Goal: Task Accomplishment & Management: Complete application form

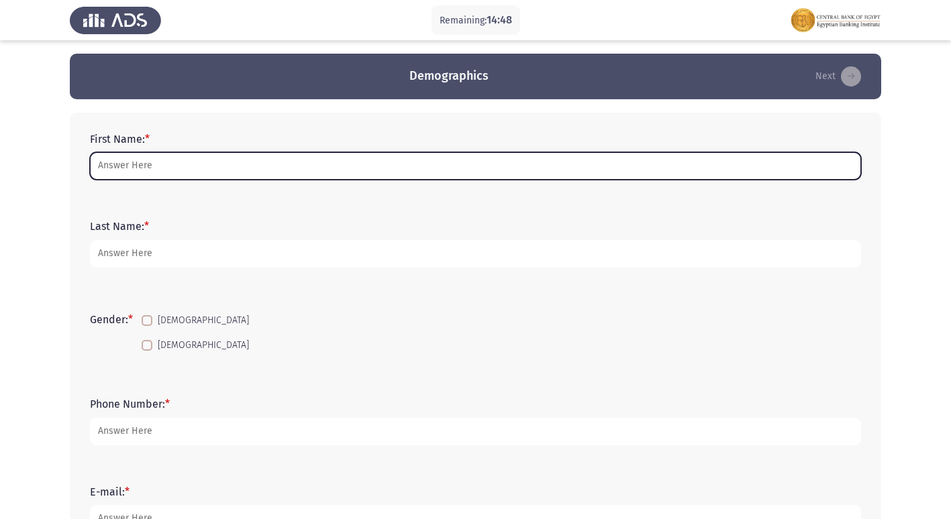
click at [162, 166] on input "First Name: *" at bounding box center [475, 166] width 771 height 28
type input "ش"
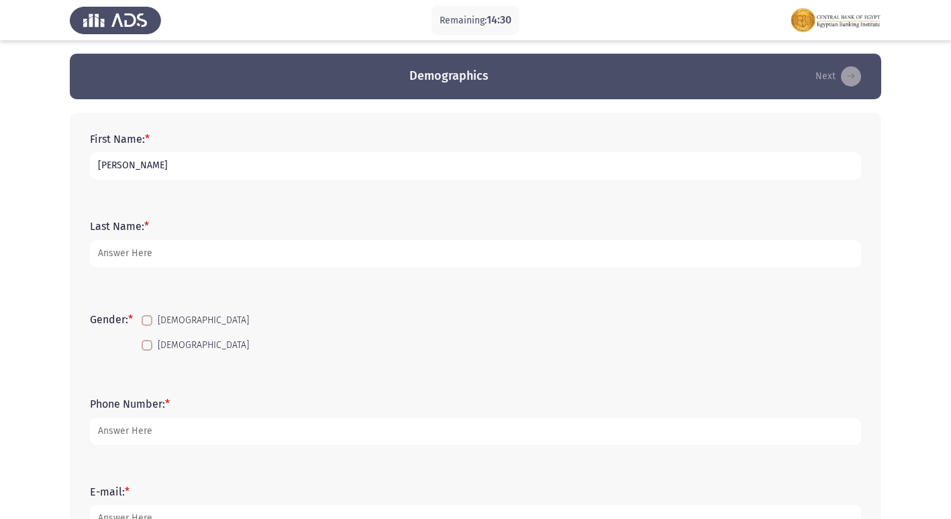
type input "[PERSON_NAME]"
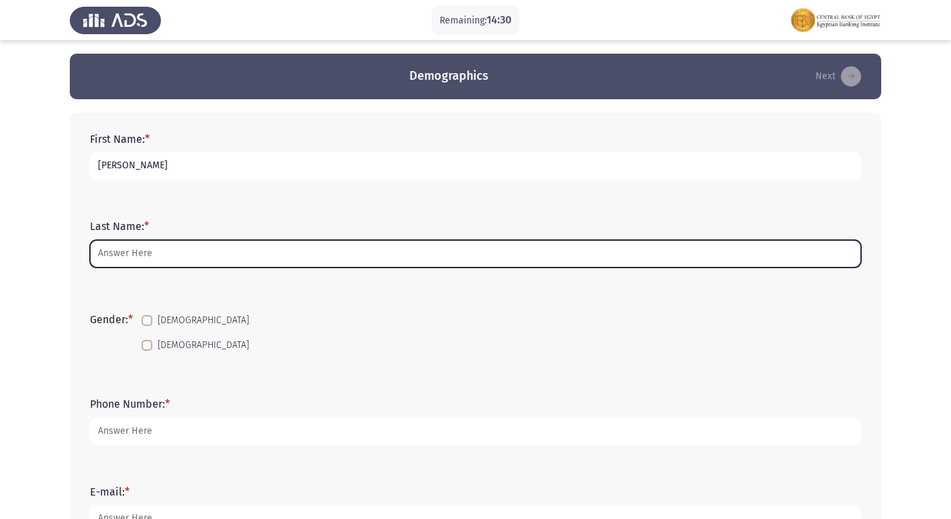
click at [118, 261] on input "Last Name: *" at bounding box center [475, 254] width 771 height 28
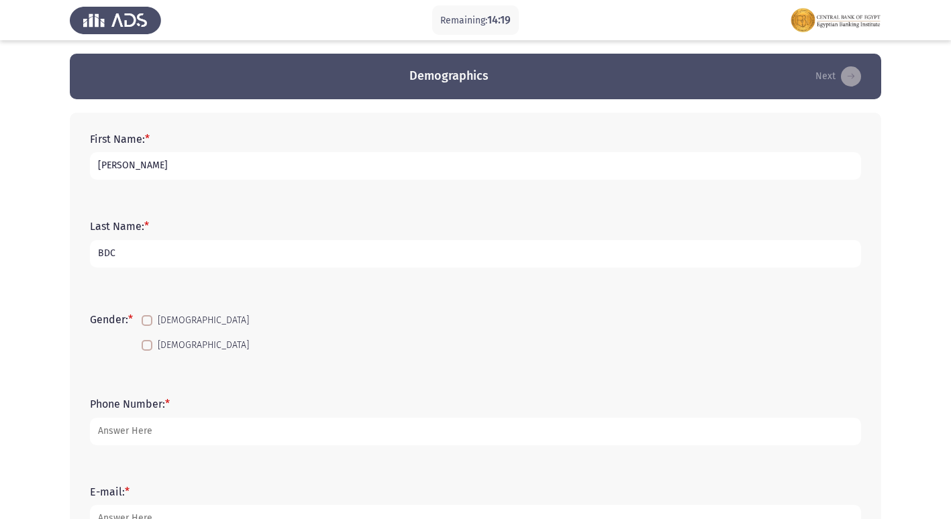
type input "BDC"
click at [150, 322] on span at bounding box center [147, 320] width 11 height 11
click at [147, 326] on input "[DEMOGRAPHIC_DATA]" at bounding box center [146, 326] width 1 height 1
checkbox input "true"
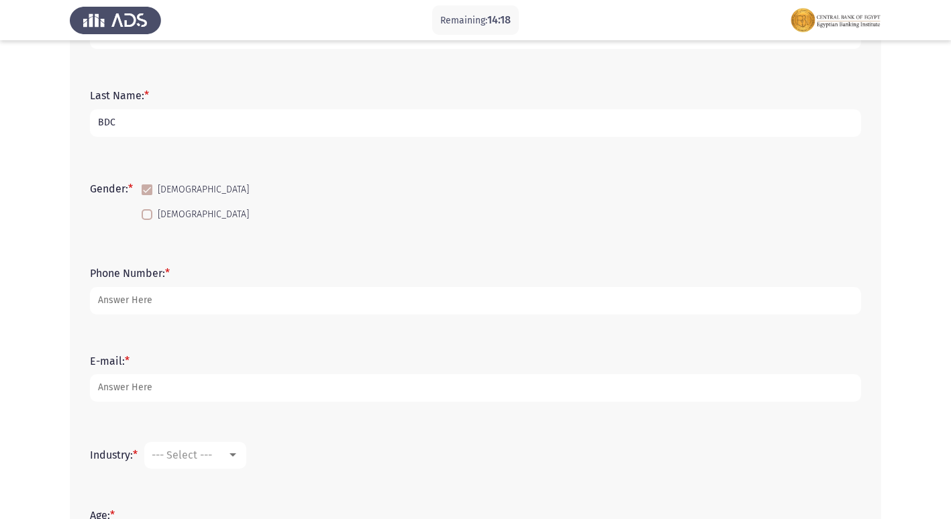
scroll to position [134, 0]
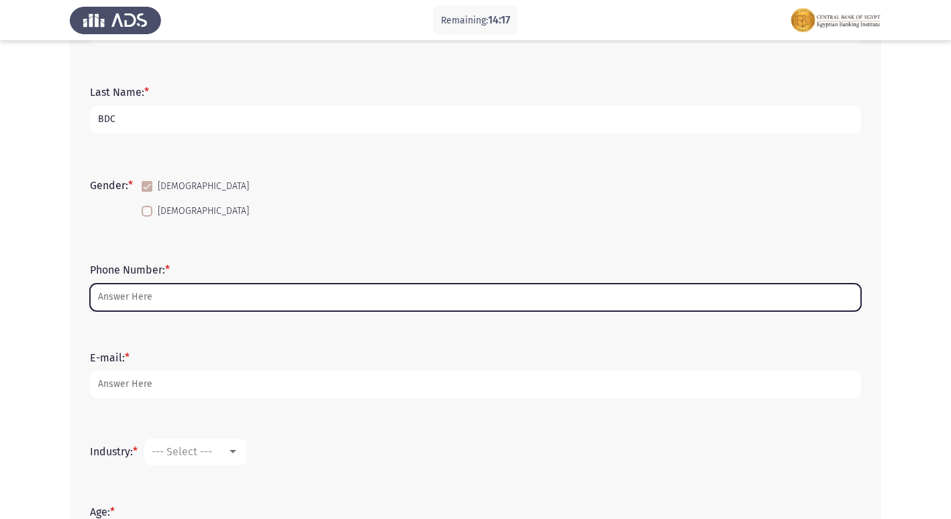
click at [168, 298] on input "Phone Number: *" at bounding box center [475, 298] width 771 height 28
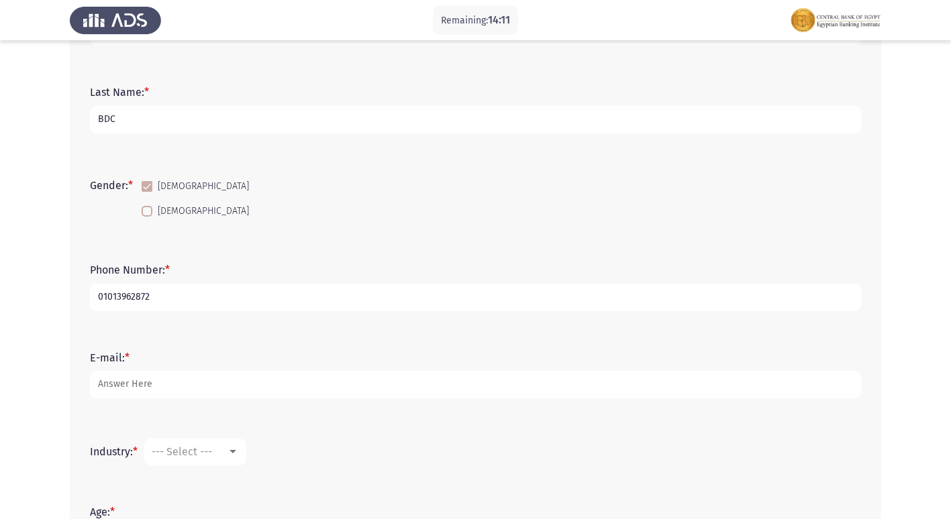
type input "01013962872"
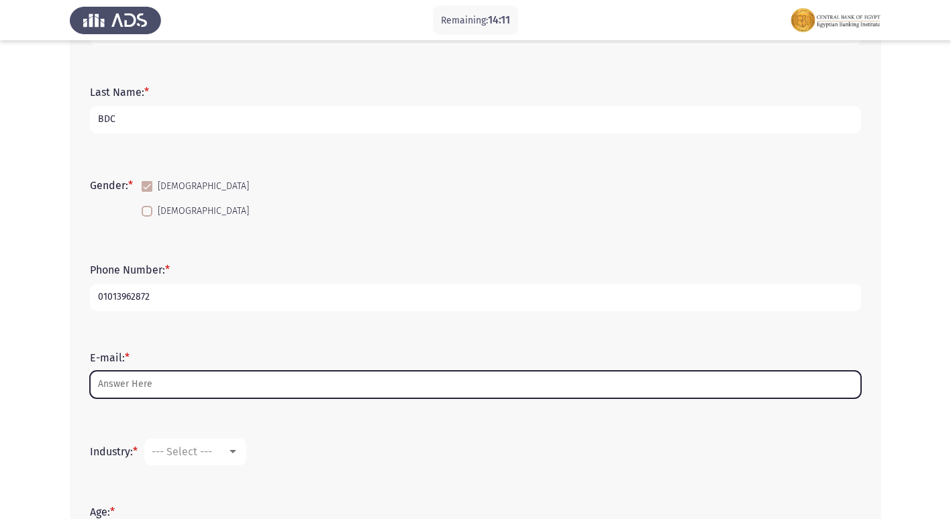
click at [196, 394] on input "E-mail: *" at bounding box center [475, 385] width 771 height 28
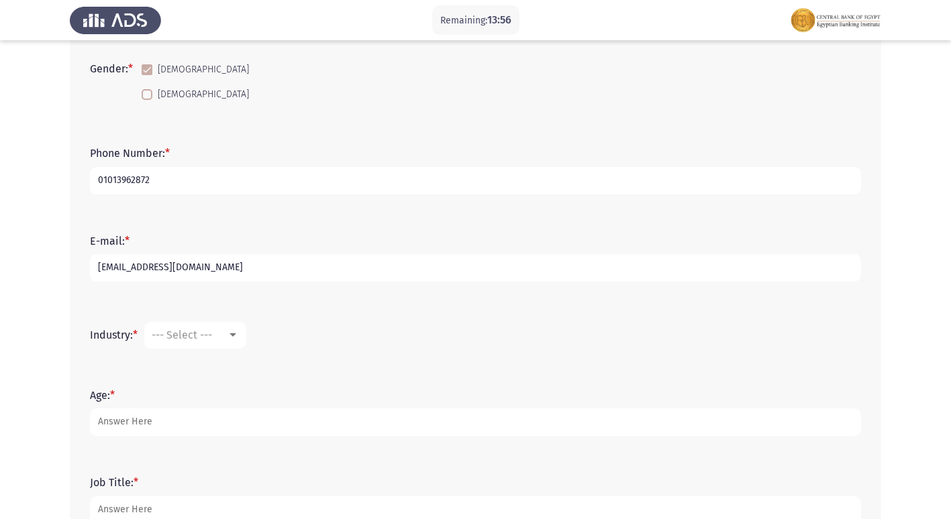
scroll to position [268, 0]
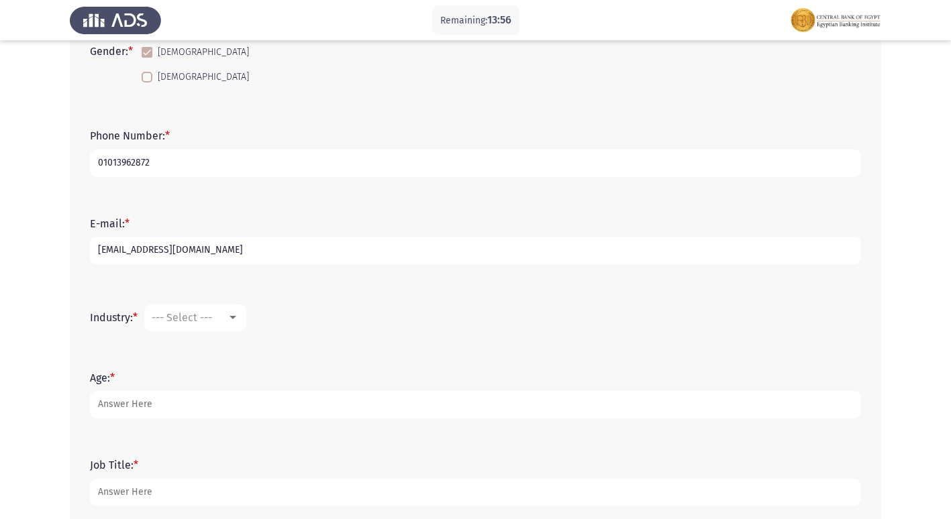
type input "[EMAIL_ADDRESS][DOMAIN_NAME]"
click at [226, 327] on mat-select "--- Select ---" at bounding box center [195, 318] width 102 height 27
click at [226, 314] on div "--- Select ---" at bounding box center [189, 317] width 75 height 13
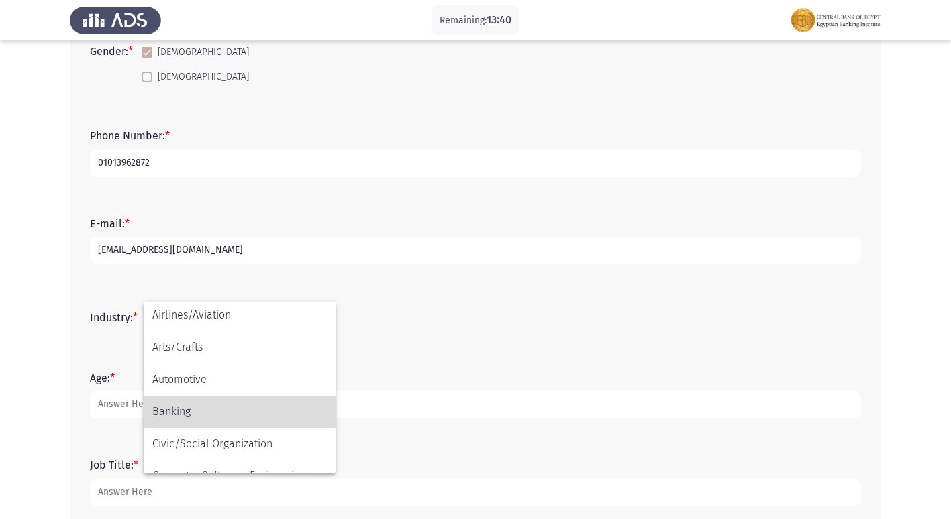
click at [265, 417] on span "Banking" at bounding box center [239, 412] width 174 height 32
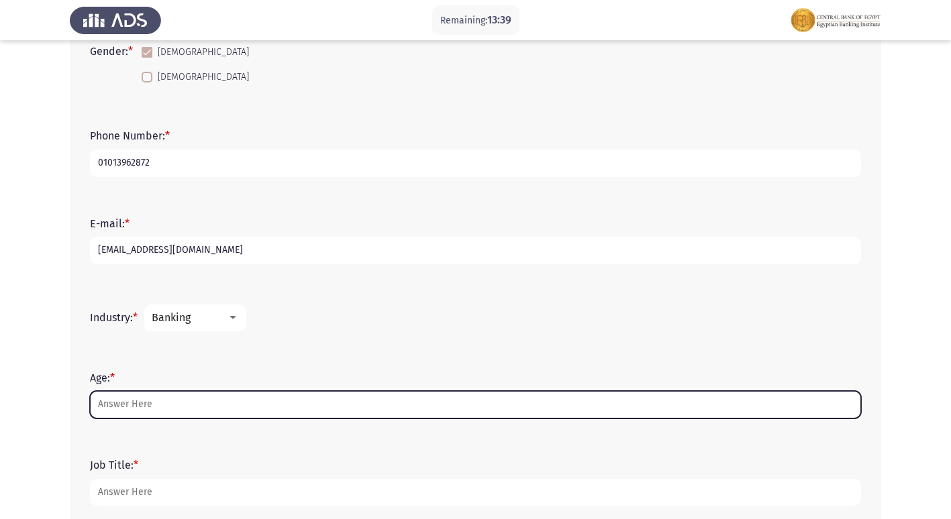
click at [207, 394] on input "Age: *" at bounding box center [475, 405] width 771 height 28
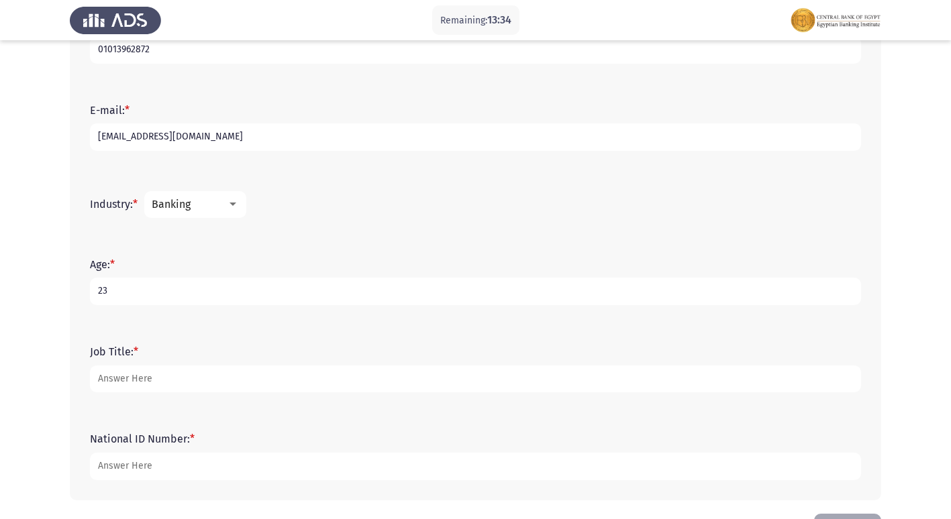
scroll to position [403, 0]
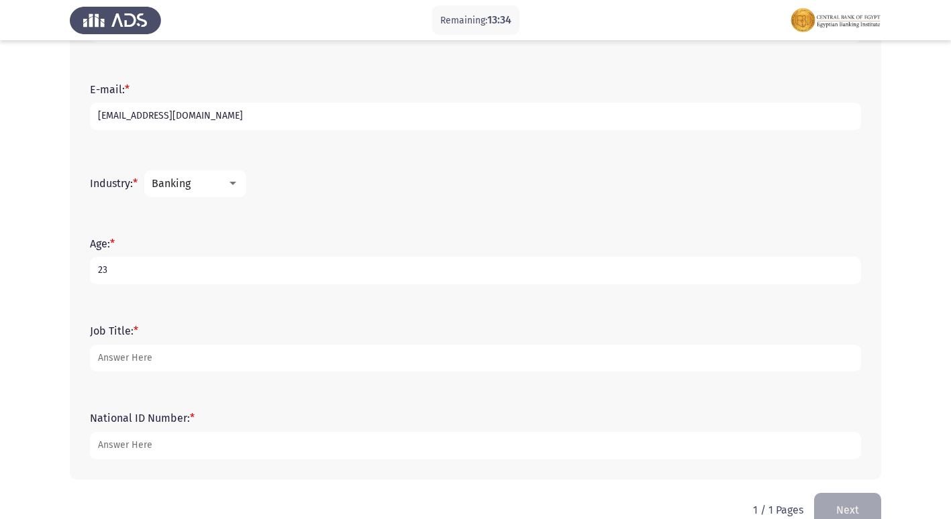
type input "23"
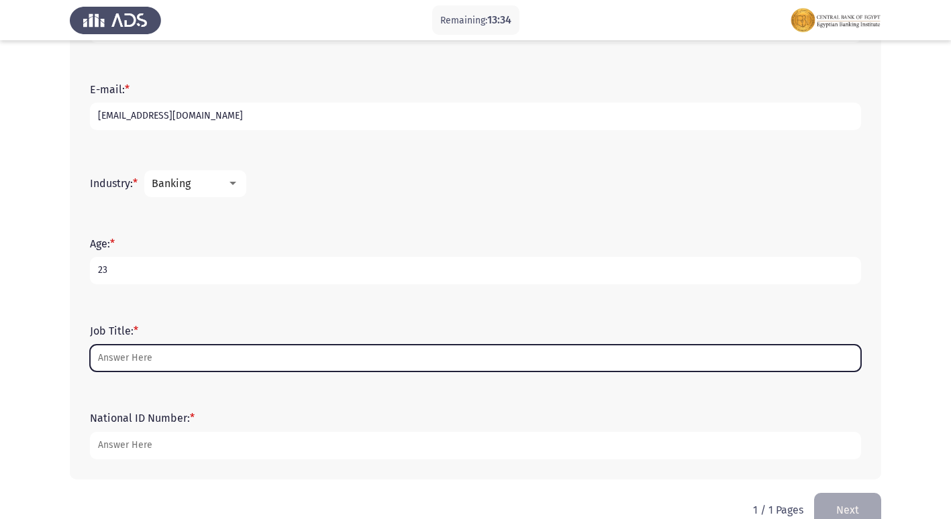
click at [229, 365] on input "Job Title: *" at bounding box center [475, 359] width 771 height 28
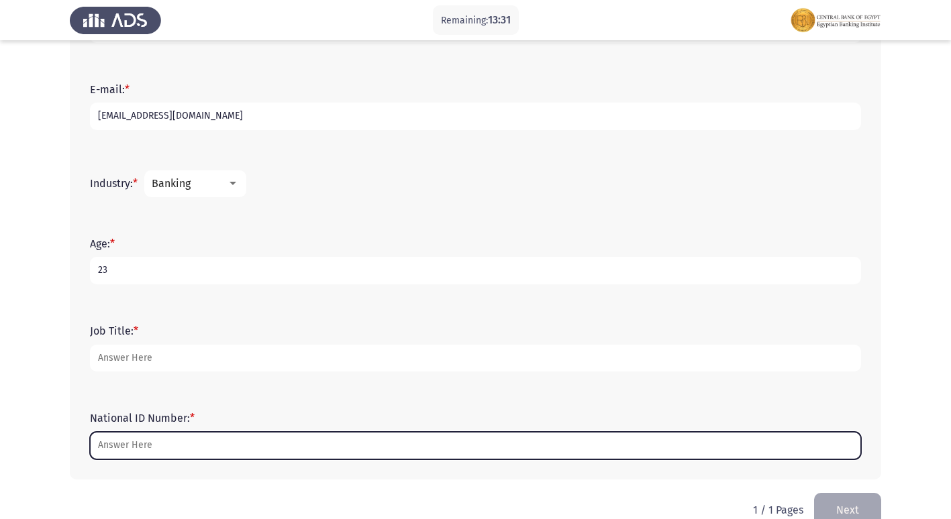
click at [201, 440] on input "National ID Number: *" at bounding box center [475, 446] width 771 height 28
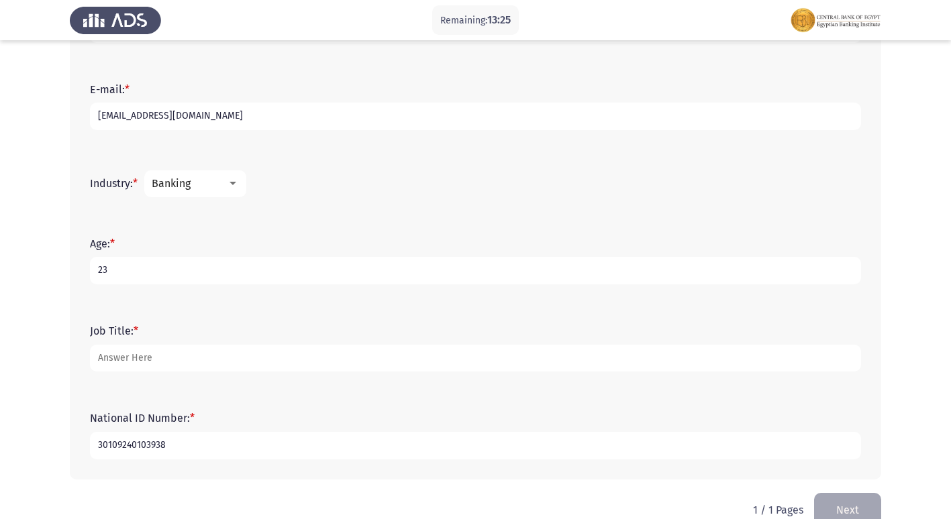
type input "30109240103938"
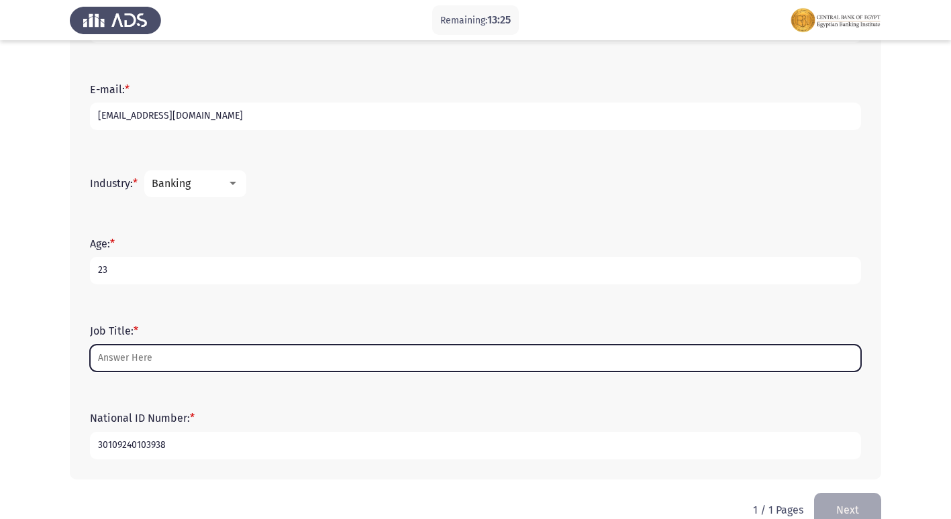
click at [162, 356] on input "Job Title: *" at bounding box center [475, 359] width 771 height 28
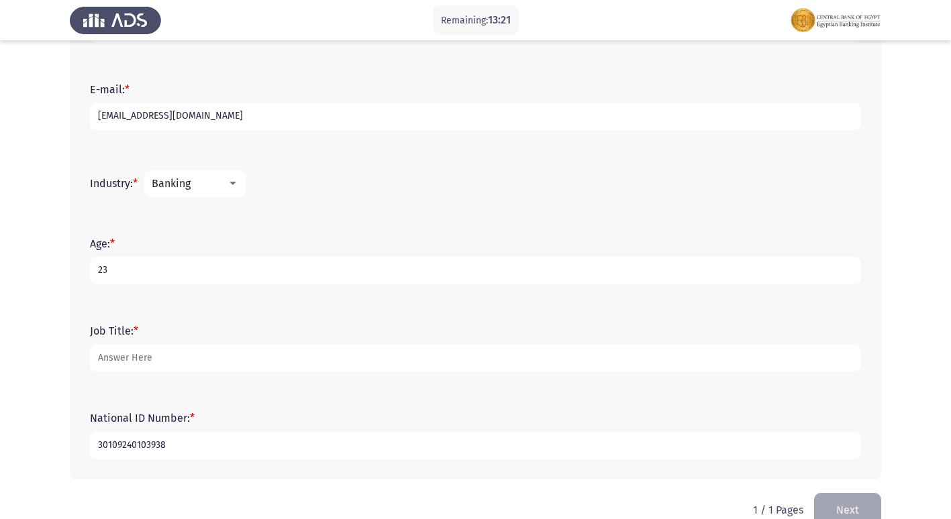
click at [203, 180] on div "Banking" at bounding box center [189, 183] width 75 height 13
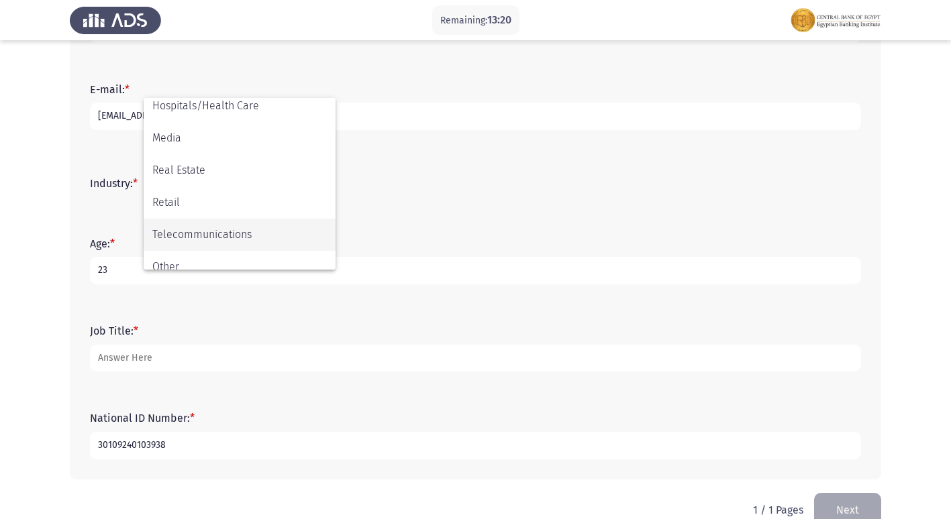
scroll to position [472, 0]
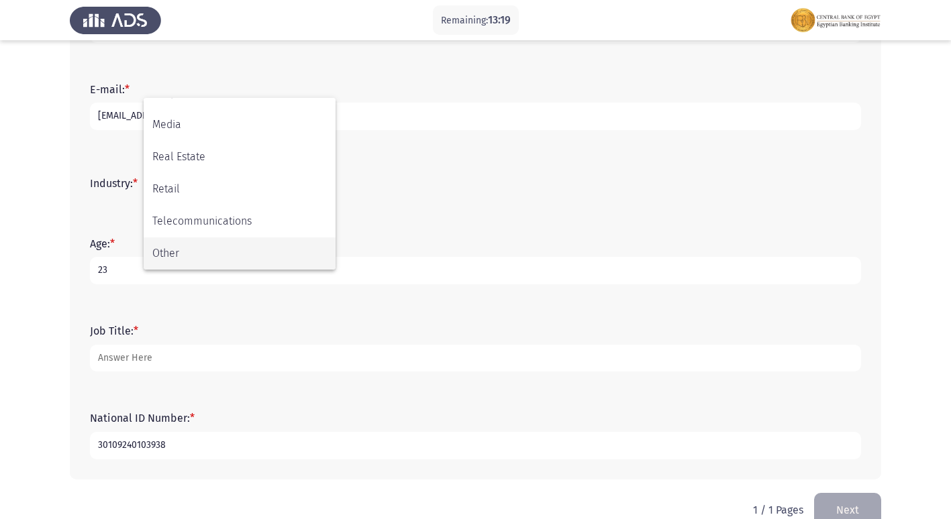
click at [232, 254] on span "Other" at bounding box center [239, 254] width 174 height 32
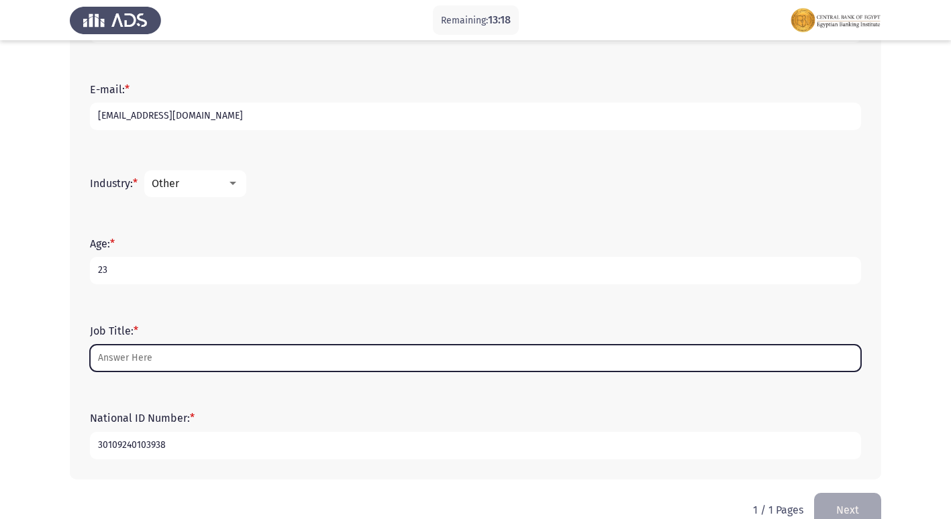
click at [241, 358] on input "Job Title: *" at bounding box center [475, 359] width 771 height 28
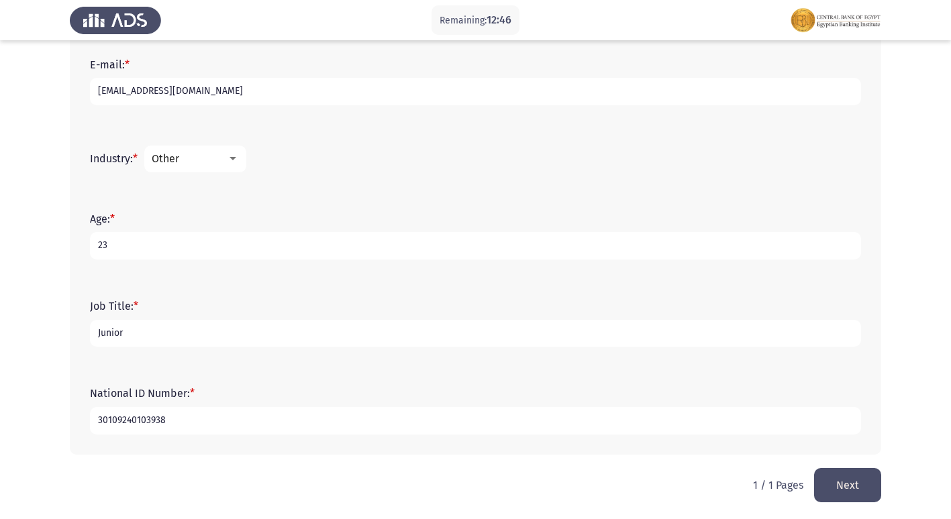
scroll to position [430, 0]
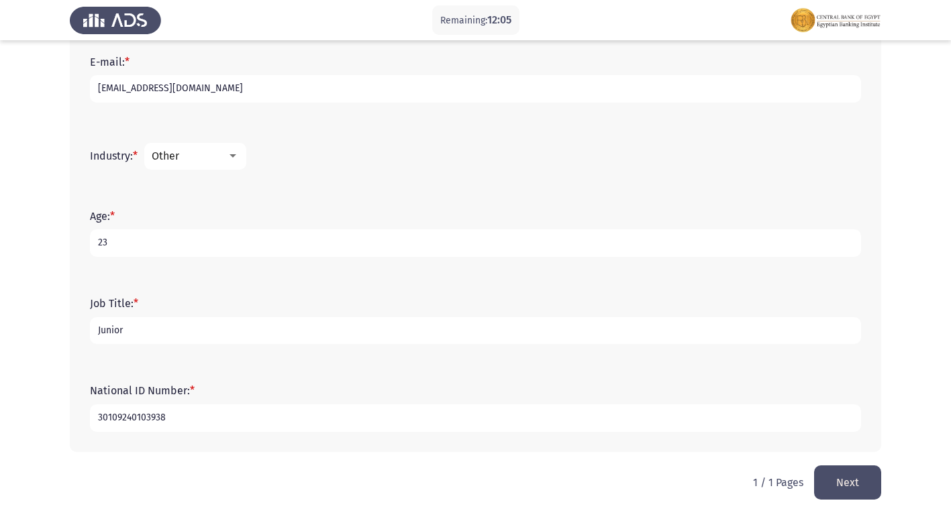
type input "Junior"
click at [847, 488] on button "Next" at bounding box center [847, 483] width 67 height 34
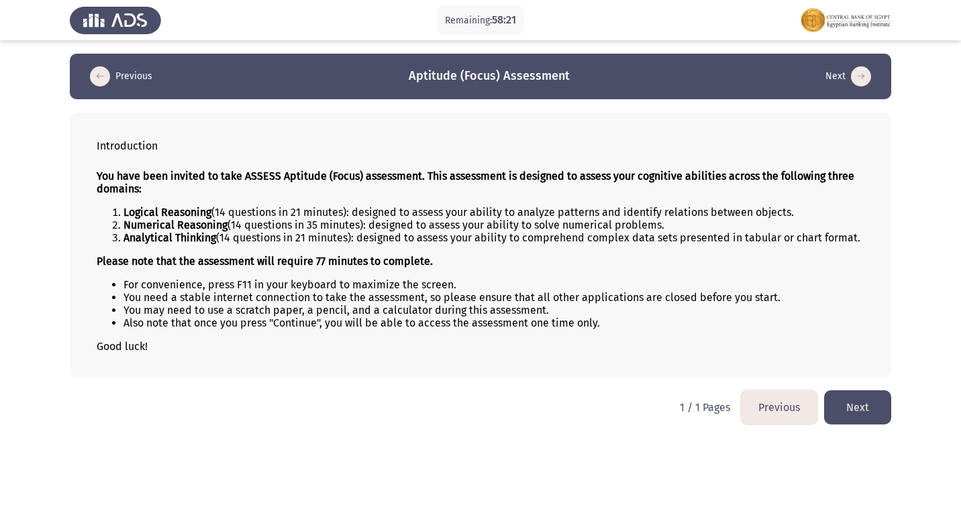
click at [861, 417] on button "Next" at bounding box center [857, 408] width 67 height 34
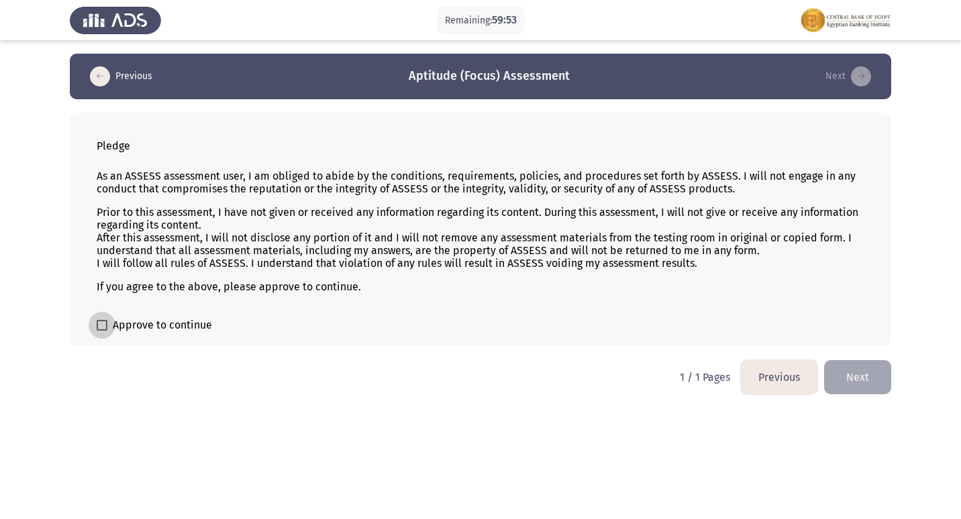
click at [139, 326] on span "Approve to continue" at bounding box center [162, 325] width 99 height 16
click at [102, 331] on input "Approve to continue" at bounding box center [101, 331] width 1 height 1
checkbox input "true"
click at [863, 368] on button "Next" at bounding box center [857, 377] width 67 height 34
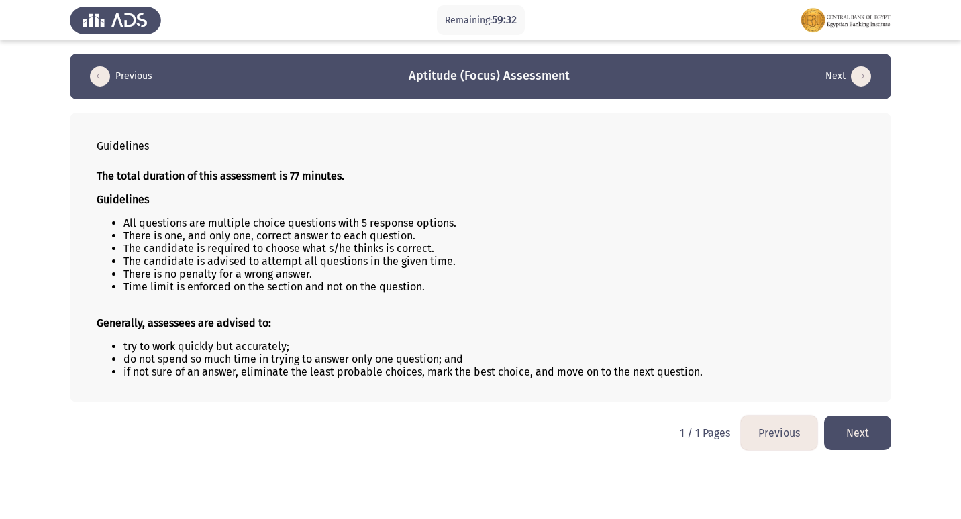
click at [868, 421] on button "Next" at bounding box center [857, 433] width 67 height 34
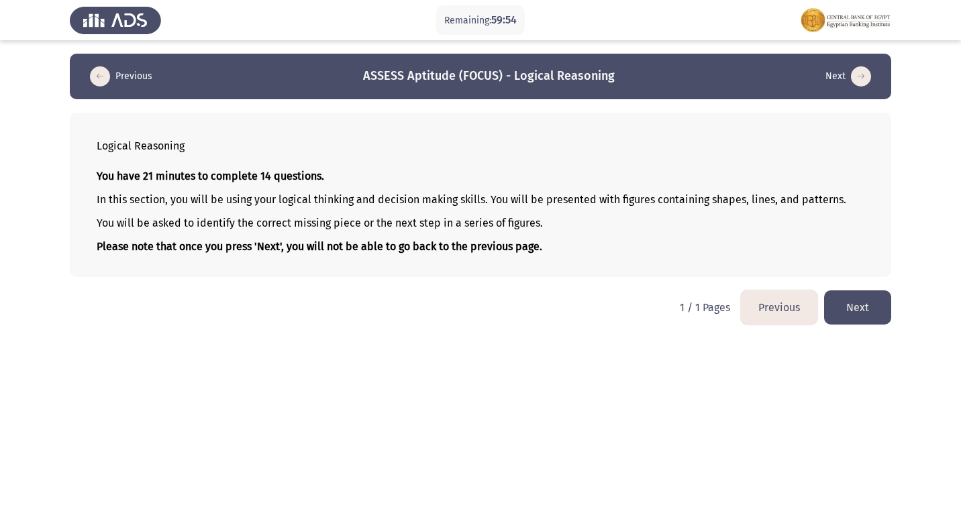
click at [860, 304] on button "Next" at bounding box center [857, 308] width 67 height 34
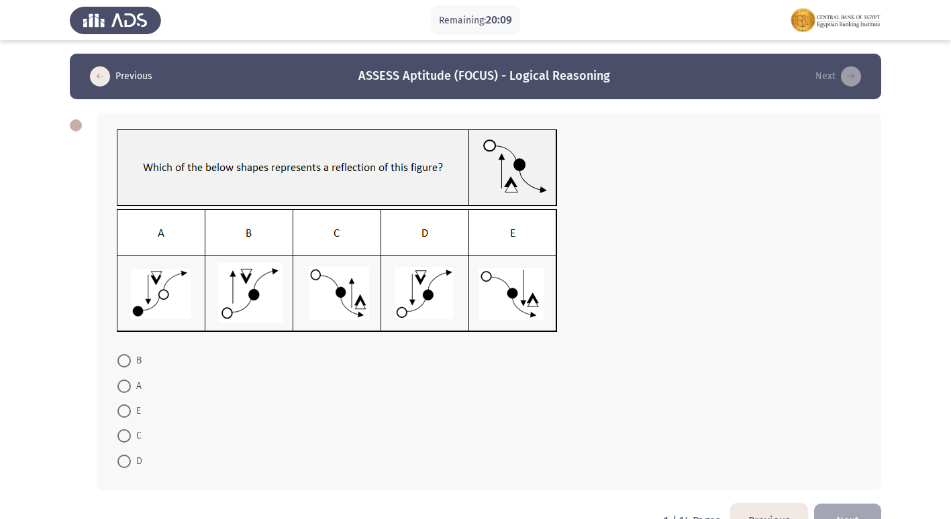
click at [410, 313] on img at bounding box center [337, 270] width 441 height 123
click at [127, 466] on span at bounding box center [123, 461] width 13 height 13
click at [127, 466] on input "D" at bounding box center [123, 461] width 13 height 13
radio input "true"
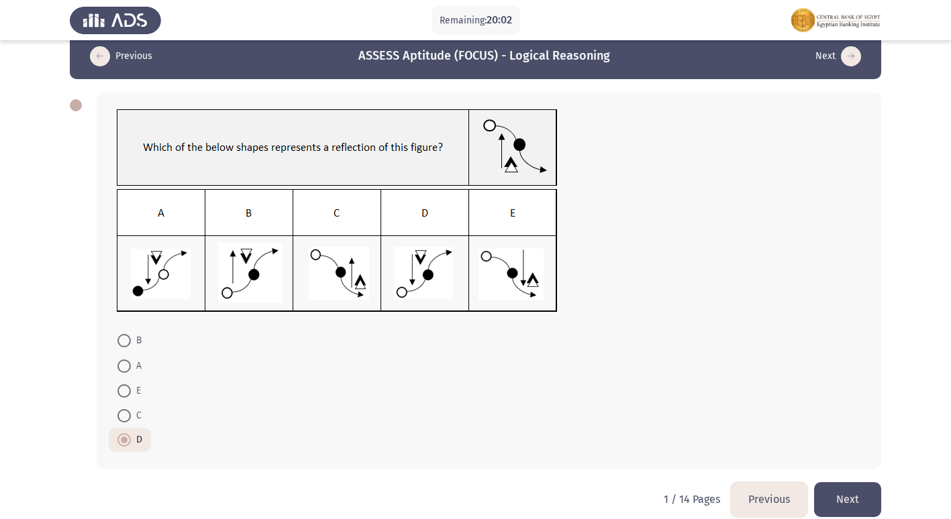
scroll to position [37, 0]
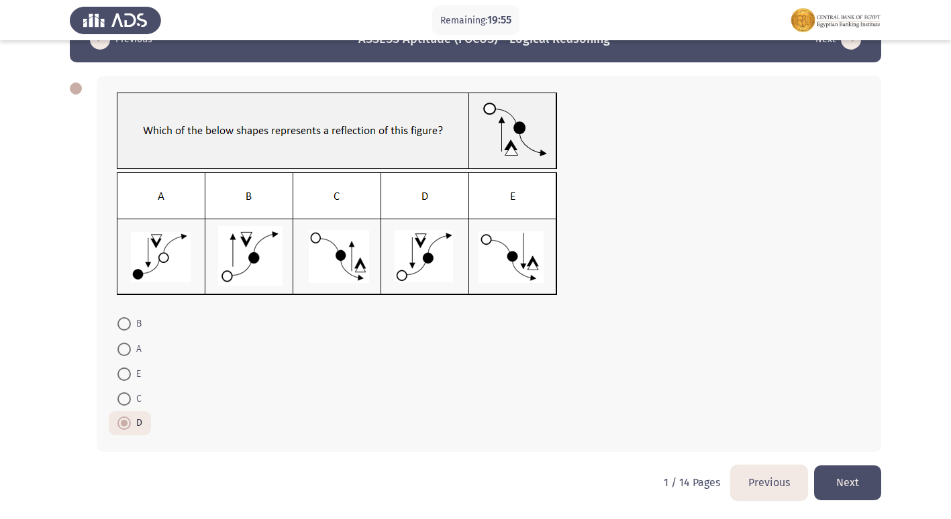
click at [846, 484] on button "Next" at bounding box center [847, 483] width 67 height 34
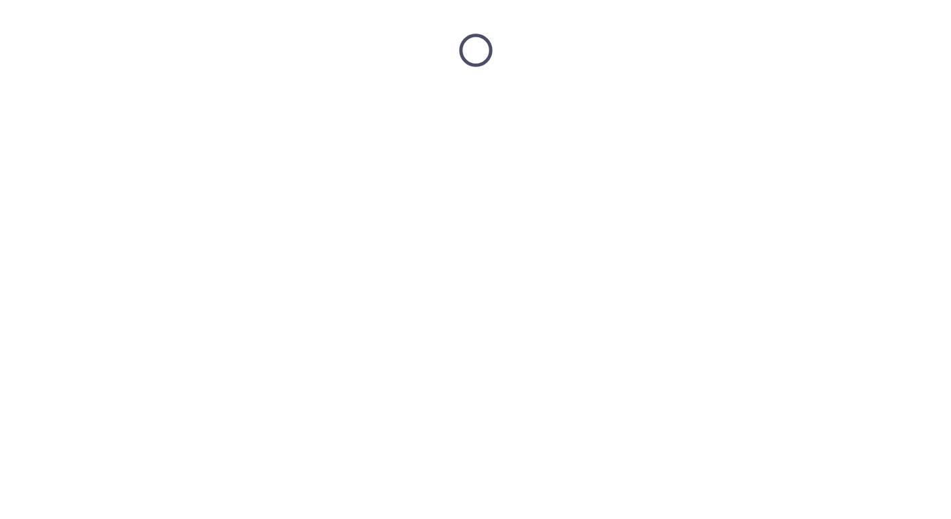
scroll to position [0, 0]
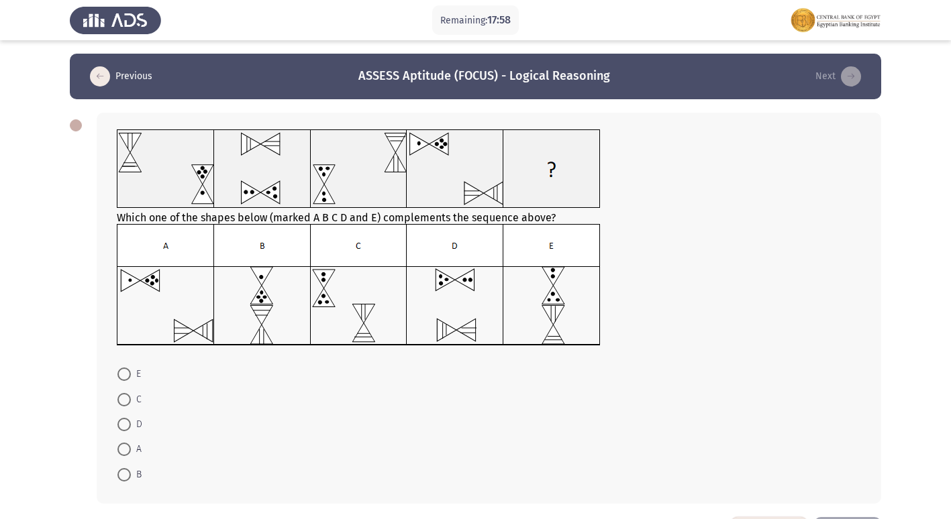
click at [459, 333] on img at bounding box center [359, 285] width 484 height 122
click at [129, 417] on label "D" at bounding box center [129, 425] width 25 height 16
click at [129, 418] on input "D" at bounding box center [123, 424] width 13 height 13
radio input "true"
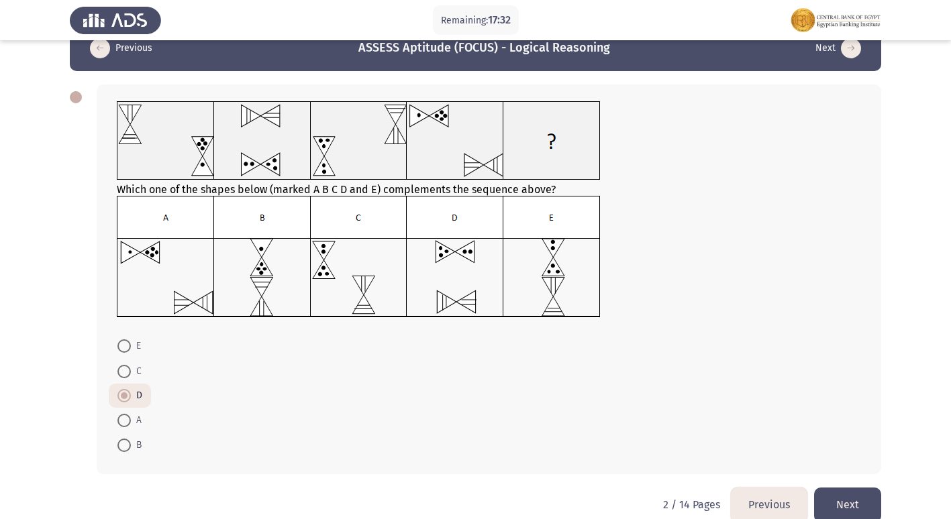
scroll to position [50, 0]
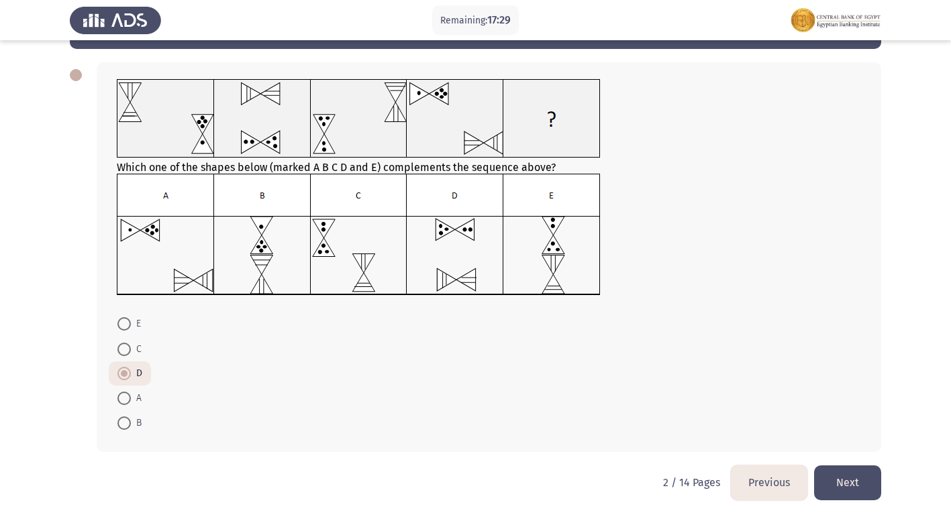
click at [858, 476] on button "Next" at bounding box center [847, 483] width 67 height 34
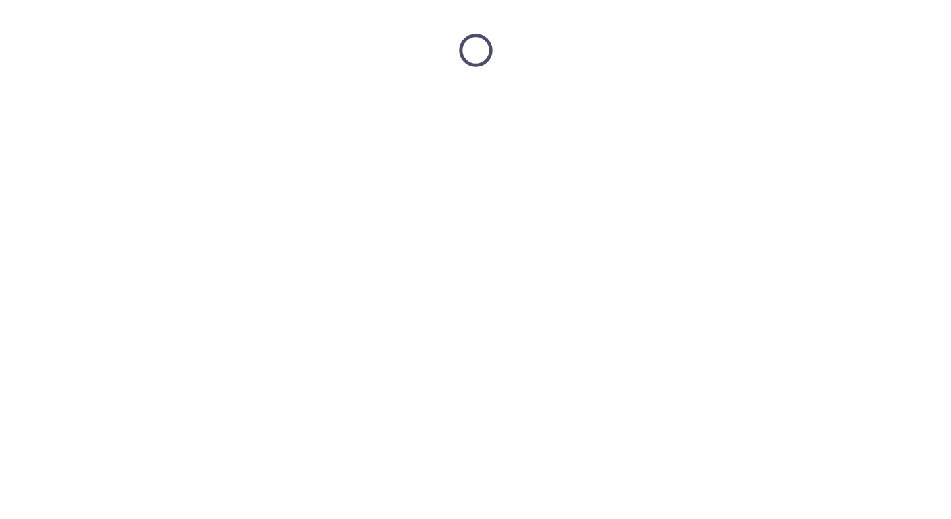
scroll to position [0, 0]
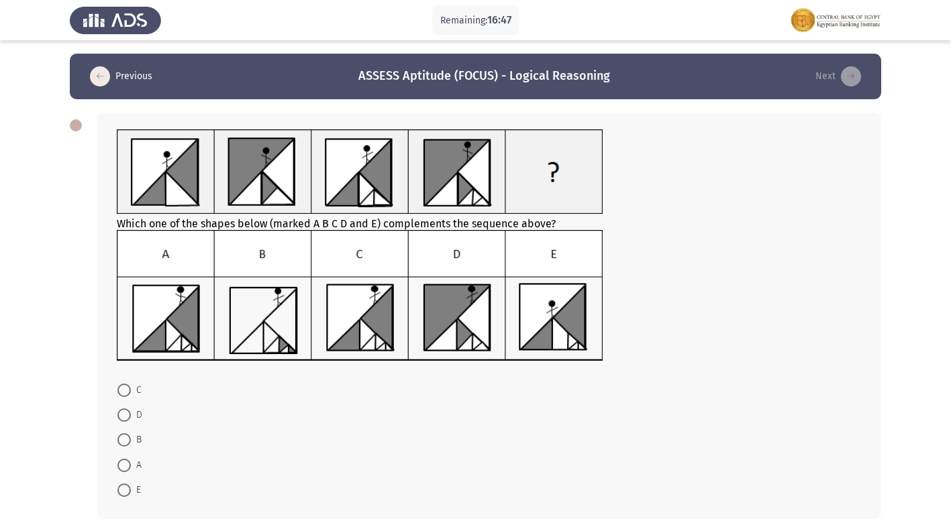
click at [336, 337] on img at bounding box center [360, 296] width 487 height 132
click at [125, 393] on span at bounding box center [123, 390] width 13 height 13
click at [125, 393] on input "C" at bounding box center [123, 390] width 13 height 13
radio input "true"
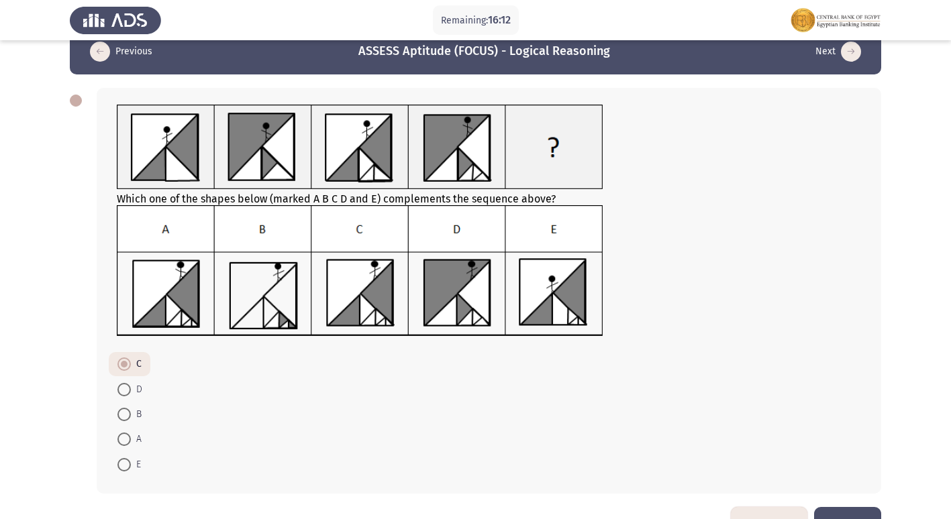
scroll to position [66, 0]
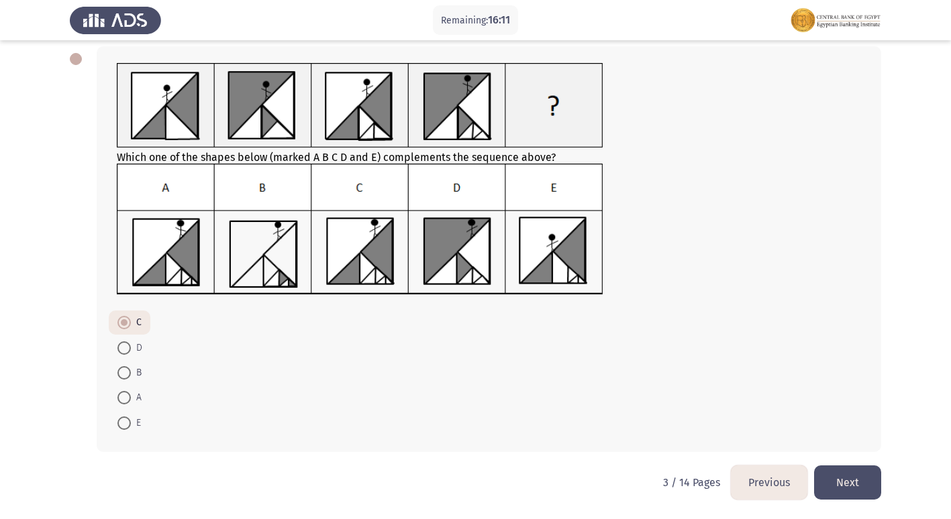
click at [838, 481] on button "Next" at bounding box center [847, 483] width 67 height 34
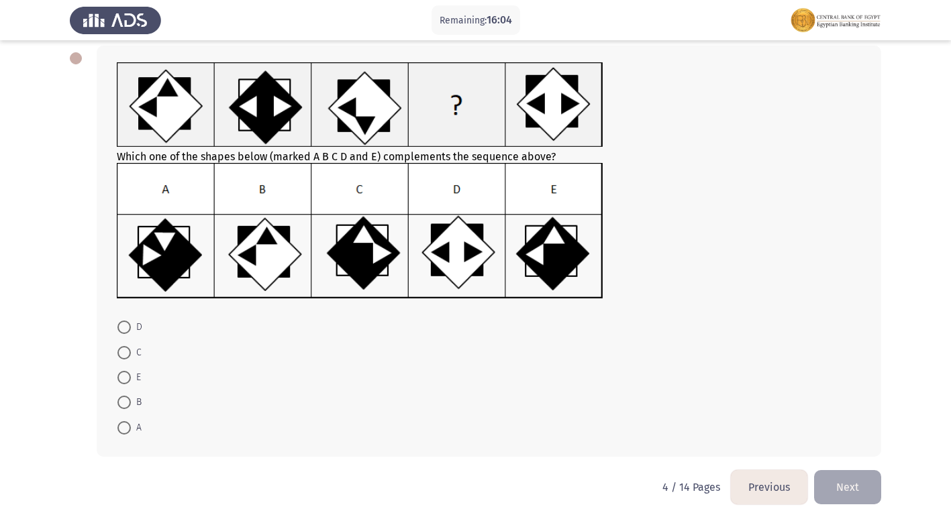
scroll to position [0, 0]
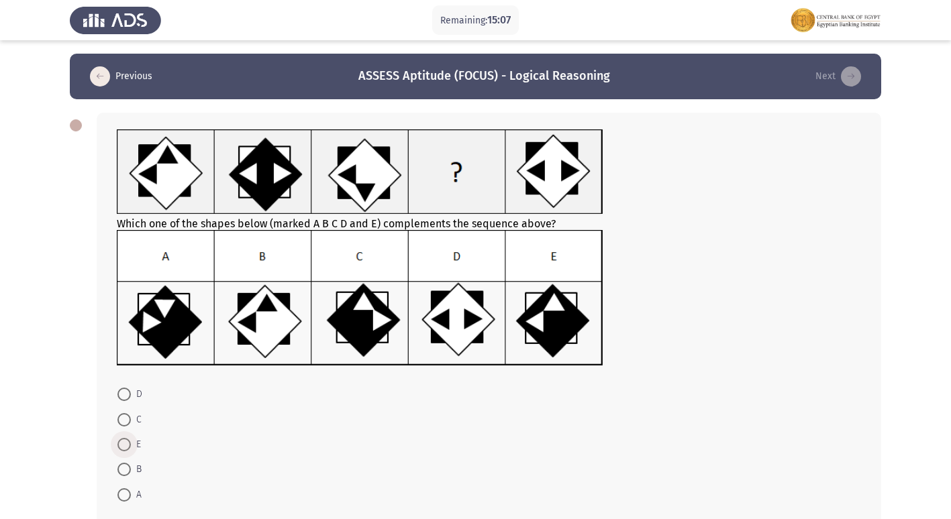
click at [123, 449] on span at bounding box center [123, 444] width 13 height 13
click at [123, 449] on input "E" at bounding box center [123, 444] width 13 height 13
radio input "true"
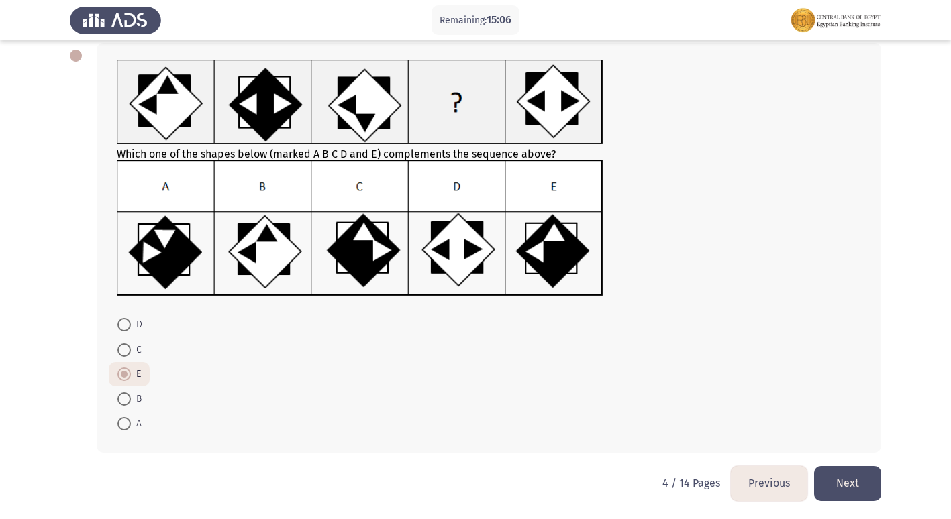
scroll to position [70, 0]
click at [886, 481] on html "Remaining: 15:06 Previous ASSESS Aptitude (FOCUS) - Logical Reasoning Next Whic…" at bounding box center [475, 225] width 951 height 590
click at [868, 479] on button "Next" at bounding box center [847, 483] width 67 height 34
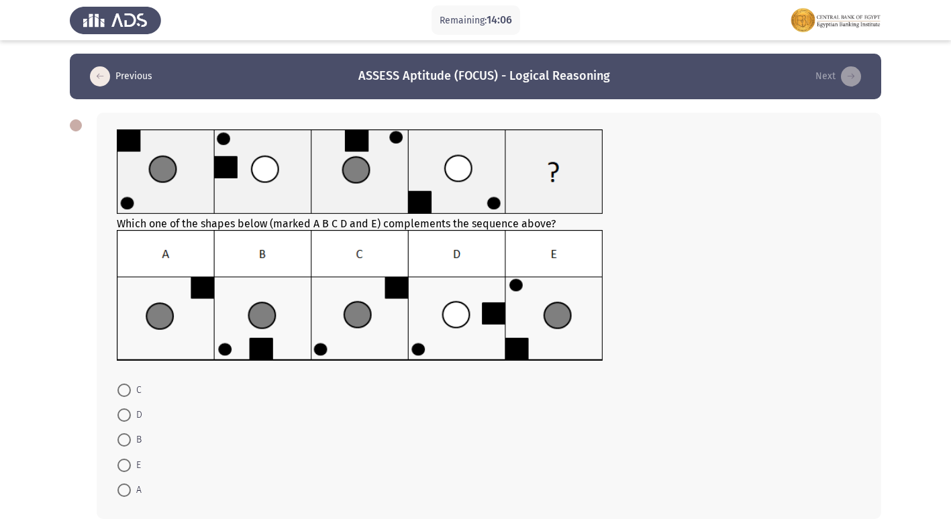
click at [268, 350] on img at bounding box center [360, 296] width 487 height 132
click at [127, 440] on span at bounding box center [123, 440] width 13 height 13
click at [127, 440] on input "B" at bounding box center [123, 440] width 13 height 13
radio input "true"
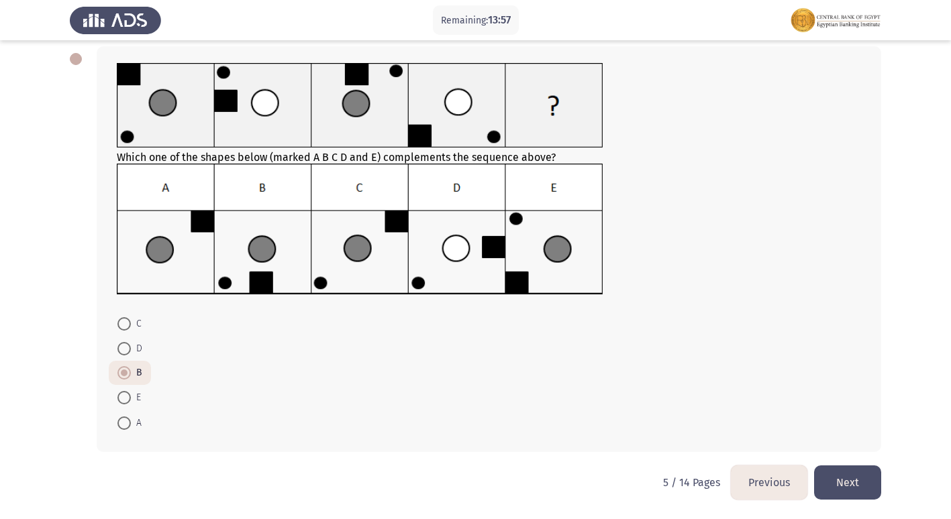
click at [869, 492] on button "Next" at bounding box center [847, 483] width 67 height 34
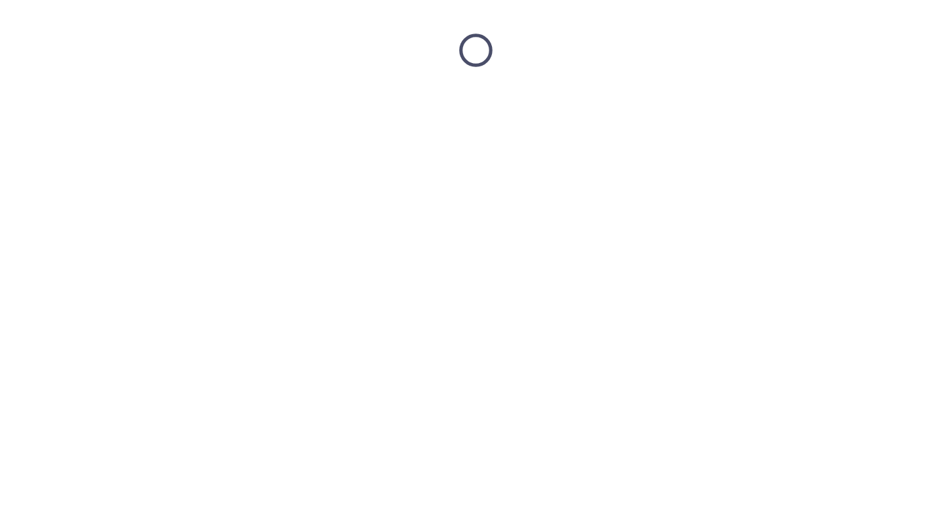
scroll to position [0, 0]
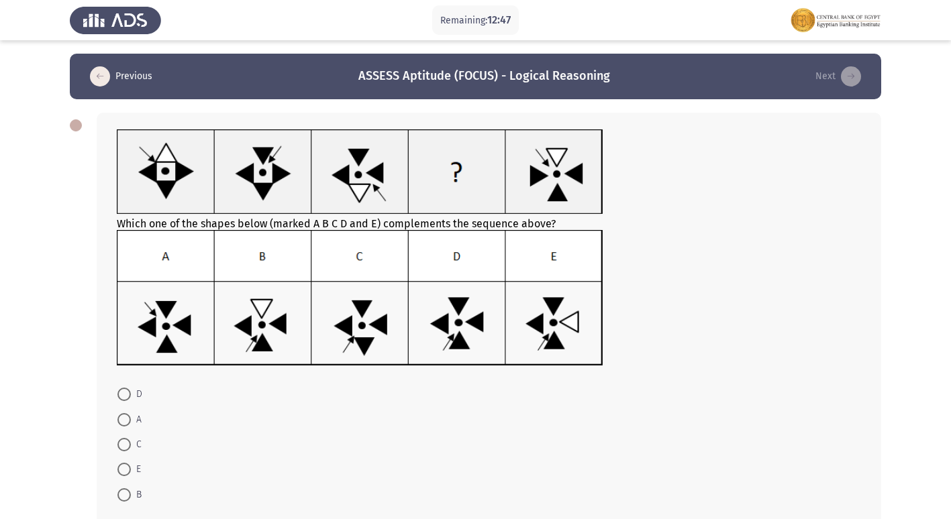
click at [125, 393] on span at bounding box center [123, 394] width 13 height 13
click at [125, 393] on input "D" at bounding box center [123, 394] width 13 height 13
radio input "true"
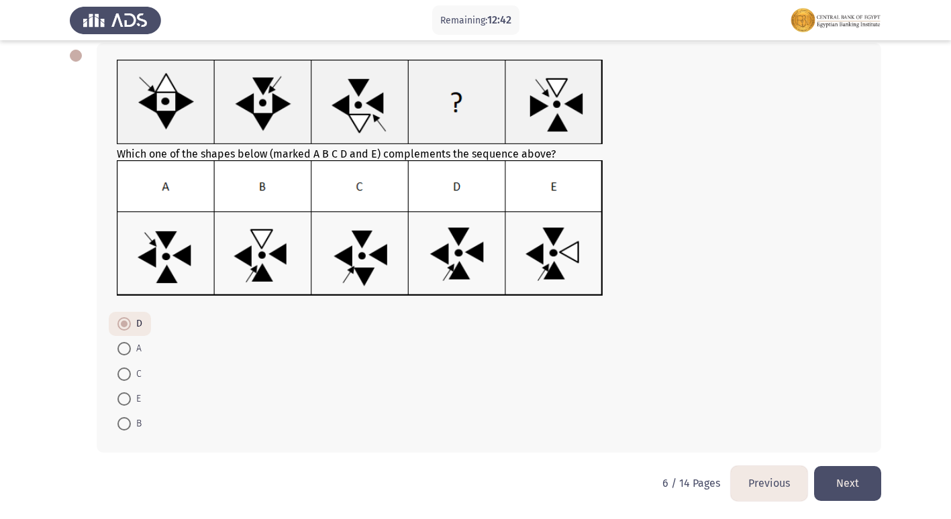
scroll to position [70, 0]
click at [869, 483] on button "Next" at bounding box center [847, 483] width 67 height 34
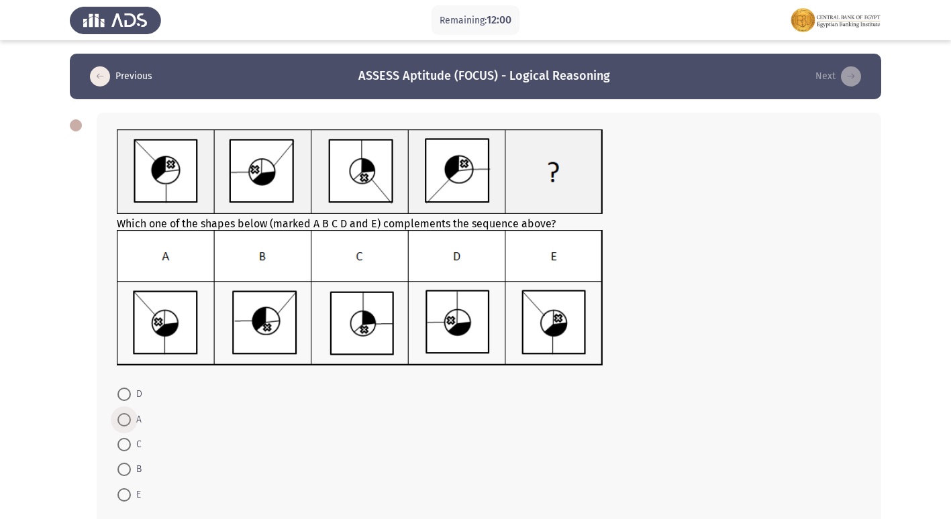
click at [125, 422] on span at bounding box center [123, 419] width 13 height 13
click at [125, 422] on input "A" at bounding box center [123, 419] width 13 height 13
radio input "true"
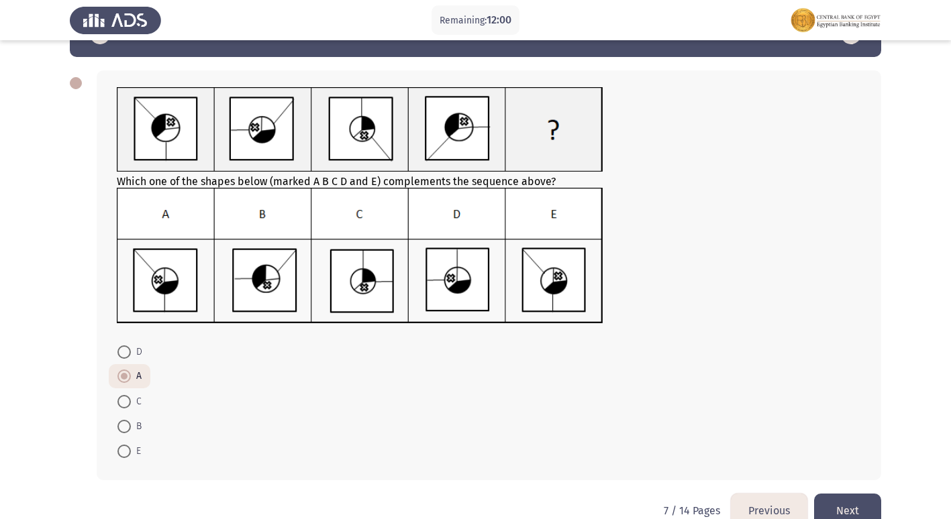
scroll to position [70, 0]
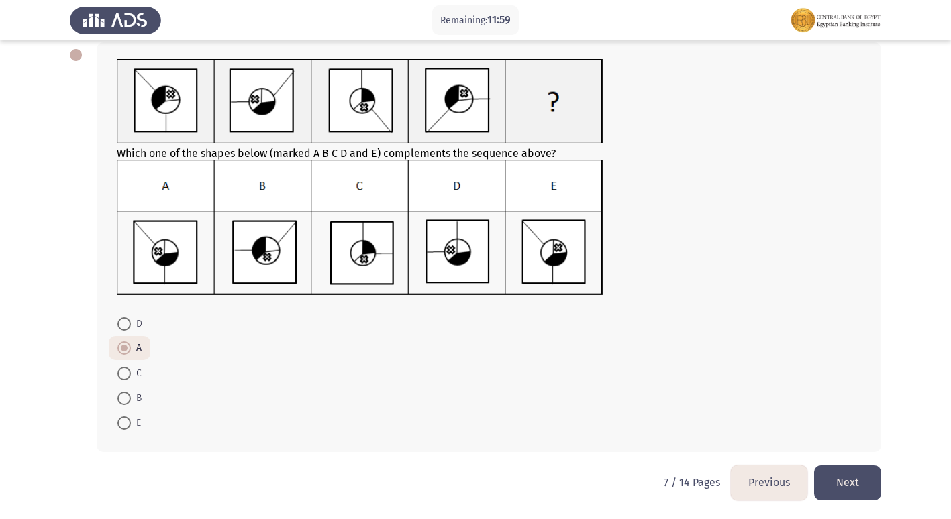
click at [870, 491] on button "Next" at bounding box center [847, 483] width 67 height 34
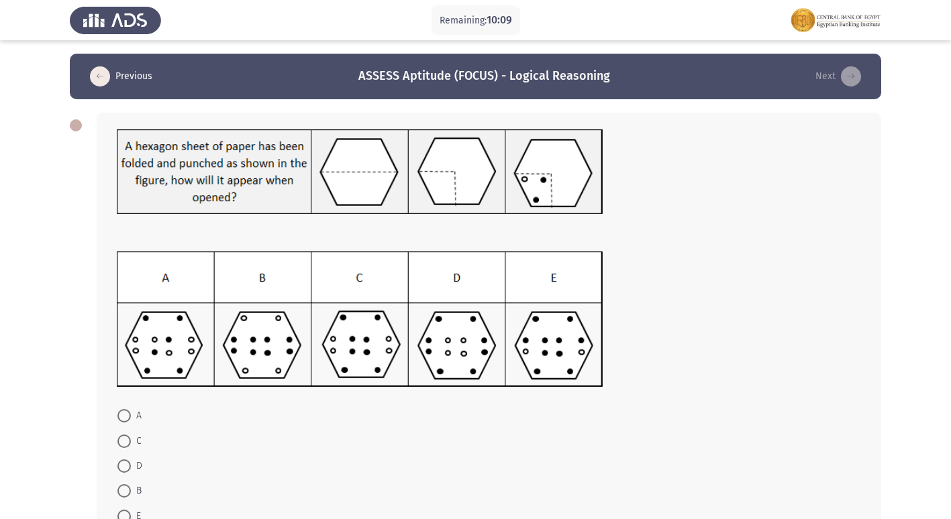
click at [123, 447] on span at bounding box center [123, 441] width 13 height 13
click at [123, 447] on input "C" at bounding box center [123, 441] width 13 height 13
radio input "true"
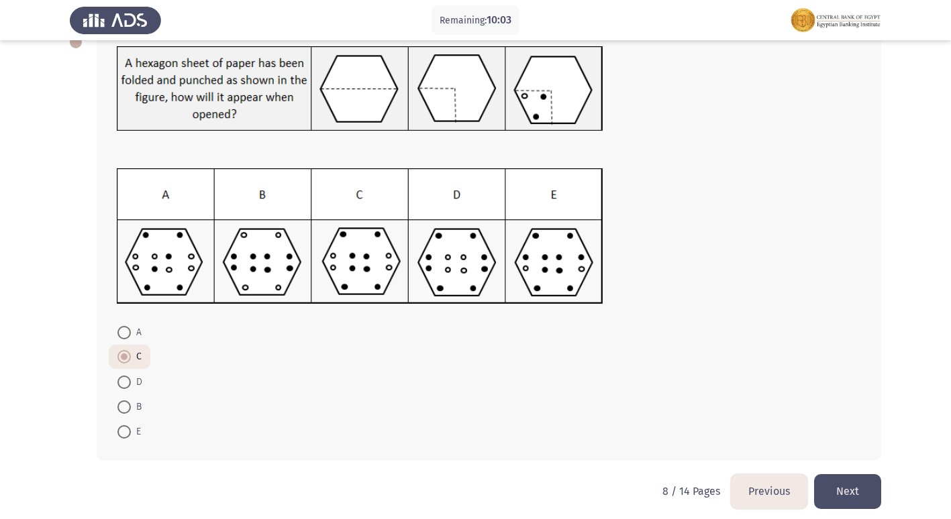
scroll to position [92, 0]
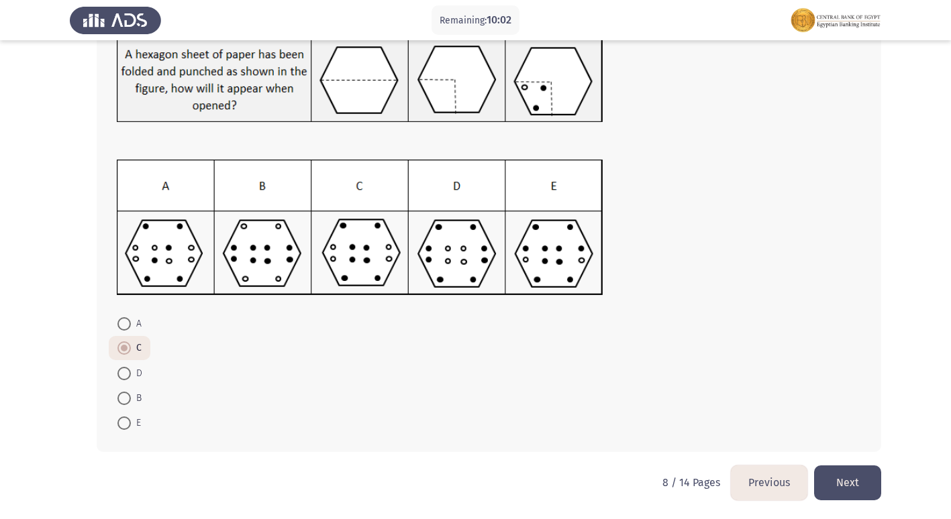
click at [844, 491] on button "Next" at bounding box center [847, 483] width 67 height 34
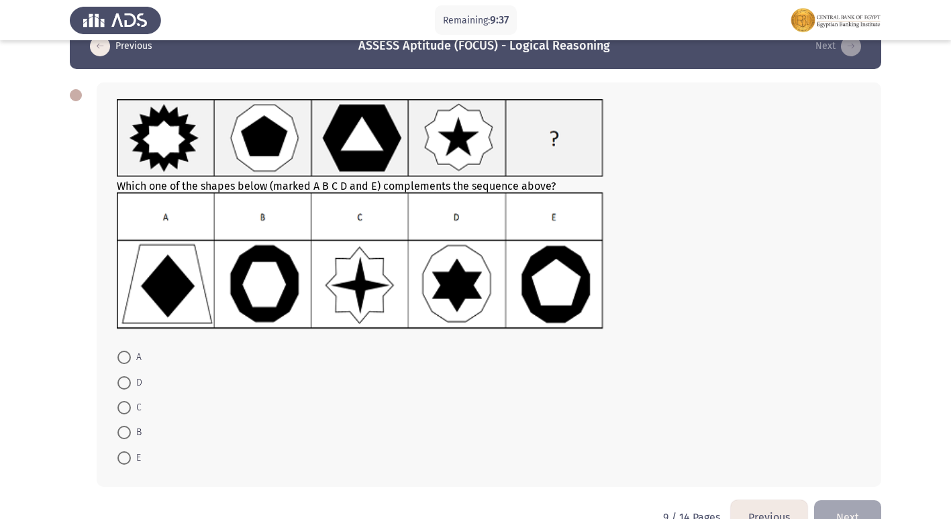
scroll to position [0, 0]
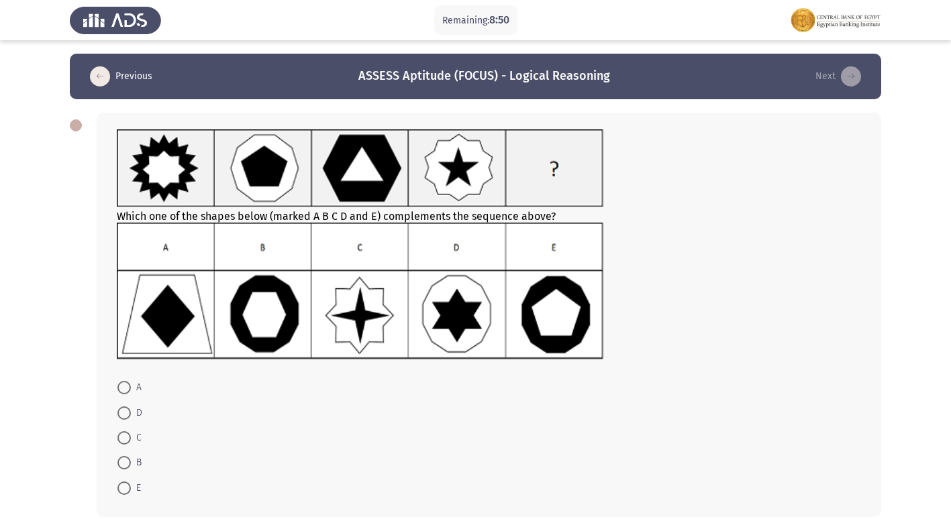
click at [123, 466] on span at bounding box center [123, 462] width 13 height 13
click at [123, 466] on input "B" at bounding box center [123, 462] width 13 height 13
radio input "true"
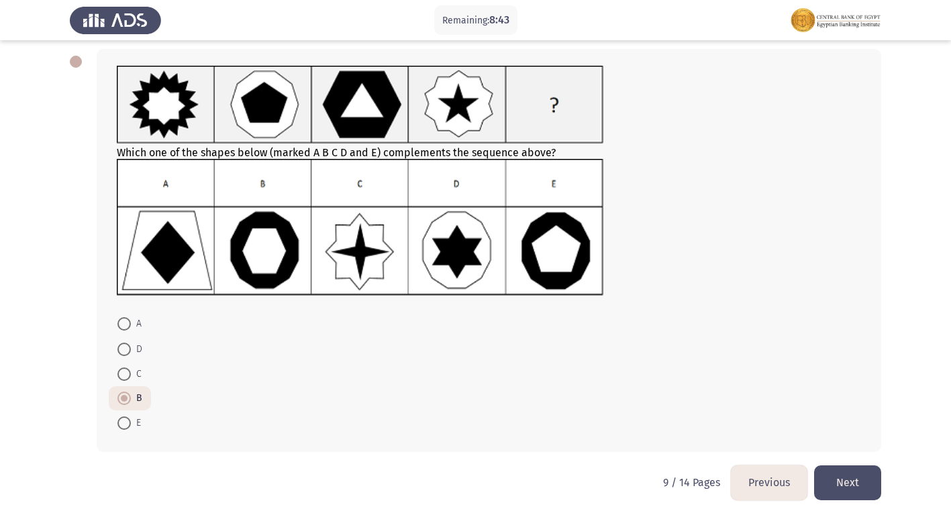
click at [866, 481] on button "Next" at bounding box center [847, 483] width 67 height 34
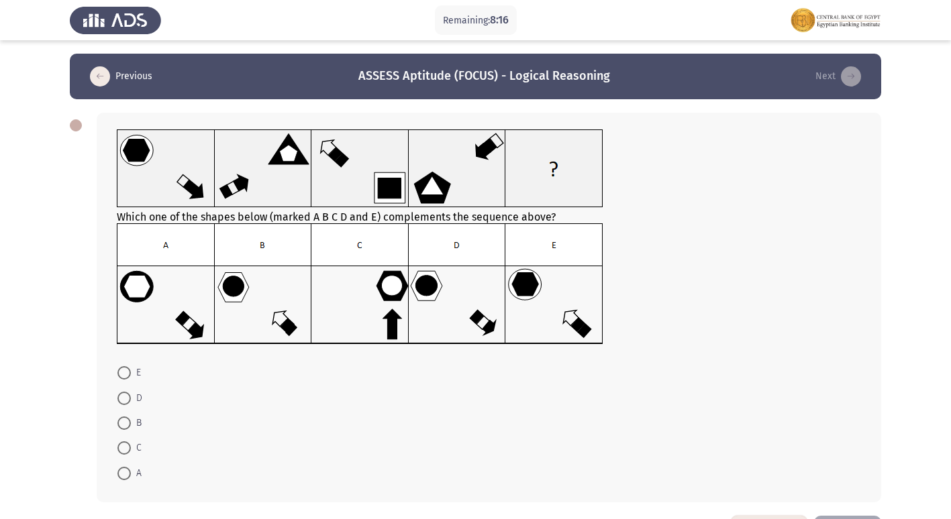
click at [119, 394] on span at bounding box center [123, 398] width 13 height 13
click at [119, 394] on input "D" at bounding box center [123, 398] width 13 height 13
radio input "true"
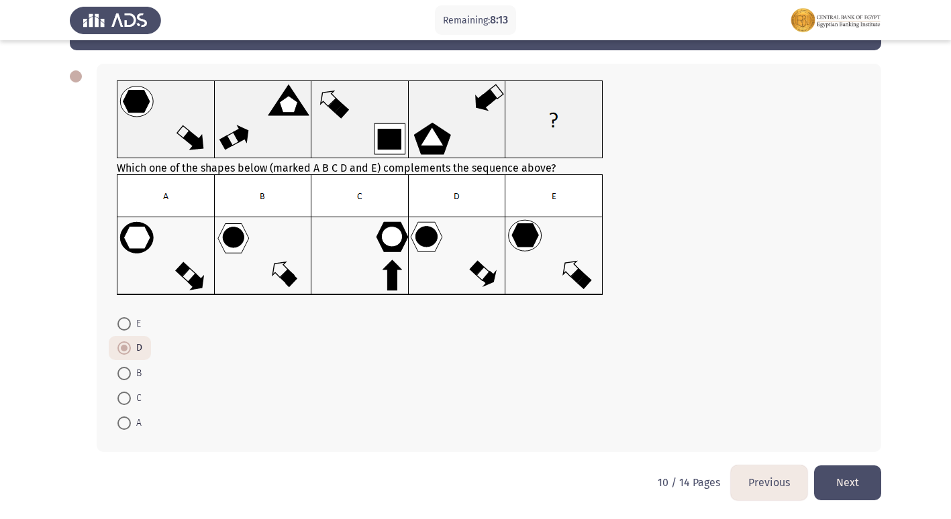
click at [854, 485] on button "Next" at bounding box center [847, 483] width 67 height 34
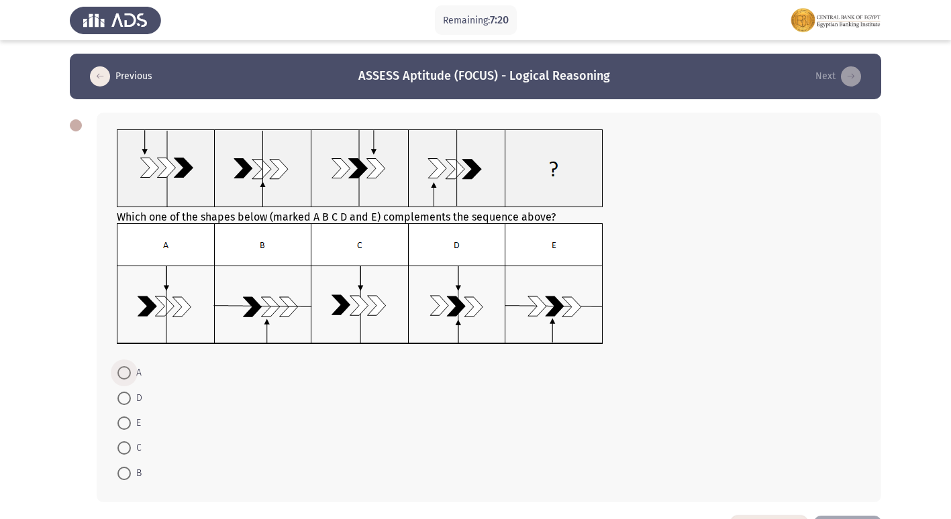
click at [131, 370] on span "A" at bounding box center [136, 373] width 11 height 16
click at [131, 370] on input "A" at bounding box center [123, 372] width 13 height 13
radio input "true"
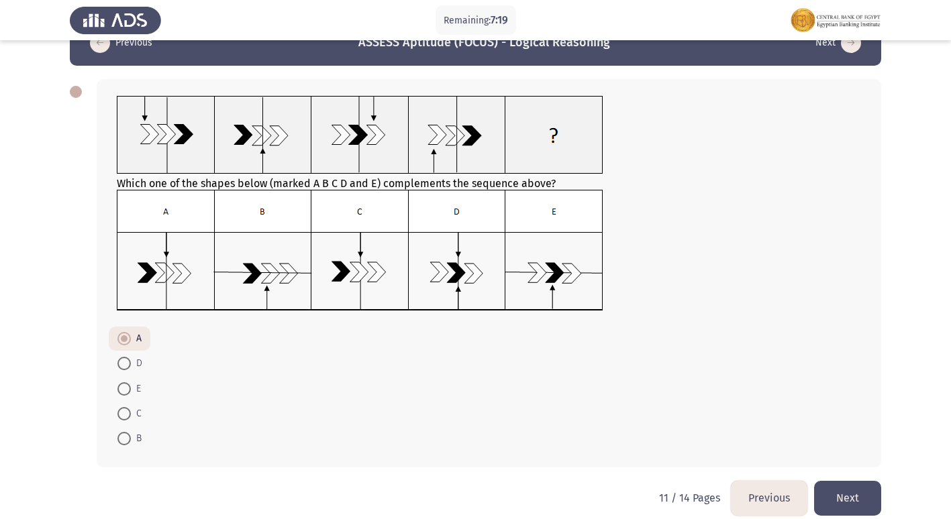
scroll to position [49, 0]
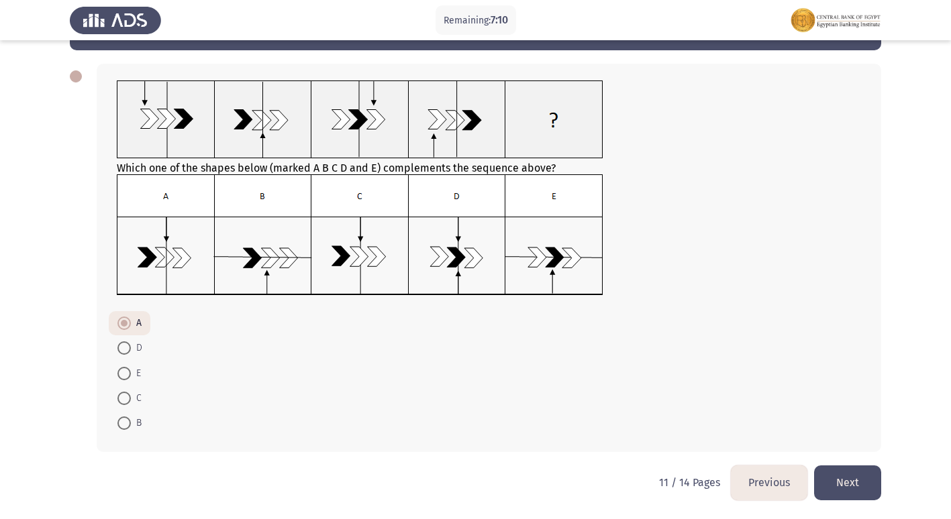
click at [859, 478] on button "Next" at bounding box center [847, 483] width 67 height 34
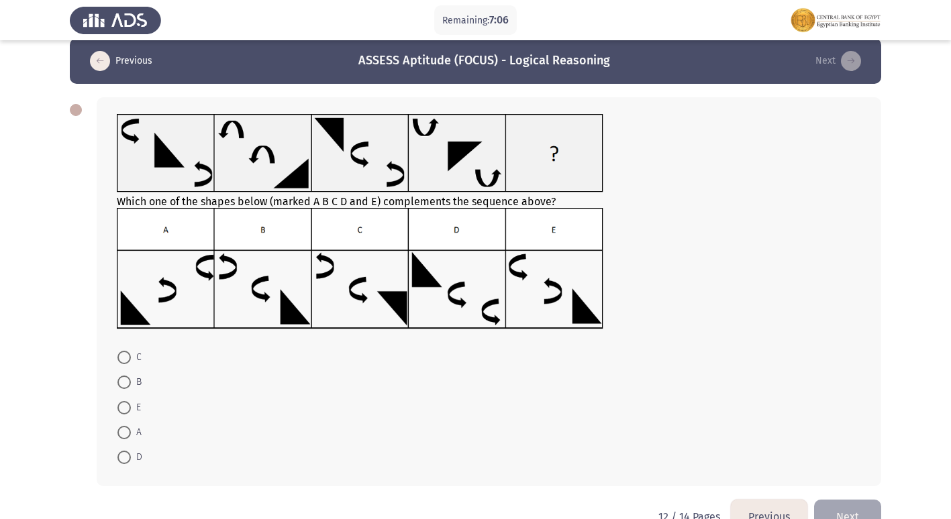
scroll to position [0, 0]
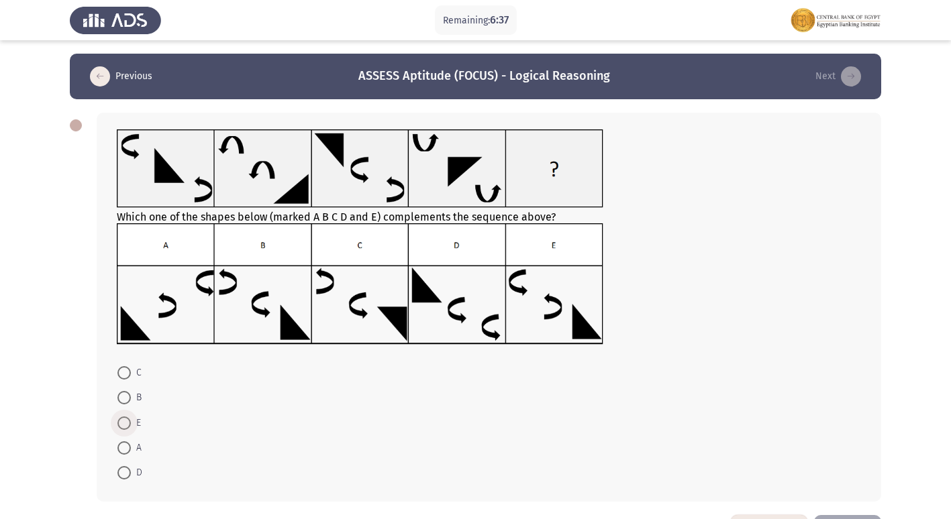
click at [128, 423] on span at bounding box center [123, 423] width 13 height 13
click at [128, 423] on input "E" at bounding box center [123, 423] width 13 height 13
radio input "true"
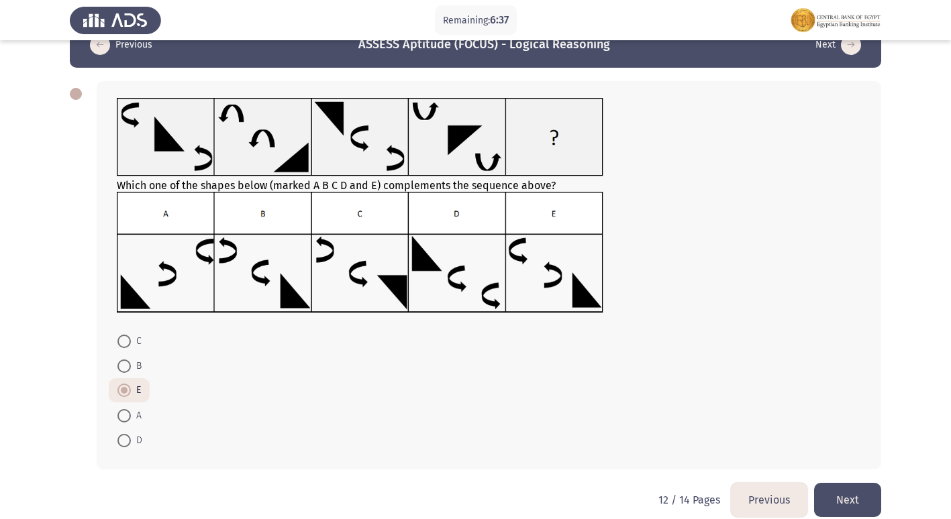
scroll to position [49, 0]
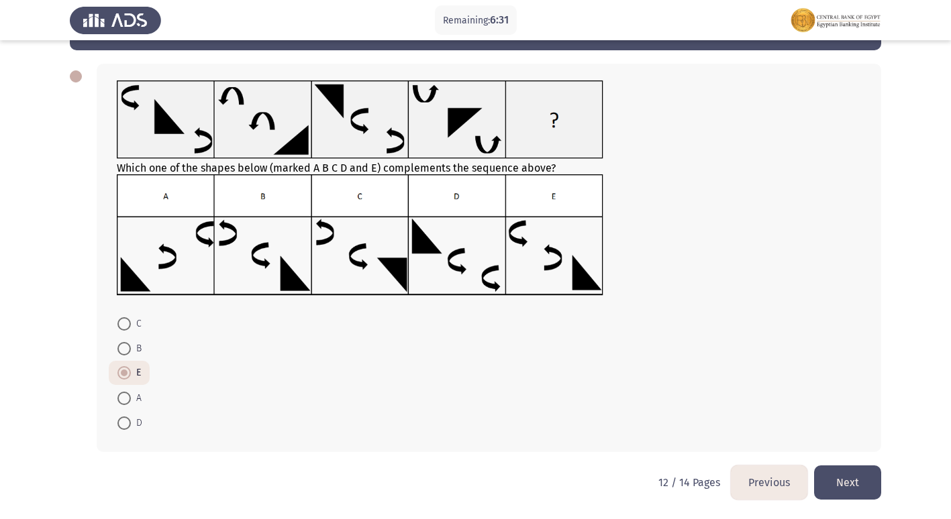
click at [848, 470] on button "Next" at bounding box center [847, 483] width 67 height 34
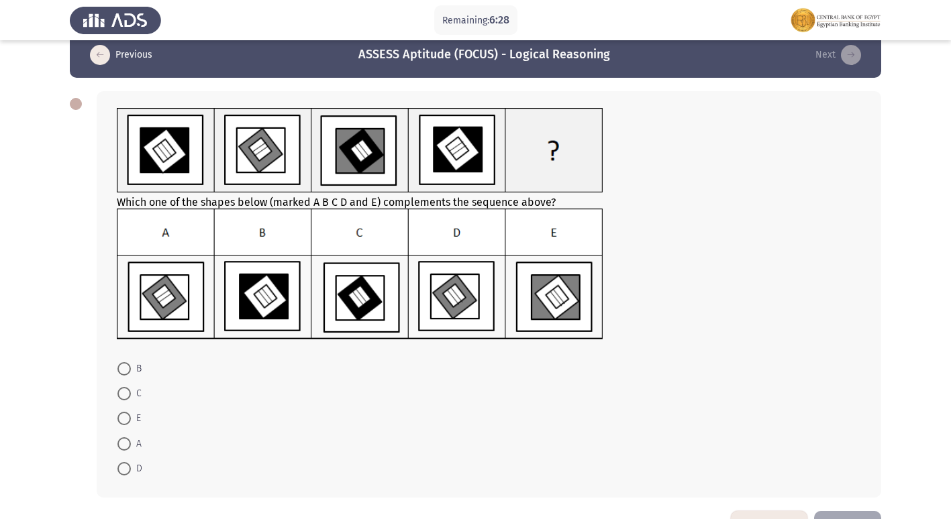
scroll to position [0, 0]
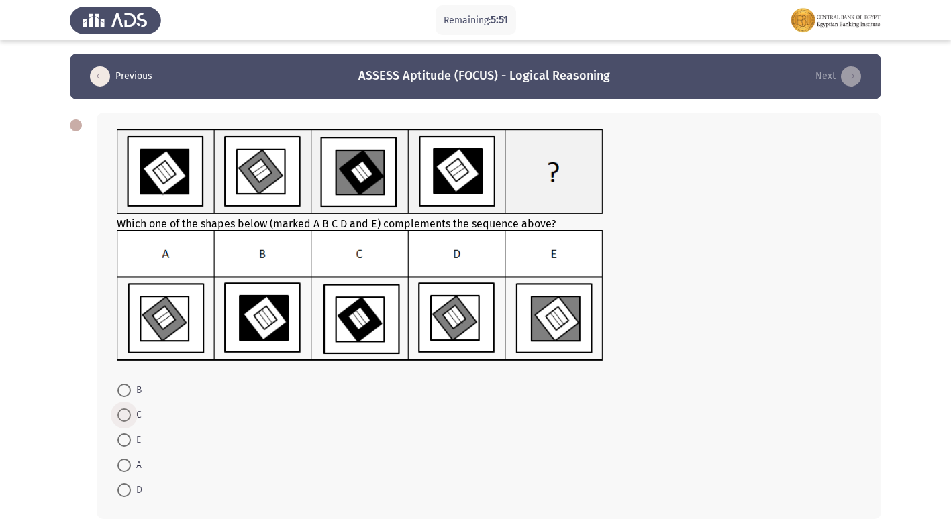
click at [130, 417] on span at bounding box center [123, 415] width 13 height 13
click at [130, 417] on input "C" at bounding box center [123, 415] width 13 height 13
radio input "true"
click at [130, 497] on label "D" at bounding box center [129, 490] width 25 height 16
click at [130, 497] on input "D" at bounding box center [123, 489] width 13 height 13
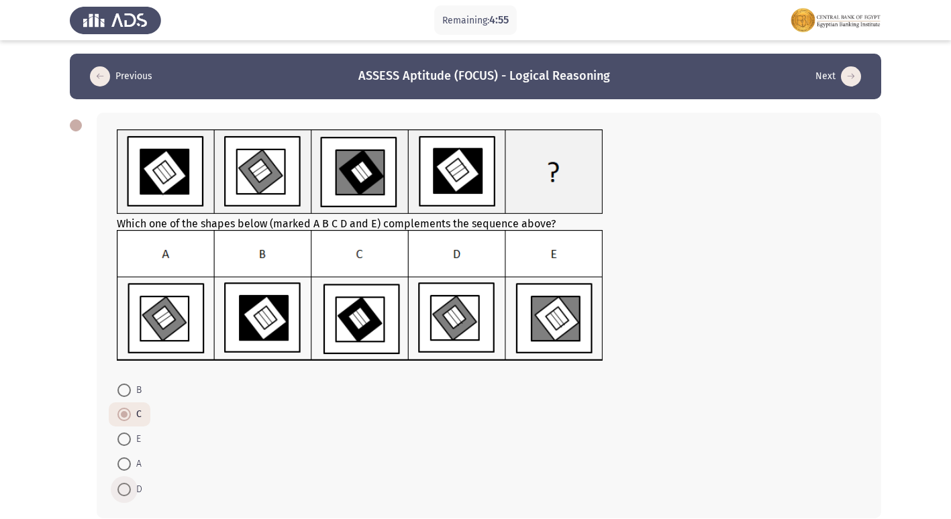
radio input "true"
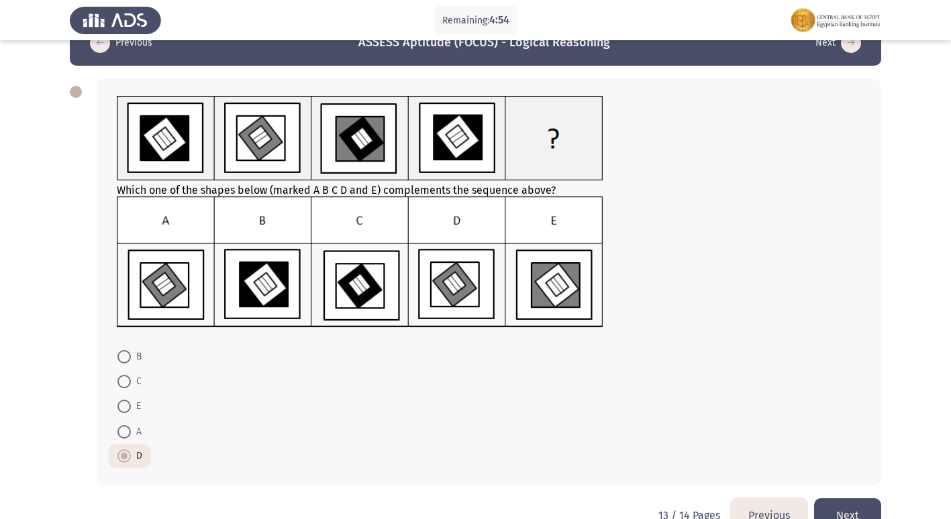
scroll to position [66, 0]
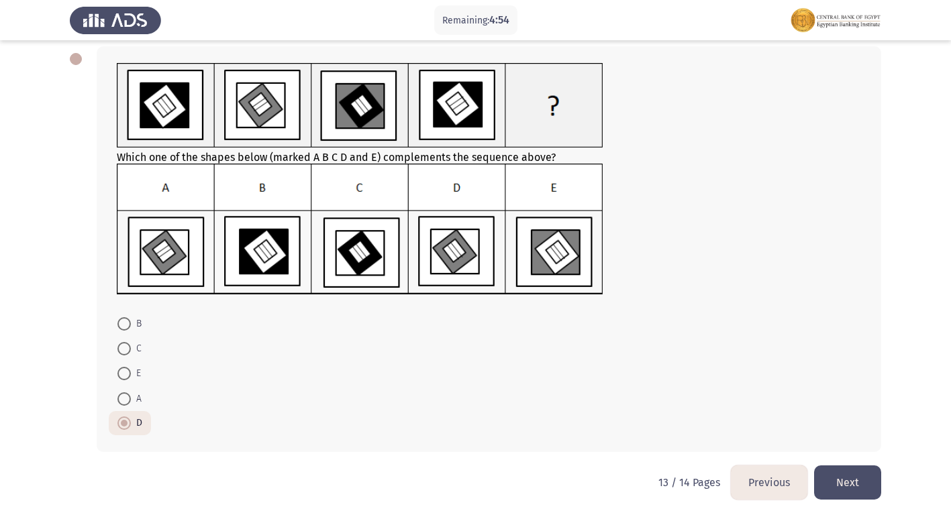
click at [846, 471] on button "Next" at bounding box center [847, 483] width 67 height 34
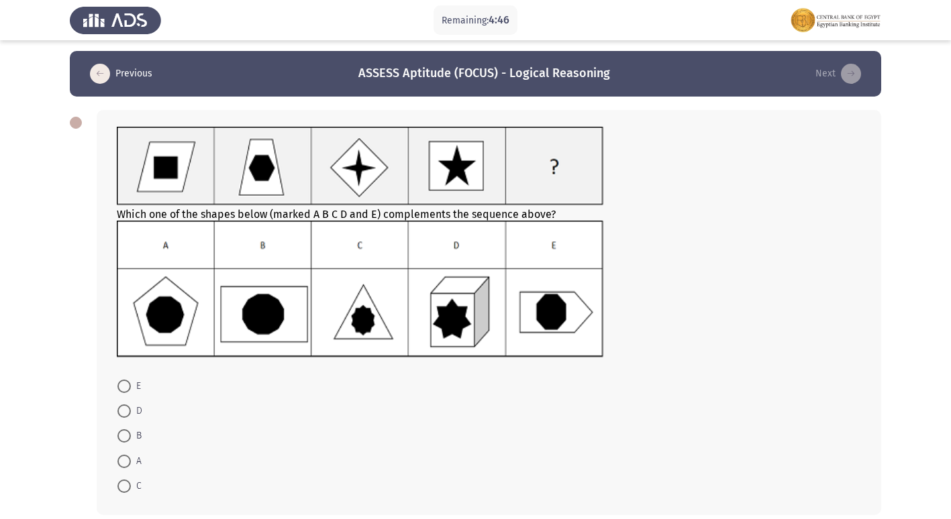
scroll to position [0, 0]
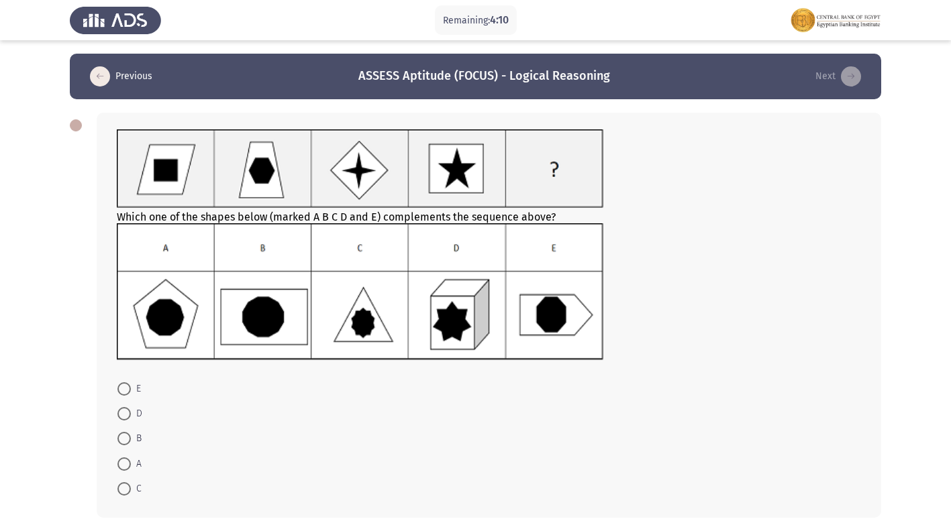
click at [130, 444] on span at bounding box center [123, 438] width 13 height 13
click at [130, 444] on input "B" at bounding box center [123, 438] width 13 height 13
radio input "true"
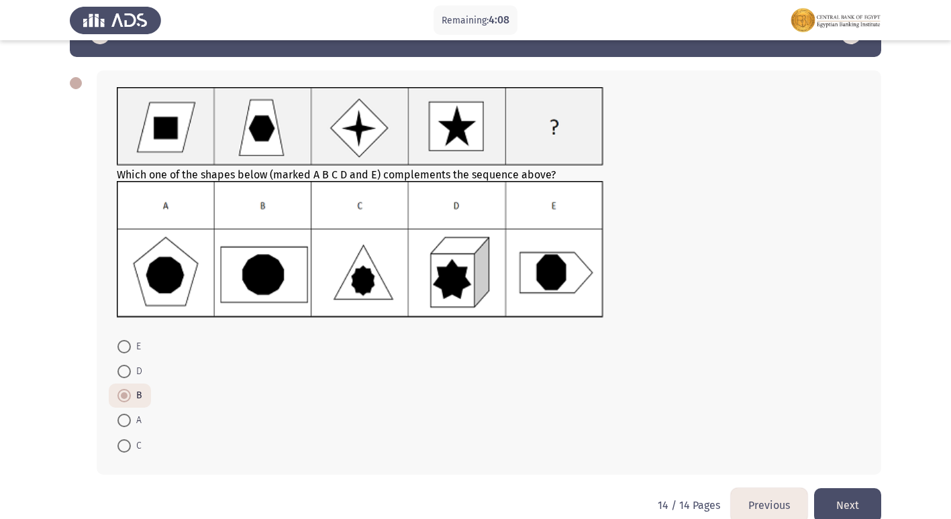
scroll to position [65, 0]
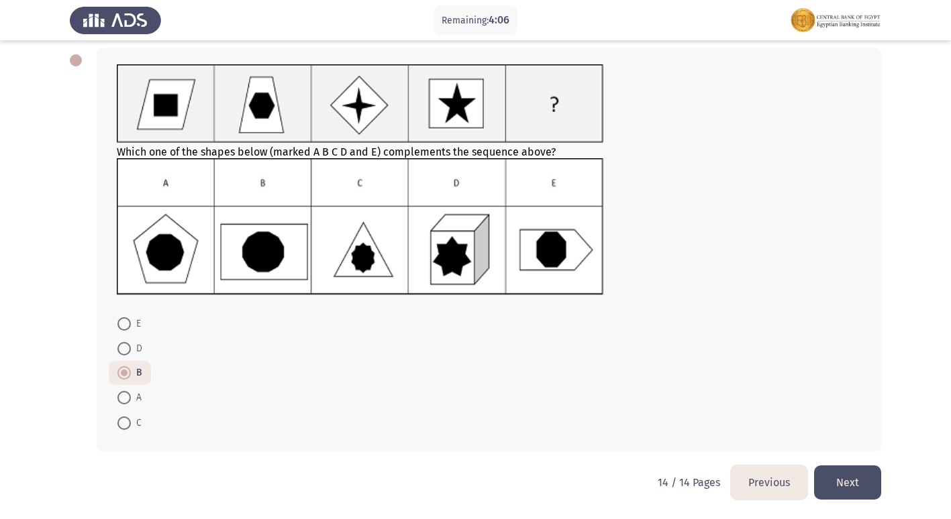
click at [838, 482] on button "Next" at bounding box center [847, 483] width 67 height 34
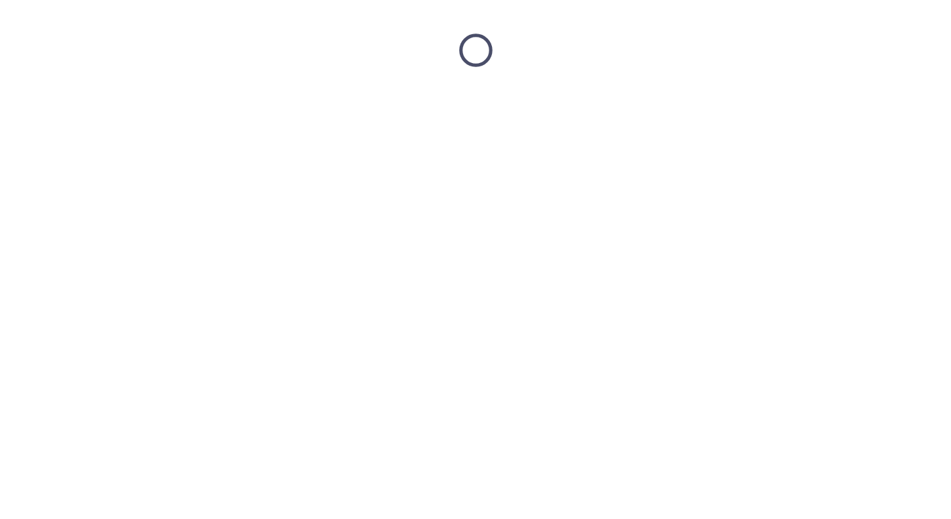
scroll to position [0, 0]
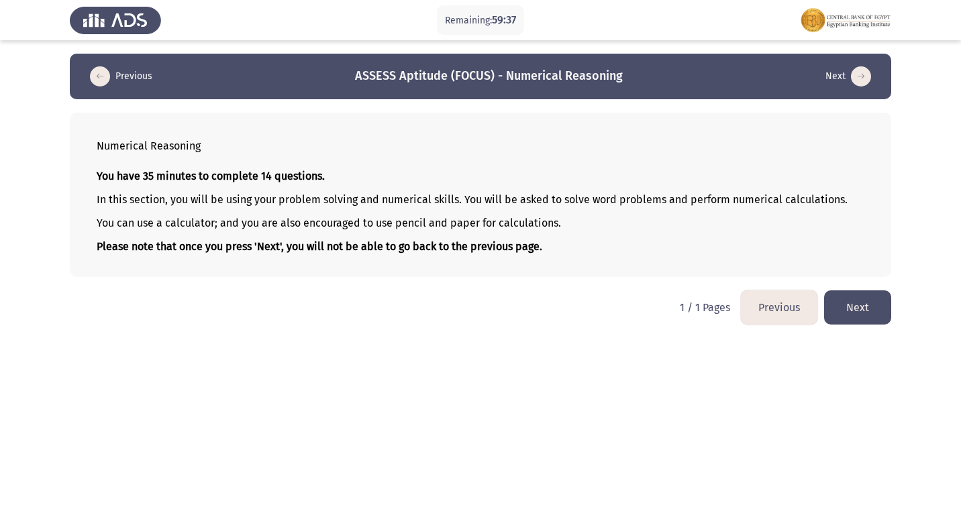
click at [854, 299] on button "Next" at bounding box center [857, 308] width 67 height 34
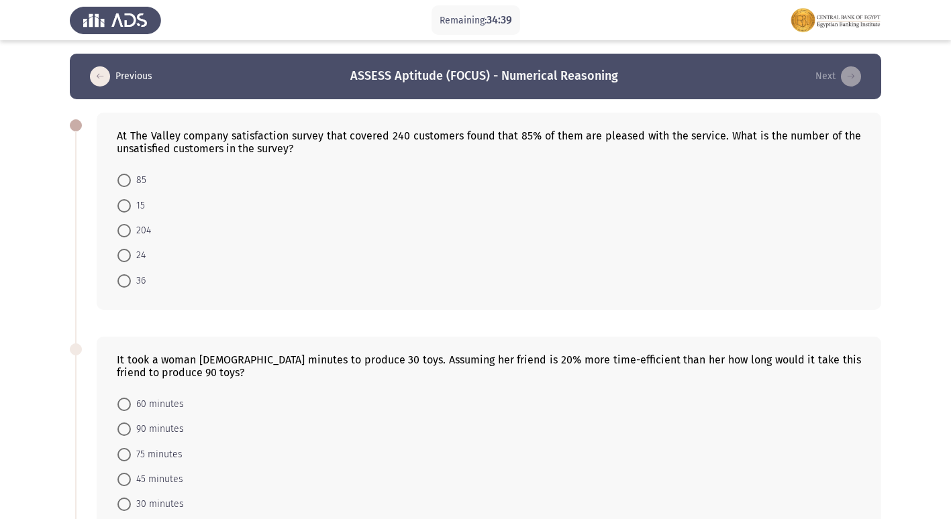
click at [119, 268] on mat-radio-button "36" at bounding box center [132, 280] width 46 height 25
click at [146, 286] on mat-radio-button "36" at bounding box center [132, 280] width 46 height 25
click at [139, 285] on span "36" at bounding box center [138, 281] width 15 height 16
click at [131, 285] on input "36" at bounding box center [123, 280] width 13 height 13
radio input "true"
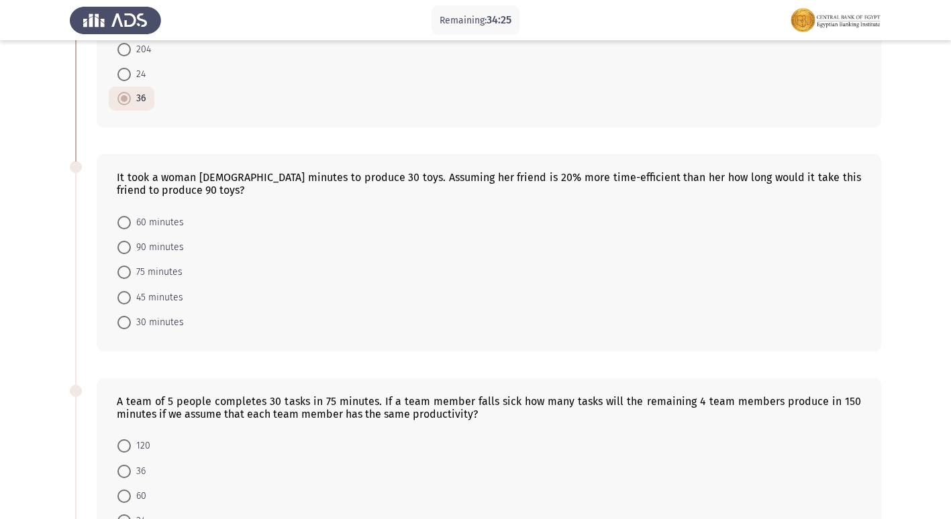
scroll to position [201, 0]
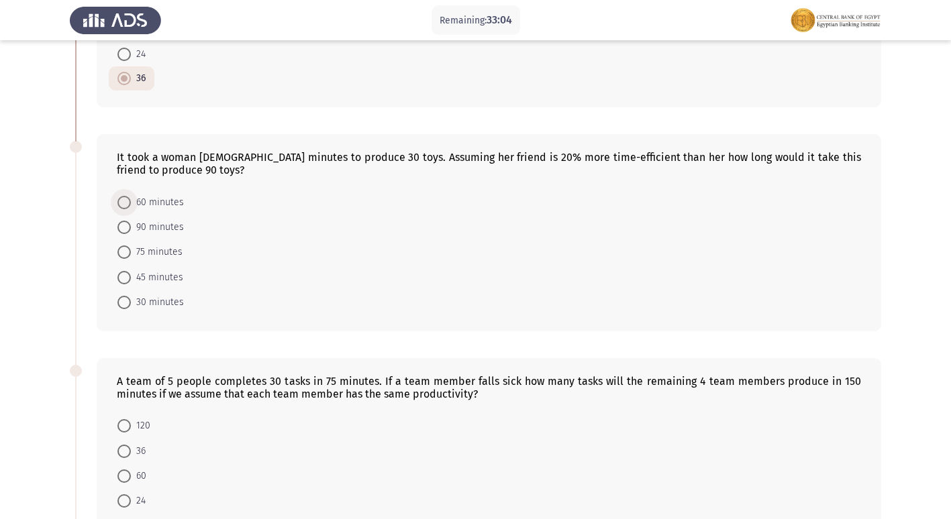
click at [161, 202] on span "60 minutes" at bounding box center [157, 203] width 53 height 16
click at [131, 202] on input "60 minutes" at bounding box center [123, 202] width 13 height 13
radio input "true"
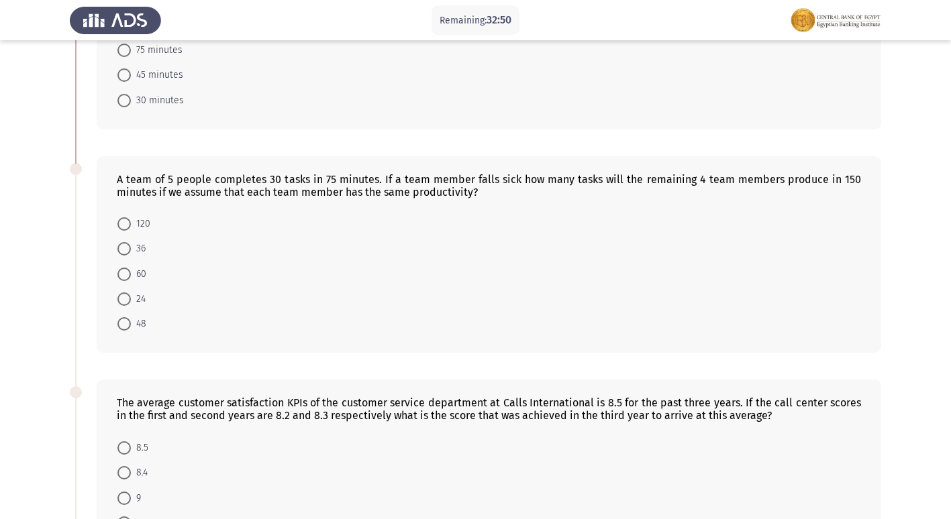
scroll to position [336, 0]
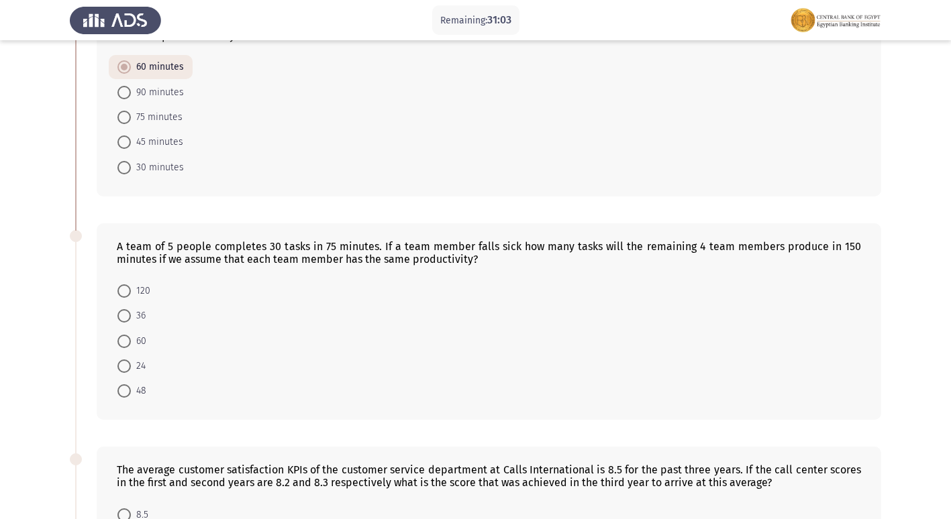
click at [127, 392] on span at bounding box center [123, 391] width 13 height 13
click at [127, 392] on input "48" at bounding box center [123, 391] width 13 height 13
radio input "true"
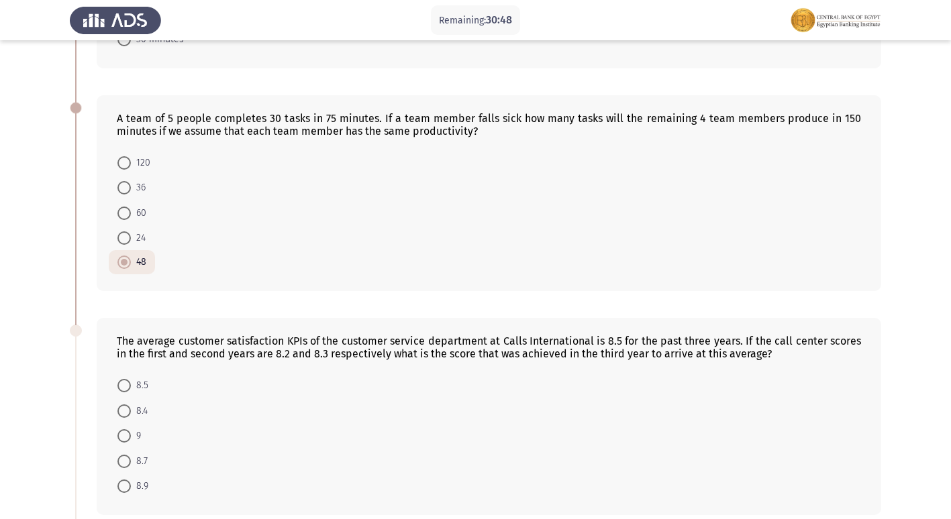
scroll to position [537, 0]
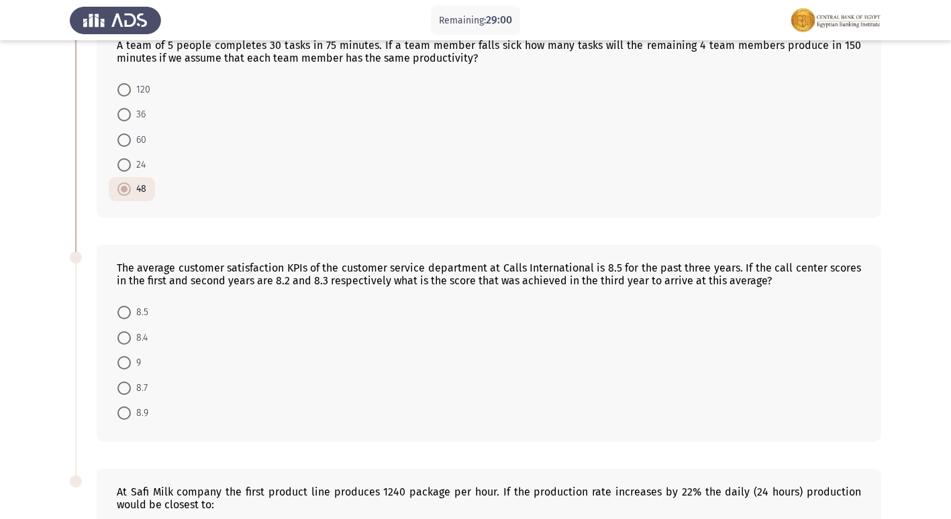
click at [132, 360] on span "9" at bounding box center [136, 363] width 10 height 16
click at [131, 360] on input "9" at bounding box center [123, 362] width 13 height 13
radio input "true"
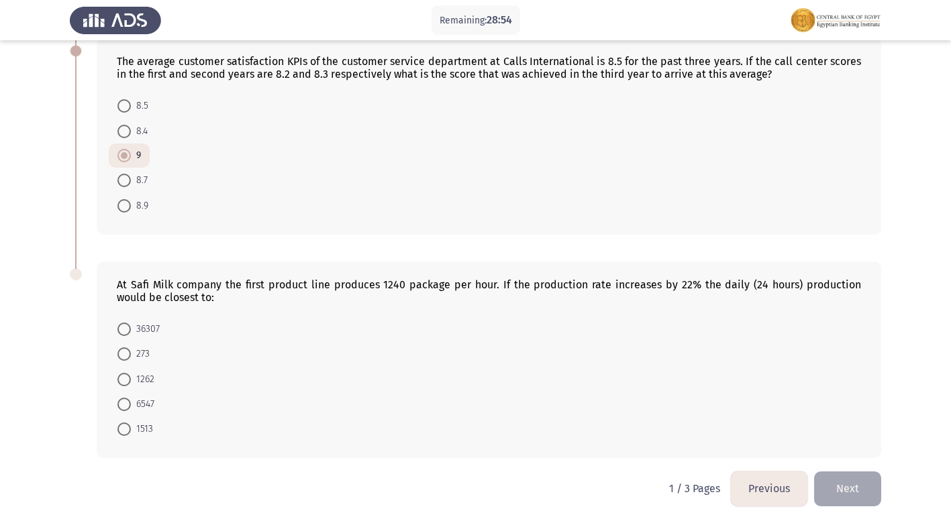
scroll to position [750, 0]
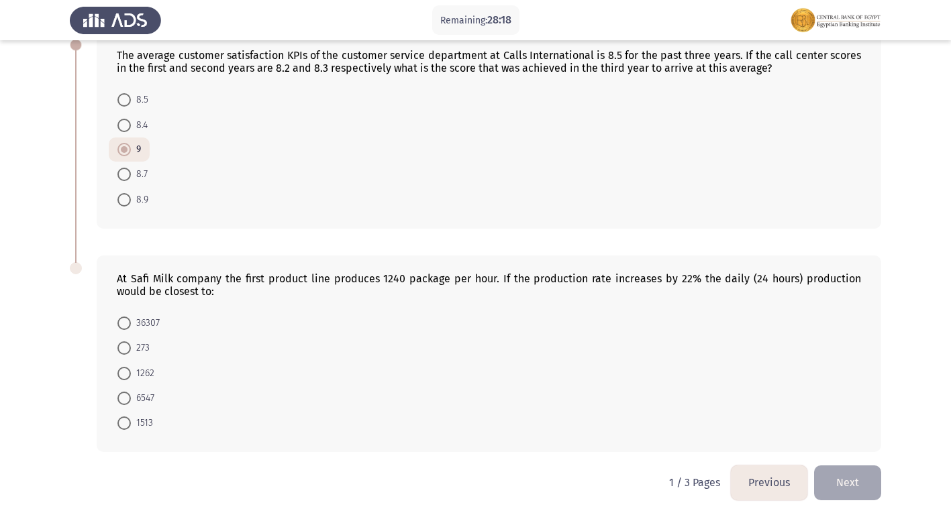
click at [132, 311] on mat-radio-button "36307" at bounding box center [139, 323] width 60 height 25
click at [111, 317] on mat-radio-button "36307" at bounding box center [139, 323] width 60 height 25
click at [132, 319] on span "36307" at bounding box center [145, 323] width 29 height 16
click at [131, 319] on input "36307" at bounding box center [123, 323] width 13 height 13
radio input "true"
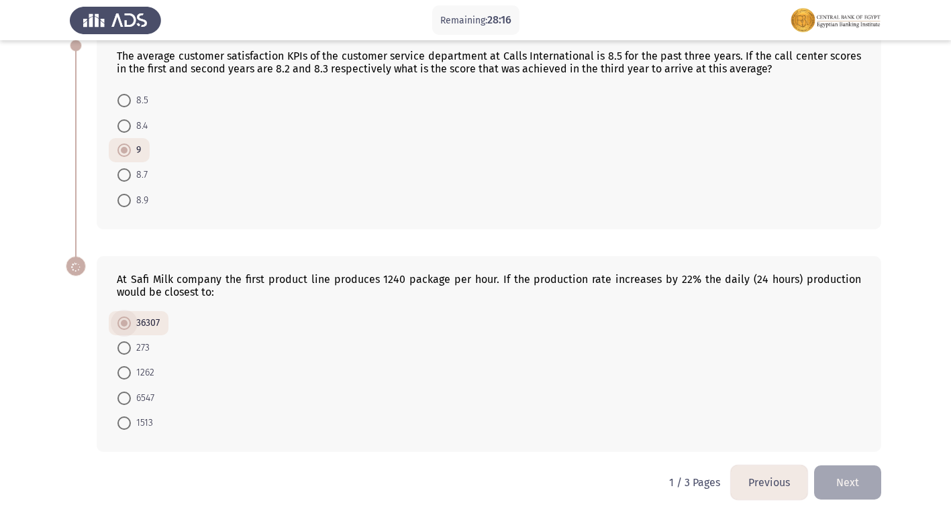
scroll to position [749, 0]
click at [858, 484] on button "Next" at bounding box center [847, 483] width 67 height 34
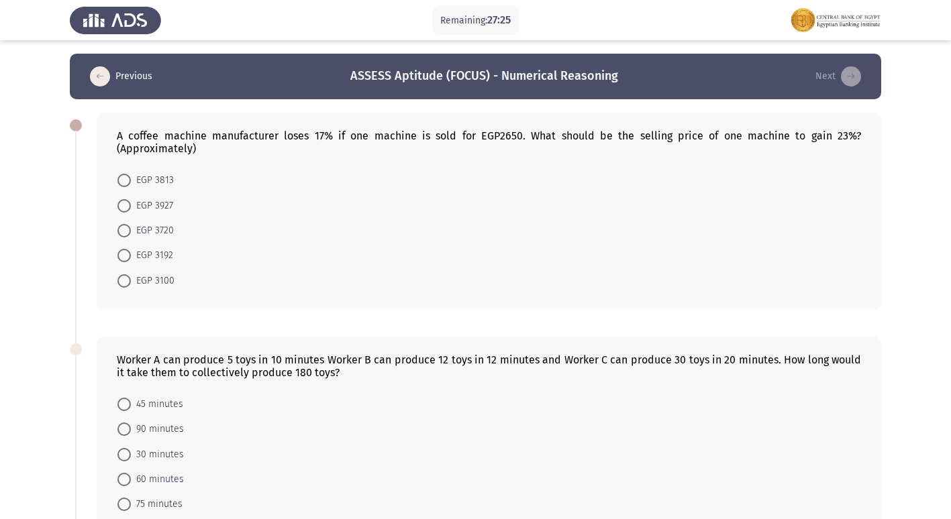
click at [137, 173] on span "EGP 3813" at bounding box center [152, 180] width 43 height 16
click at [131, 174] on input "EGP 3813" at bounding box center [123, 180] width 13 height 13
radio input "true"
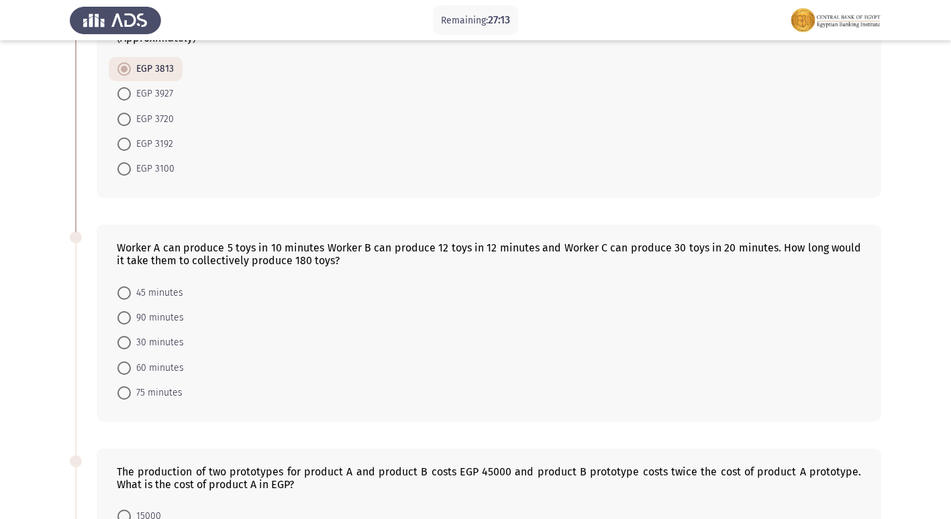
scroll to position [134, 0]
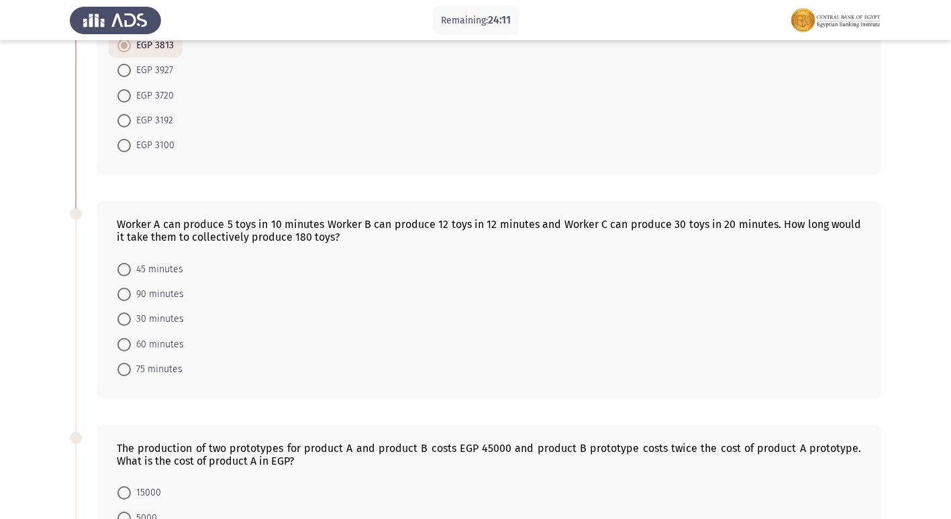
click at [139, 337] on span "60 minutes" at bounding box center [157, 345] width 53 height 16
click at [131, 338] on input "60 minutes" at bounding box center [123, 344] width 13 height 13
radio input "true"
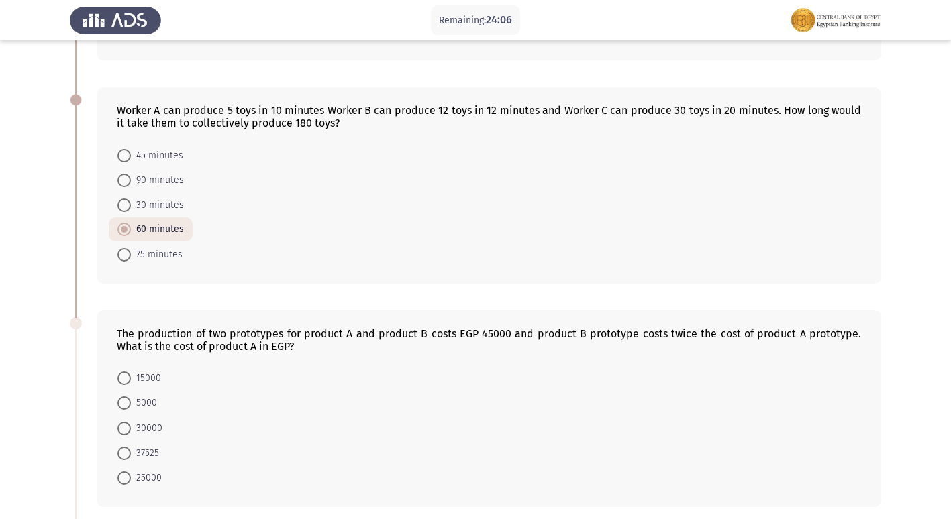
scroll to position [403, 0]
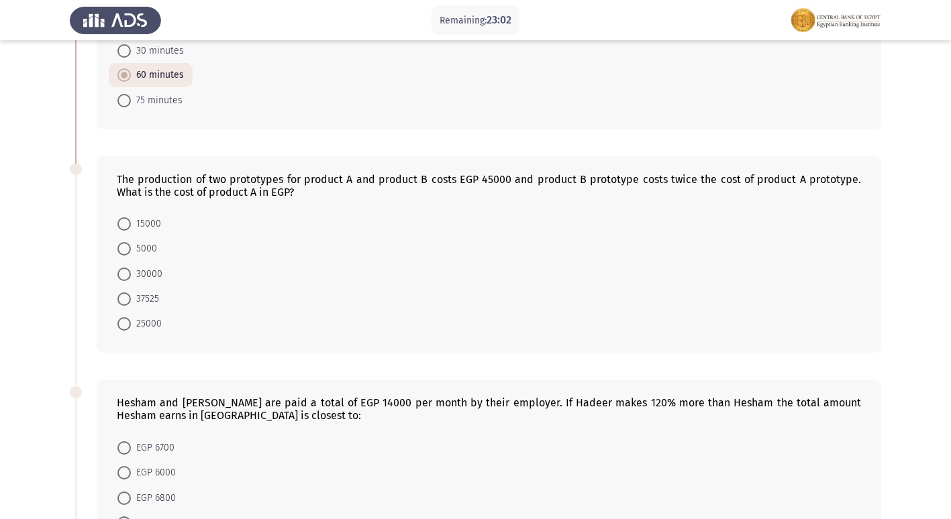
click at [140, 220] on span "15000" at bounding box center [146, 224] width 30 height 16
click at [131, 220] on input "15000" at bounding box center [123, 223] width 13 height 13
radio input "true"
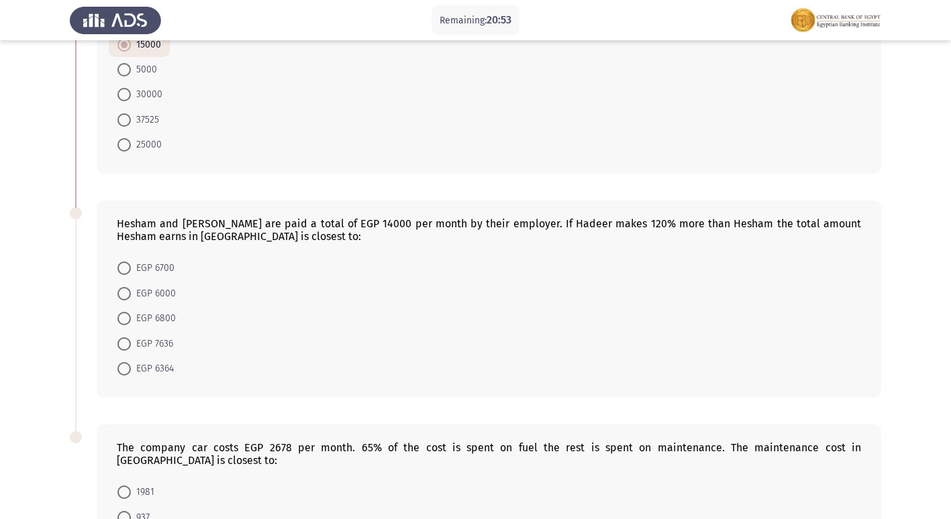
scroll to position [604, 0]
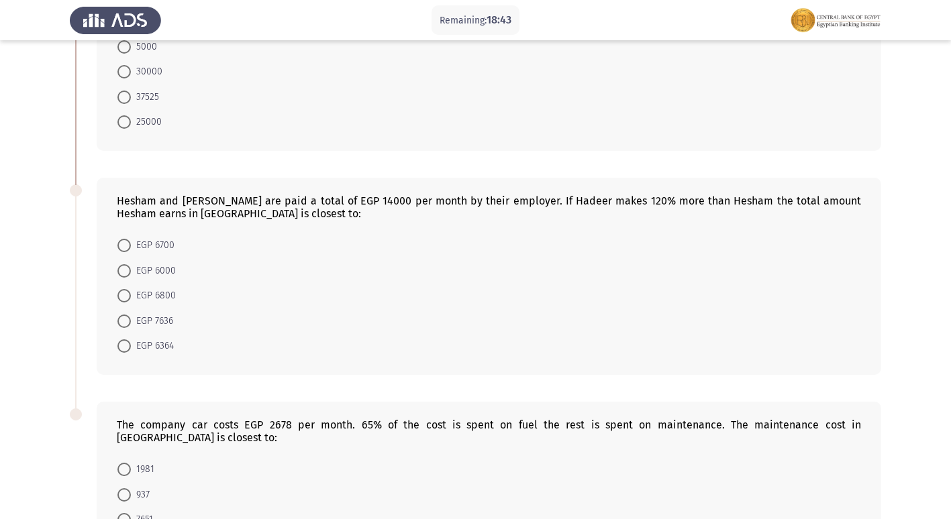
click at [134, 350] on span "EGP 6364" at bounding box center [152, 346] width 43 height 16
click at [131, 350] on input "EGP 6364" at bounding box center [123, 346] width 13 height 13
radio input "true"
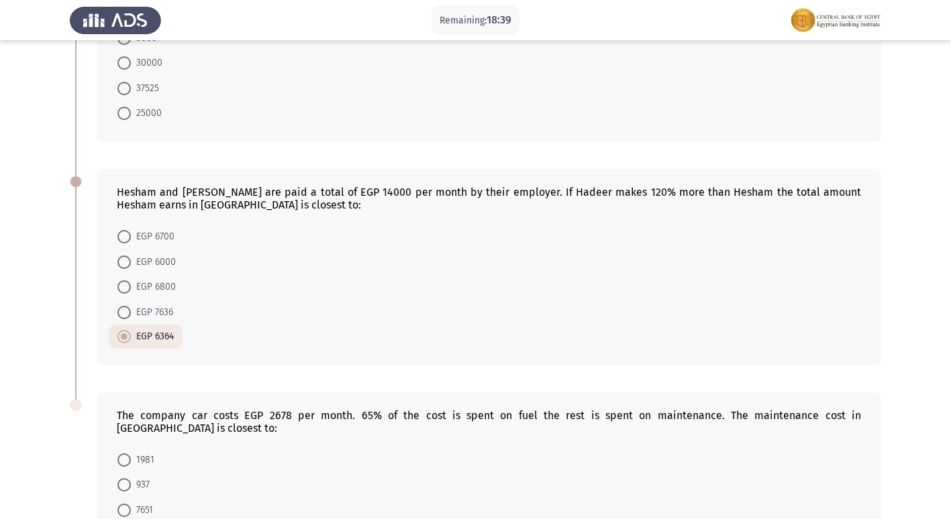
scroll to position [737, 0]
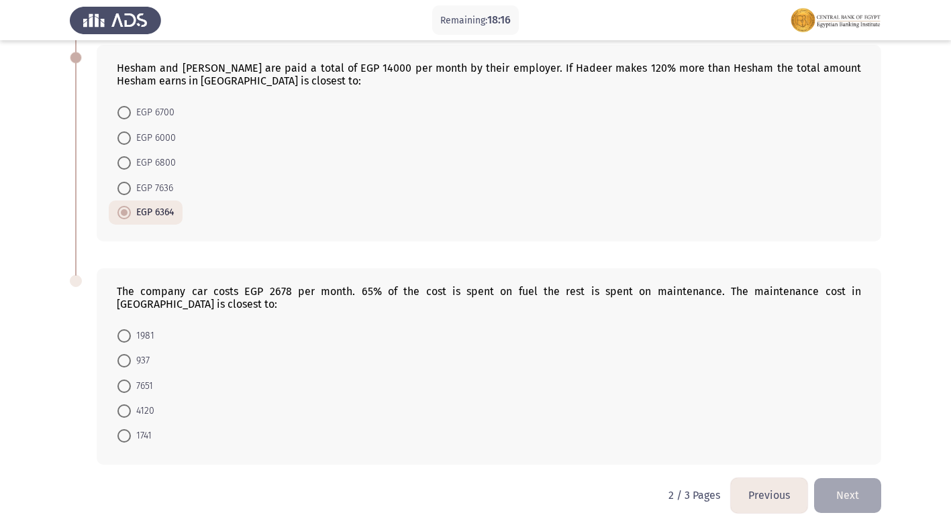
click at [131, 353] on span "937" at bounding box center [140, 361] width 19 height 16
click at [131, 354] on input "937" at bounding box center [123, 360] width 13 height 13
radio input "true"
click at [869, 483] on button "Next" at bounding box center [847, 495] width 67 height 34
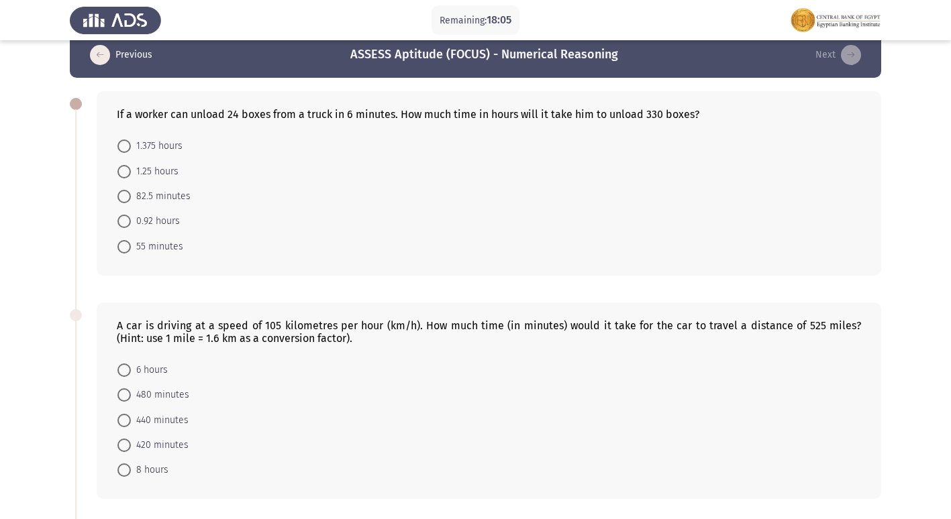
scroll to position [0, 0]
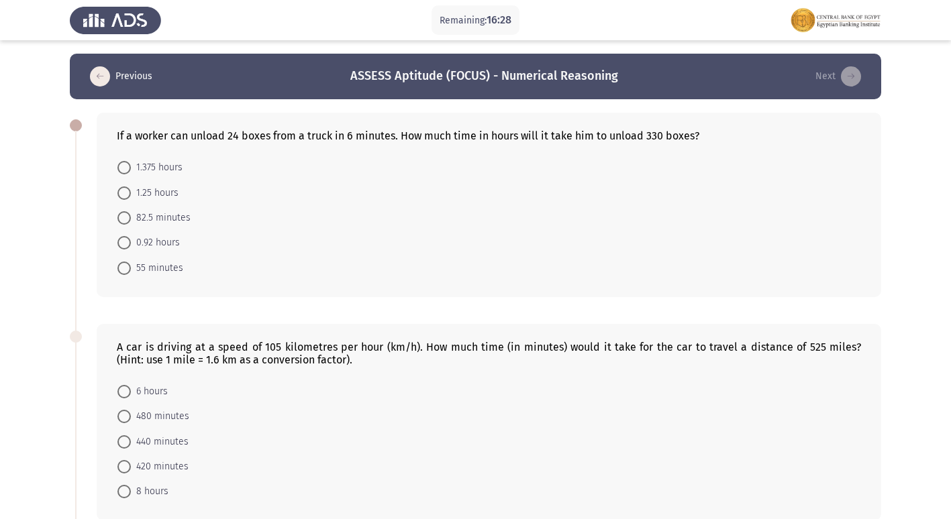
click at [172, 217] on span "82.5 minutes" at bounding box center [161, 218] width 60 height 16
click at [131, 217] on input "82.5 minutes" at bounding box center [123, 217] width 13 height 13
radio input "true"
click at [175, 167] on span "1.375 hours" at bounding box center [157, 168] width 52 height 16
click at [131, 167] on input "1.375 hours" at bounding box center [123, 167] width 13 height 13
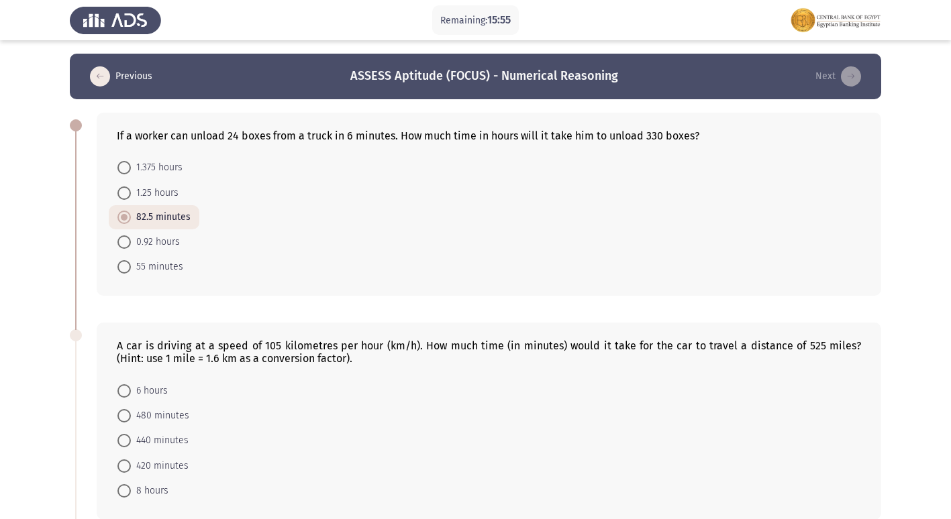
radio input "true"
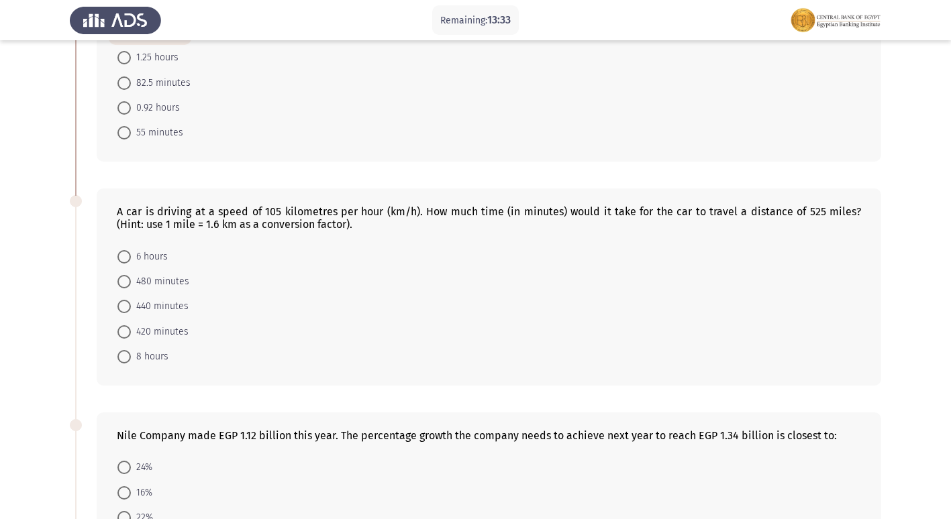
click at [148, 281] on span "480 minutes" at bounding box center [160, 282] width 58 height 16
click at [131, 281] on input "480 minutes" at bounding box center [123, 281] width 13 height 13
radio input "true"
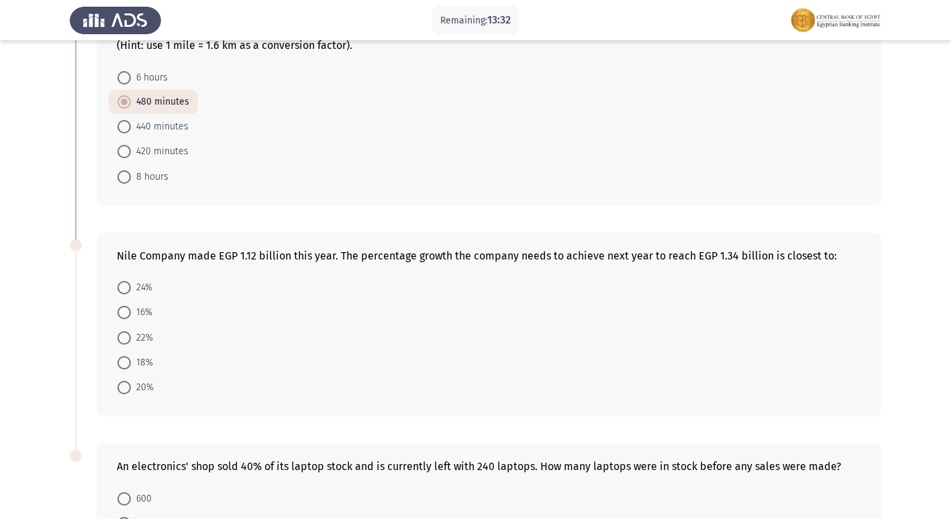
scroll to position [336, 0]
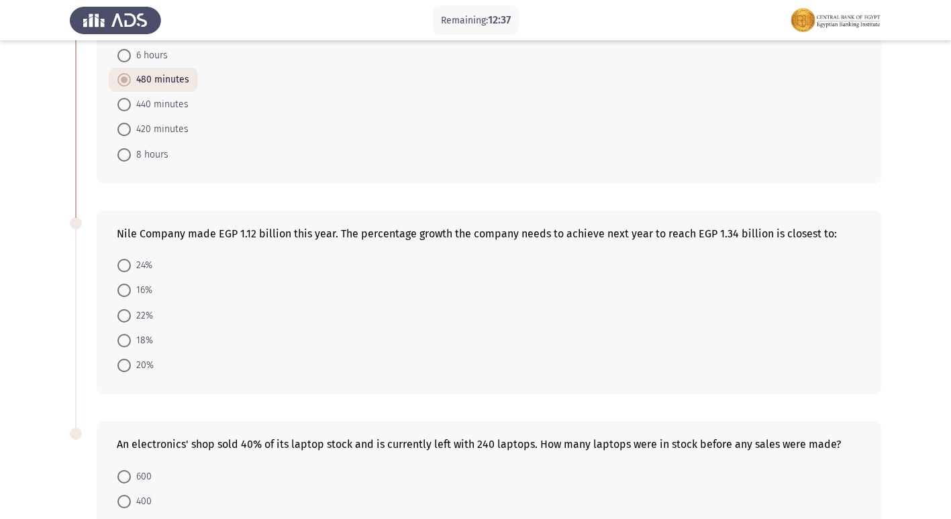
click at [137, 360] on span "20%" at bounding box center [142, 366] width 23 height 16
click at [131, 360] on input "20%" at bounding box center [123, 365] width 13 height 13
radio input "true"
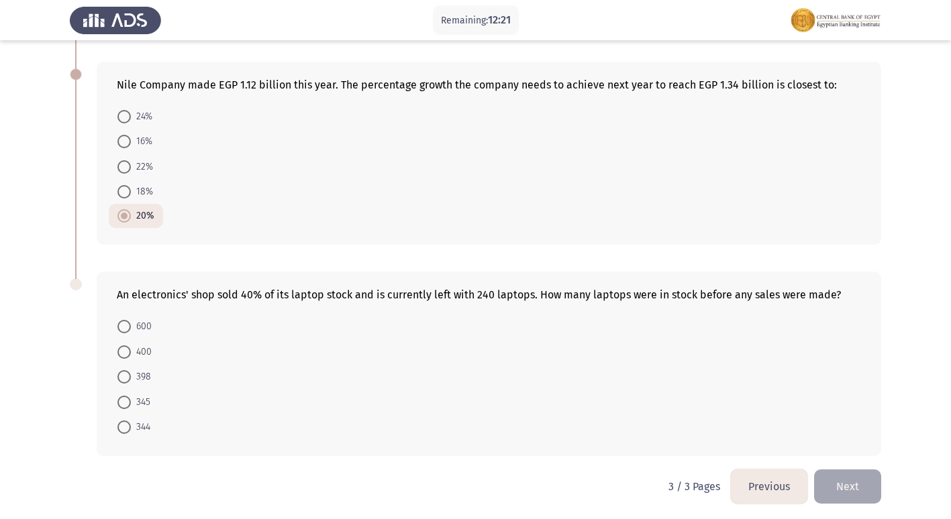
scroll to position [489, 0]
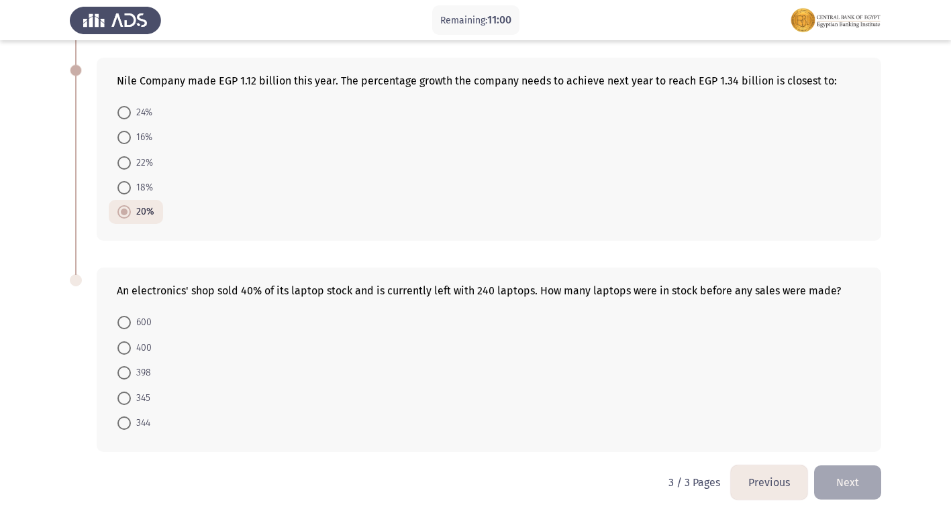
click at [143, 344] on span "400" at bounding box center [141, 348] width 21 height 16
click at [131, 344] on input "400" at bounding box center [123, 348] width 13 height 13
radio input "true"
click at [127, 346] on span at bounding box center [124, 347] width 7 height 7
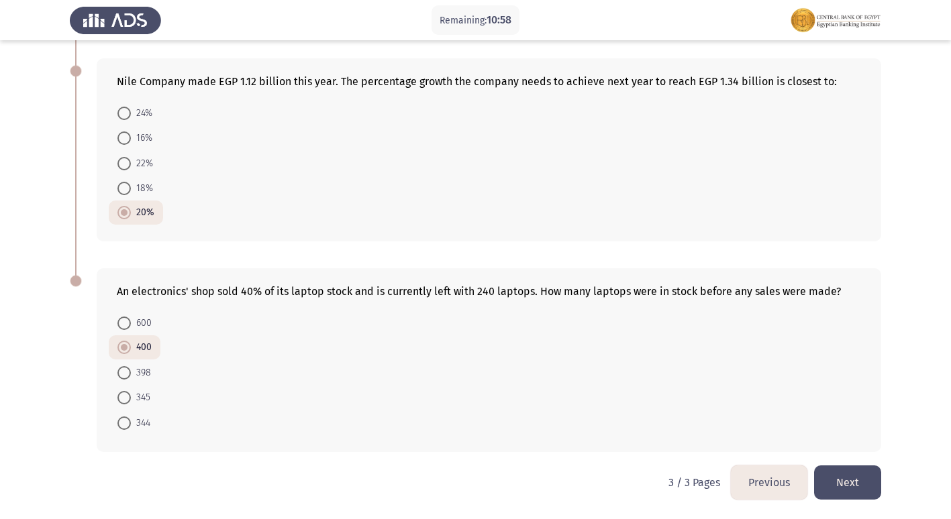
click at [127, 346] on input "400" at bounding box center [123, 347] width 13 height 13
click at [762, 488] on button "Previous" at bounding box center [769, 483] width 77 height 34
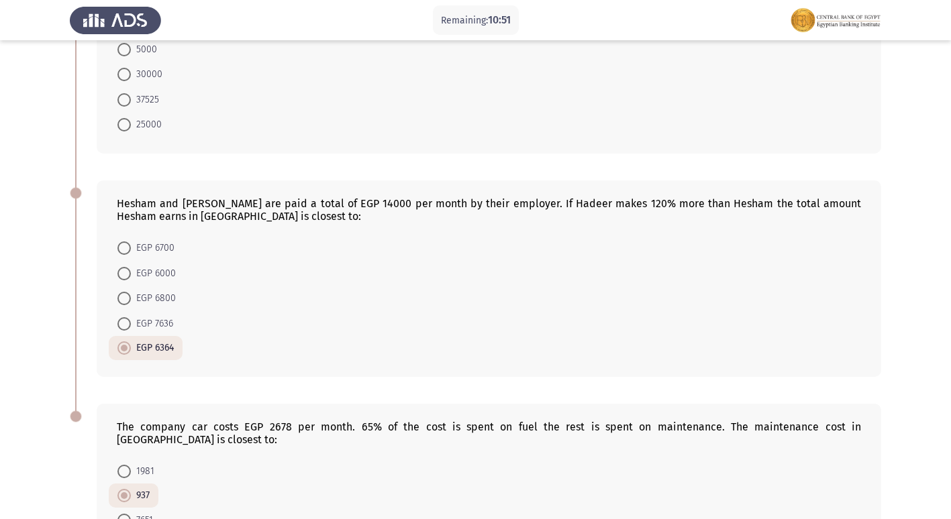
scroll to position [736, 0]
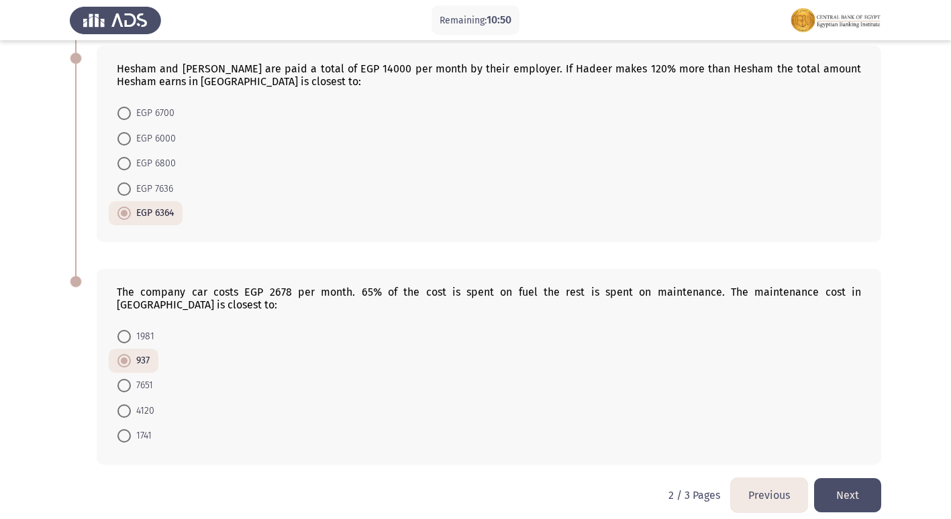
click at [754, 478] on button "Previous" at bounding box center [769, 495] width 77 height 34
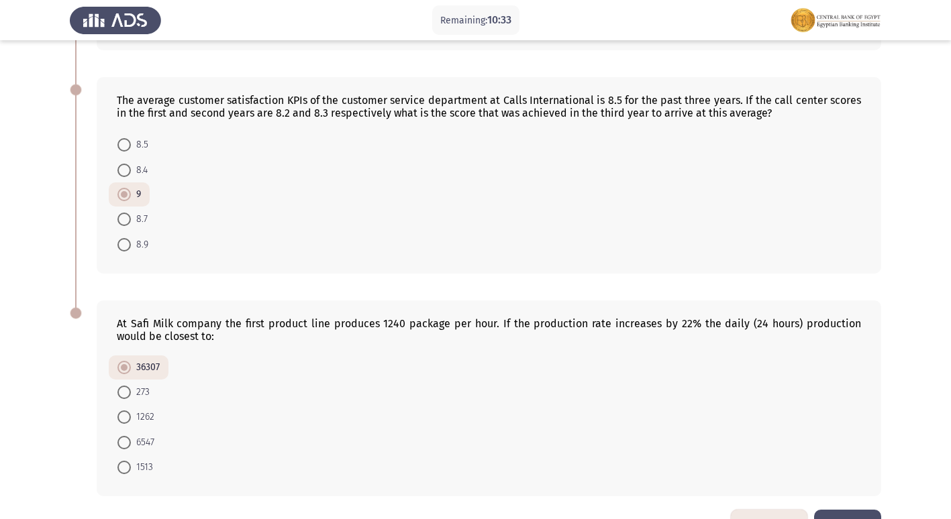
scroll to position [749, 0]
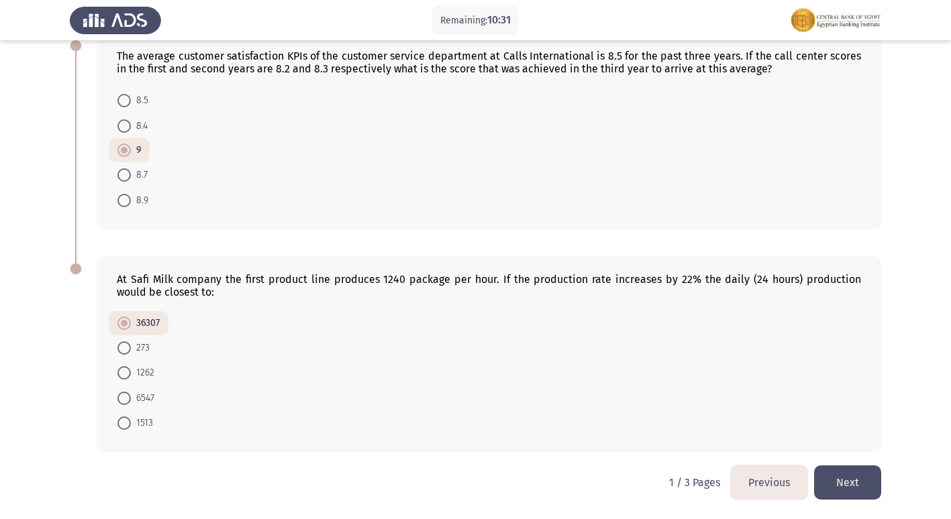
click at [765, 489] on button "Previous" at bounding box center [769, 483] width 77 height 34
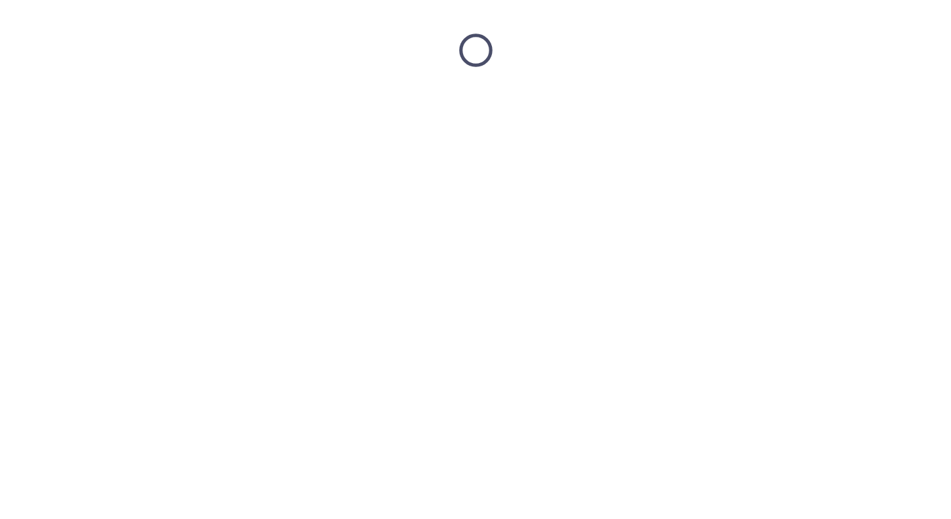
scroll to position [0, 0]
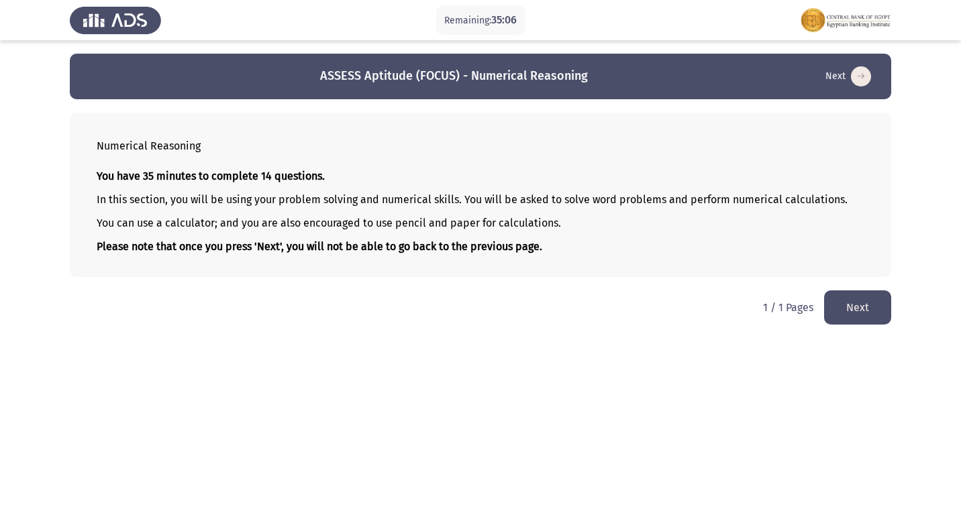
click at [878, 301] on button "Next" at bounding box center [857, 308] width 67 height 34
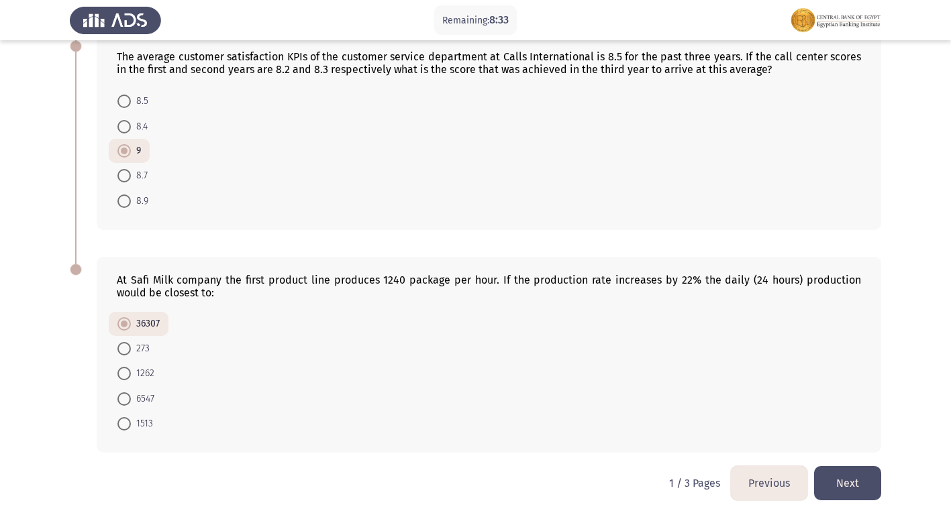
scroll to position [749, 0]
click at [862, 483] on button "Next" at bounding box center [847, 483] width 67 height 34
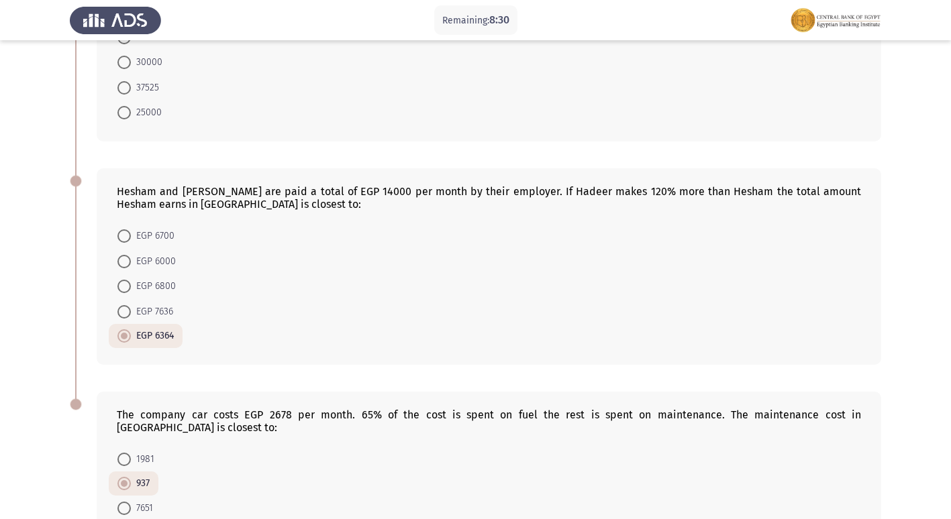
scroll to position [736, 0]
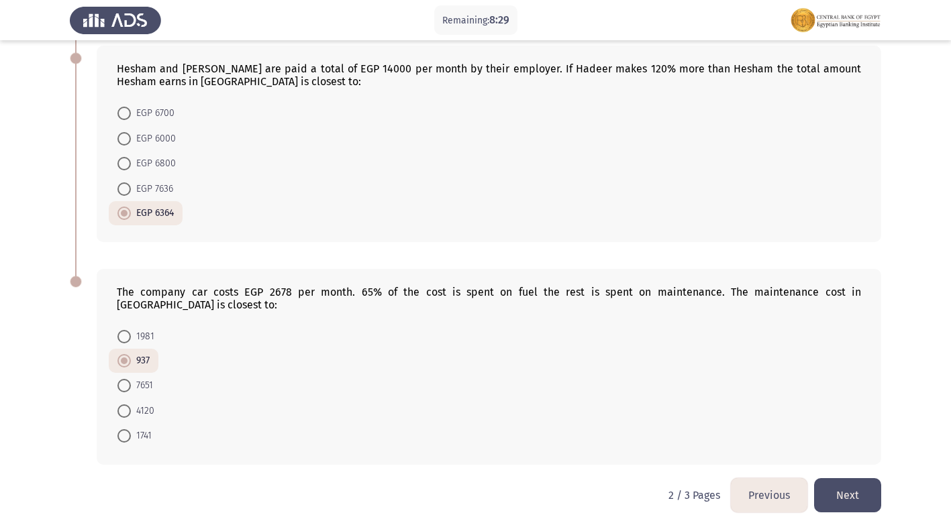
click at [845, 478] on button "Next" at bounding box center [847, 495] width 67 height 34
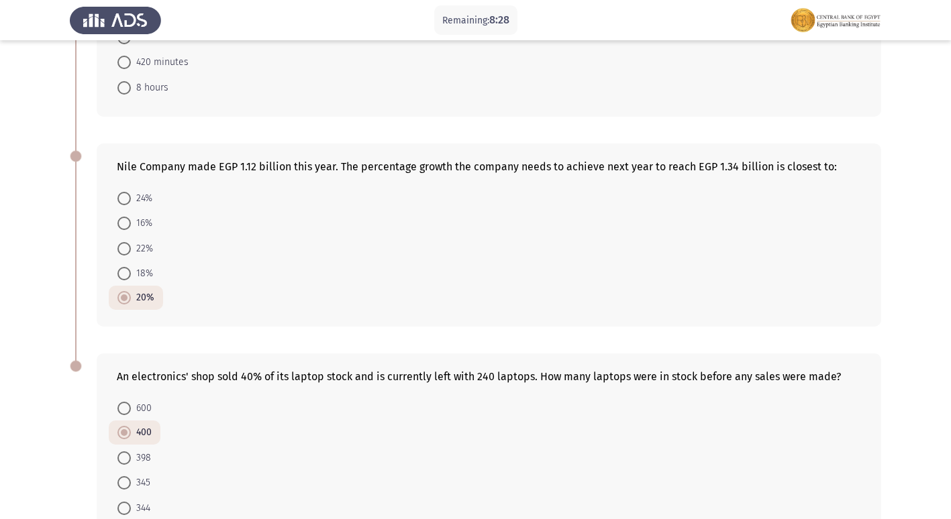
scroll to position [488, 0]
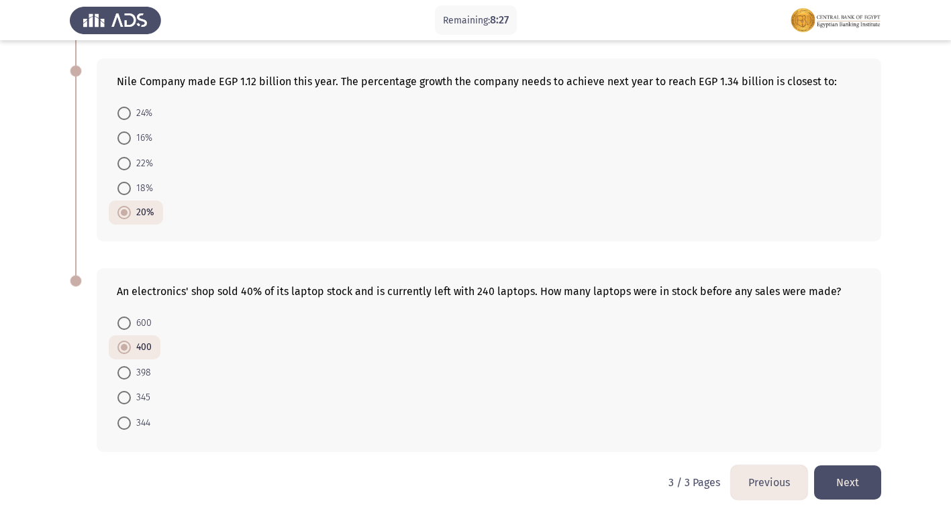
click at [850, 488] on button "Next" at bounding box center [847, 483] width 67 height 34
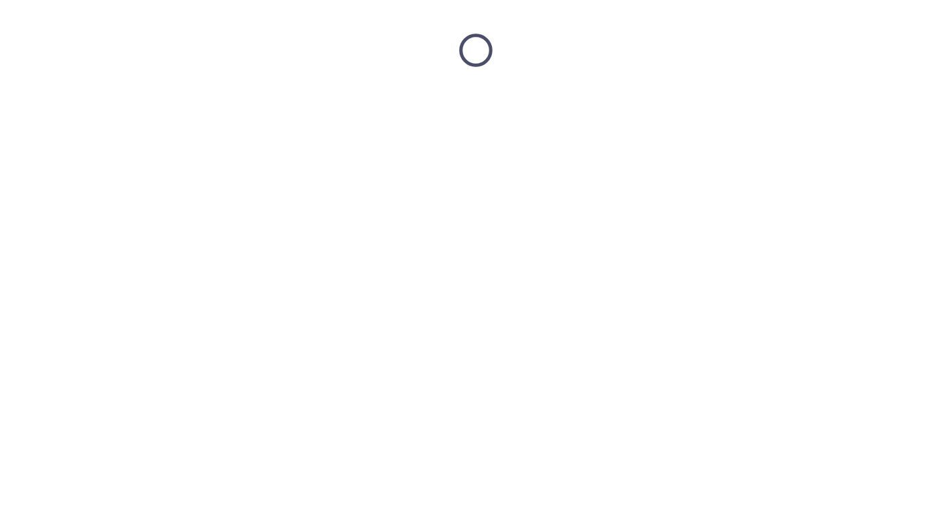
scroll to position [0, 0]
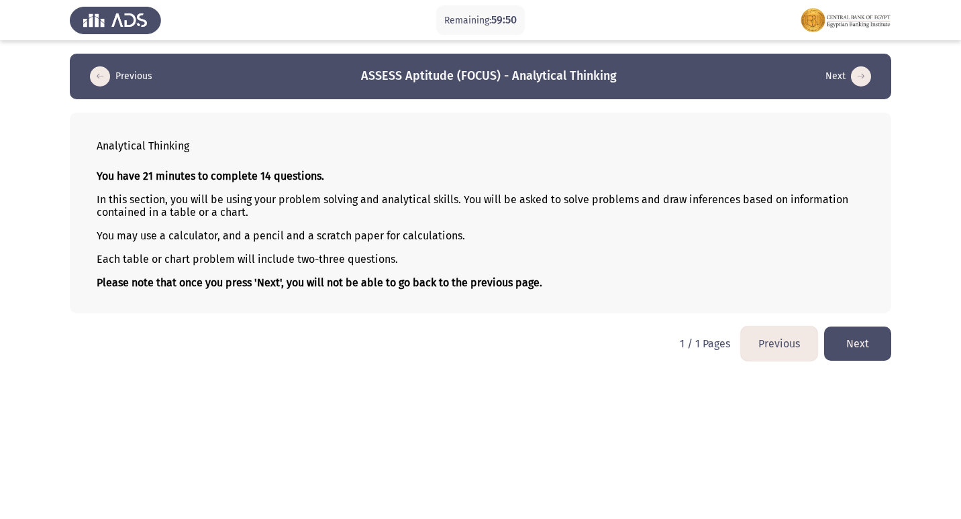
click at [752, 342] on button "Previous" at bounding box center [779, 344] width 77 height 34
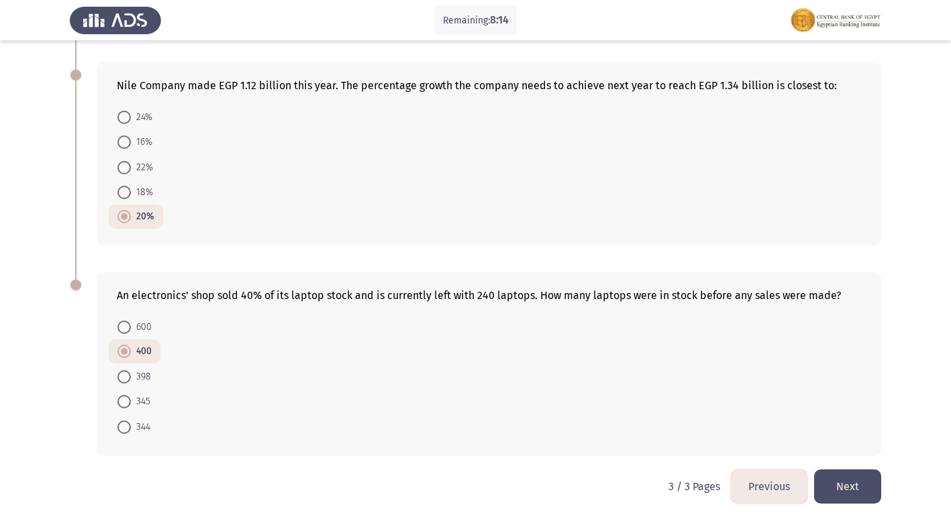
scroll to position [488, 0]
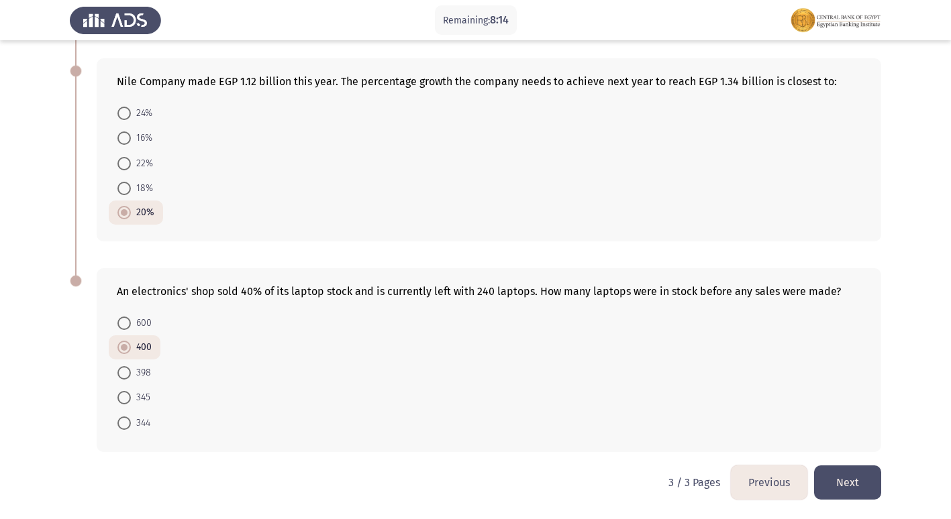
click at [858, 476] on button "Next" at bounding box center [847, 483] width 67 height 34
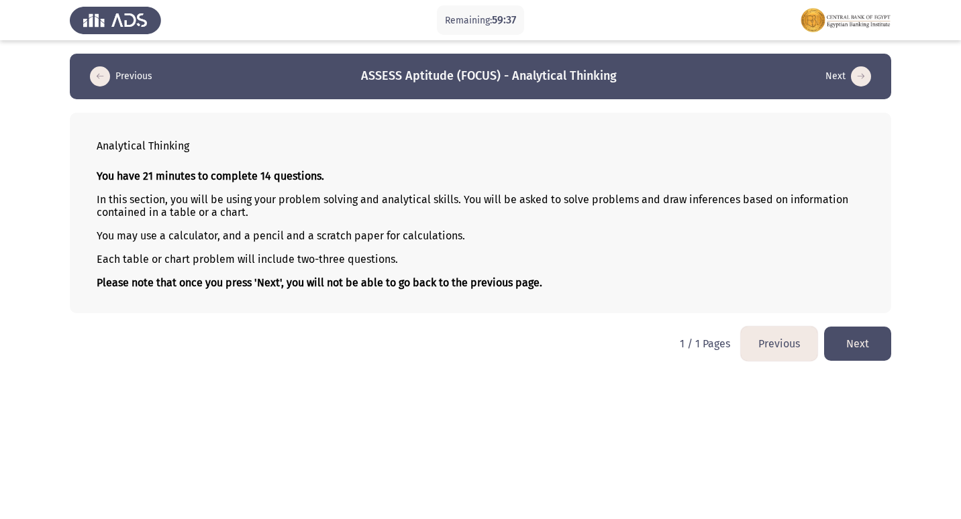
click at [862, 340] on button "Next" at bounding box center [857, 344] width 67 height 34
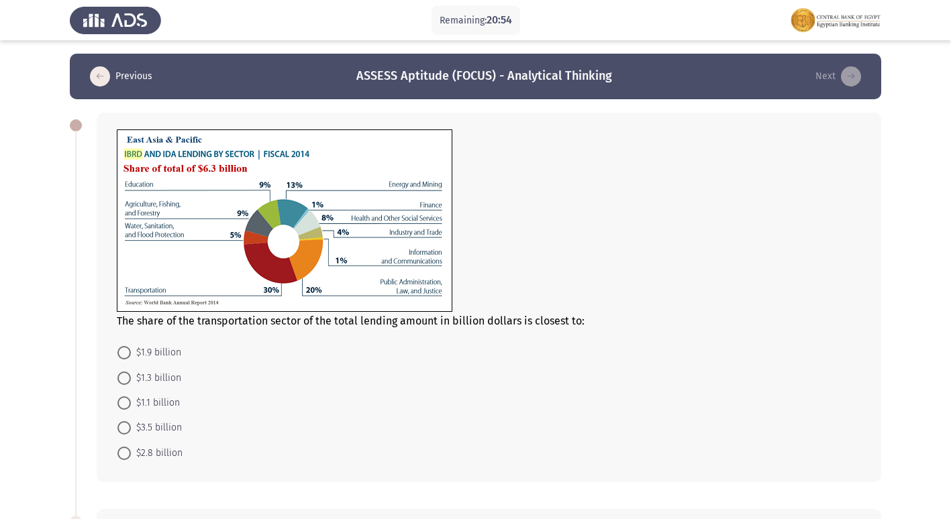
scroll to position [67, 0]
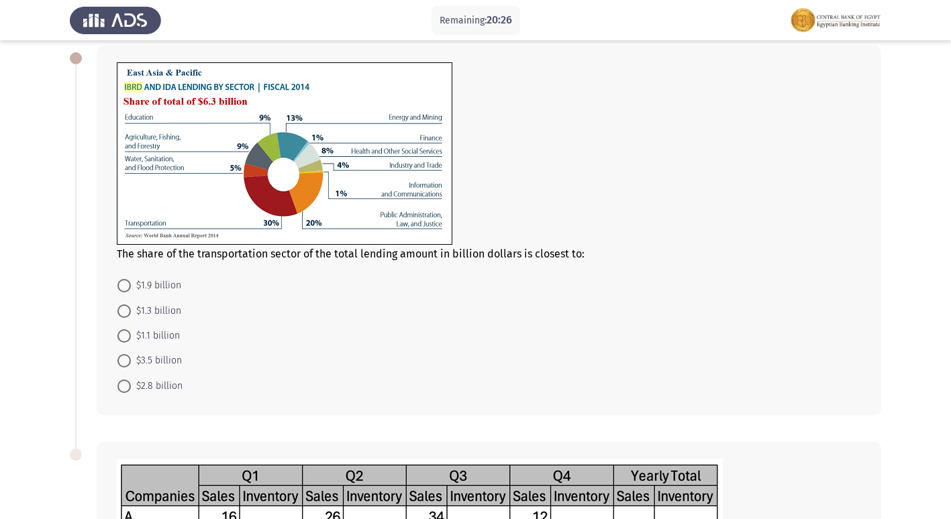
click at [161, 285] on span "$1.9 billion" at bounding box center [156, 286] width 50 height 16
click at [131, 285] on input "$1.9 billion" at bounding box center [123, 285] width 13 height 13
radio input "true"
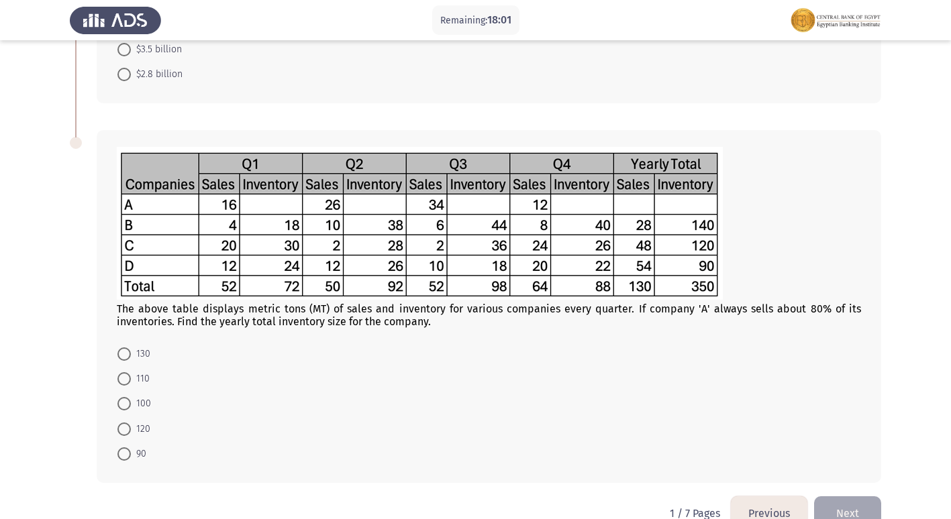
scroll to position [409, 0]
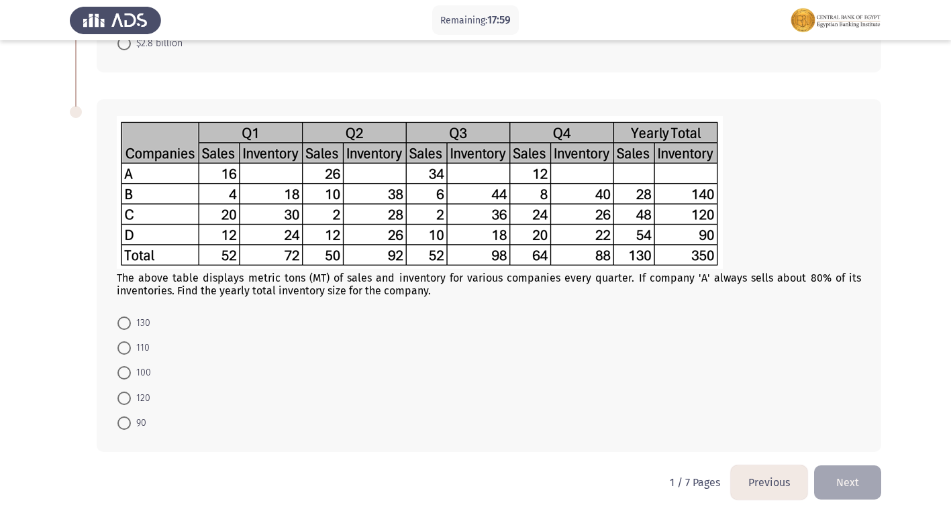
click at [123, 330] on label "130" at bounding box center [133, 323] width 33 height 16
click at [123, 330] on input "130" at bounding box center [123, 323] width 13 height 13
radio input "true"
click at [841, 480] on button "Next" at bounding box center [847, 483] width 67 height 34
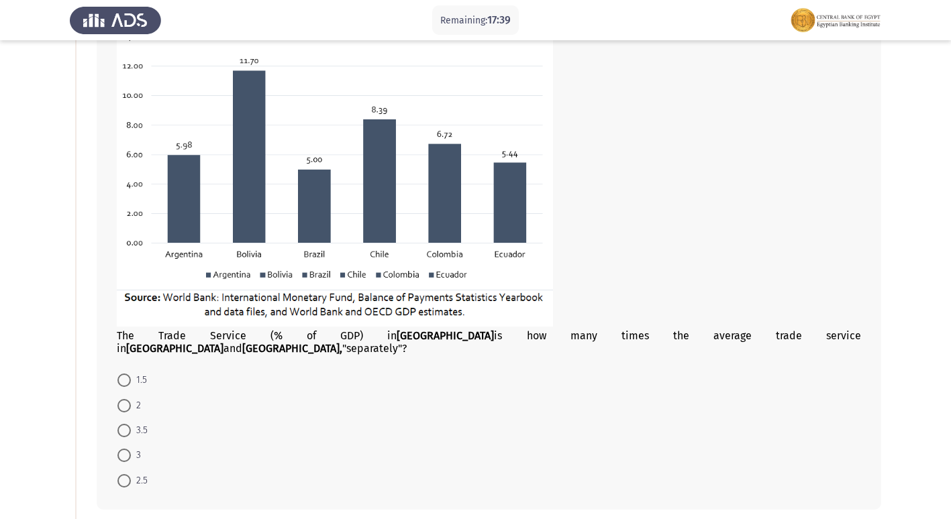
scroll to position [134, 0]
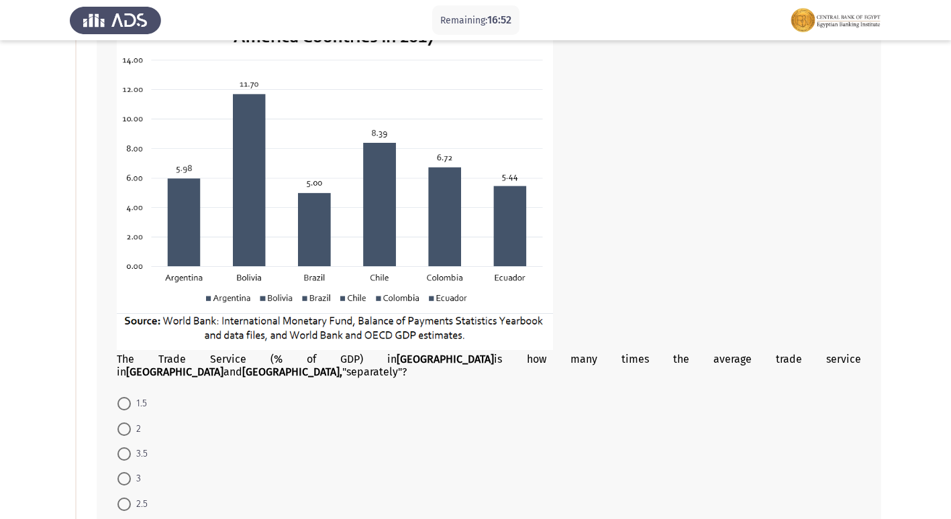
click at [125, 423] on span at bounding box center [123, 429] width 13 height 13
click at [125, 423] on input "2" at bounding box center [123, 429] width 13 height 13
radio input "true"
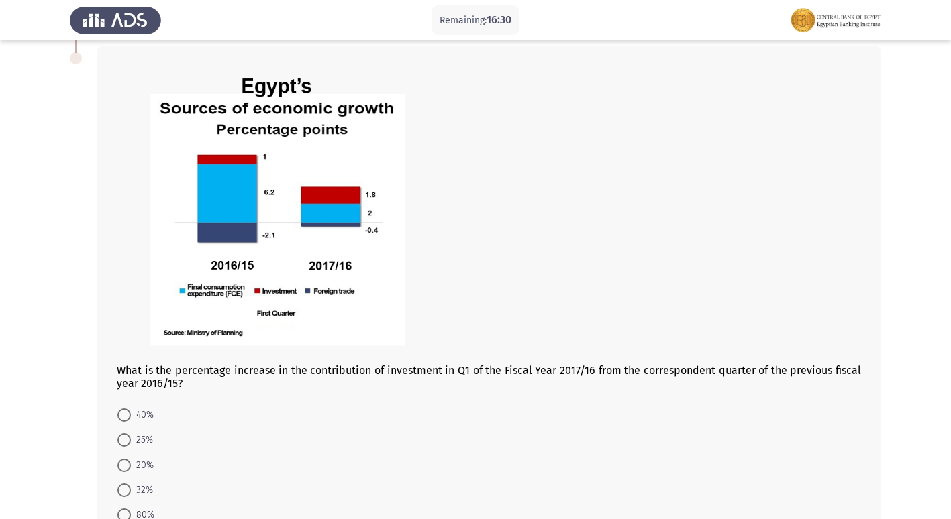
scroll to position [671, 0]
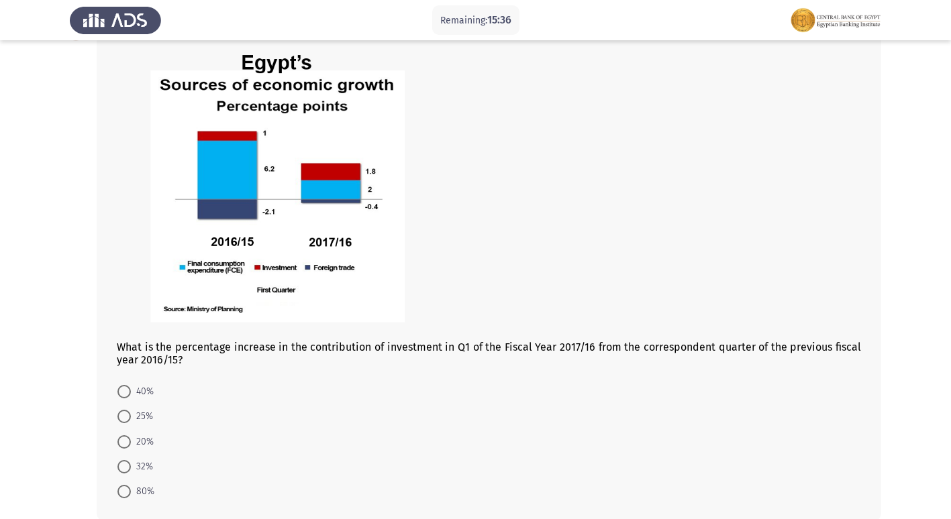
click at [135, 484] on span "80%" at bounding box center [142, 492] width 23 height 16
click at [131, 485] on input "80%" at bounding box center [123, 491] width 13 height 13
radio input "true"
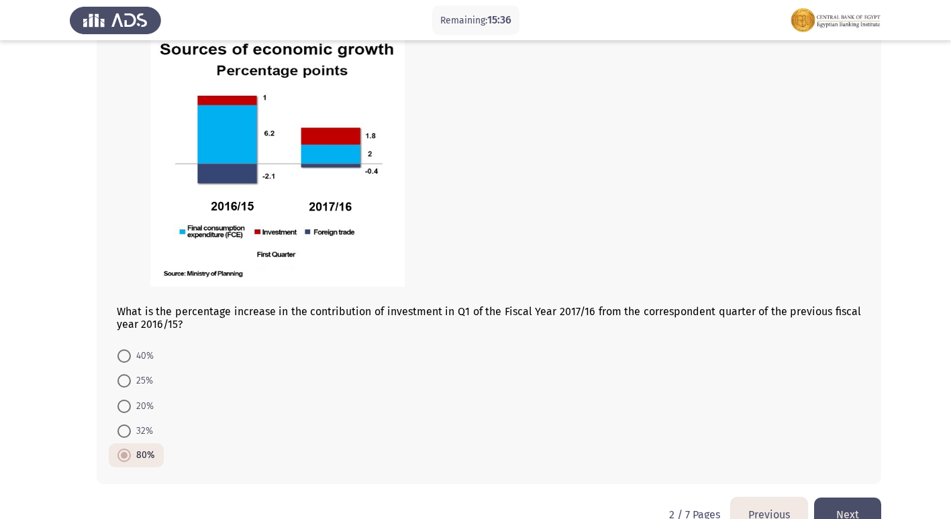
scroll to position [726, 0]
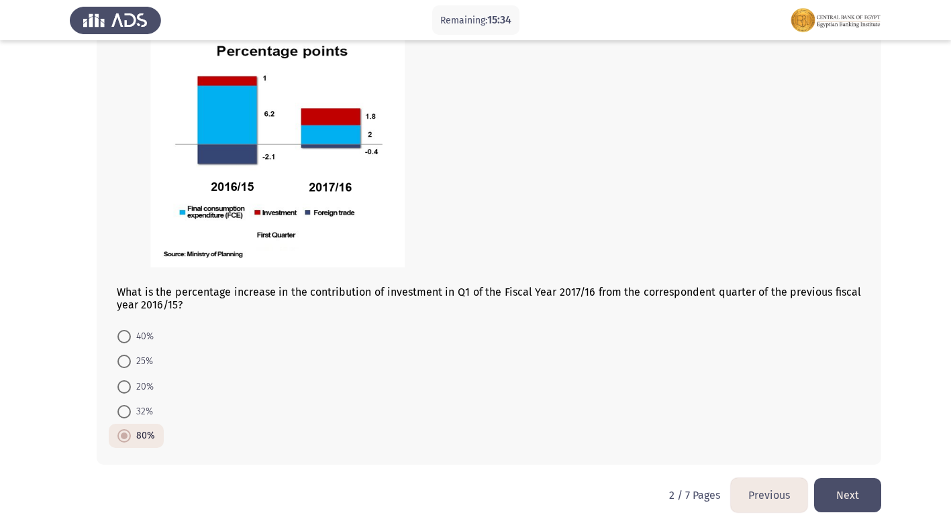
click at [871, 480] on button "Next" at bounding box center [847, 495] width 67 height 34
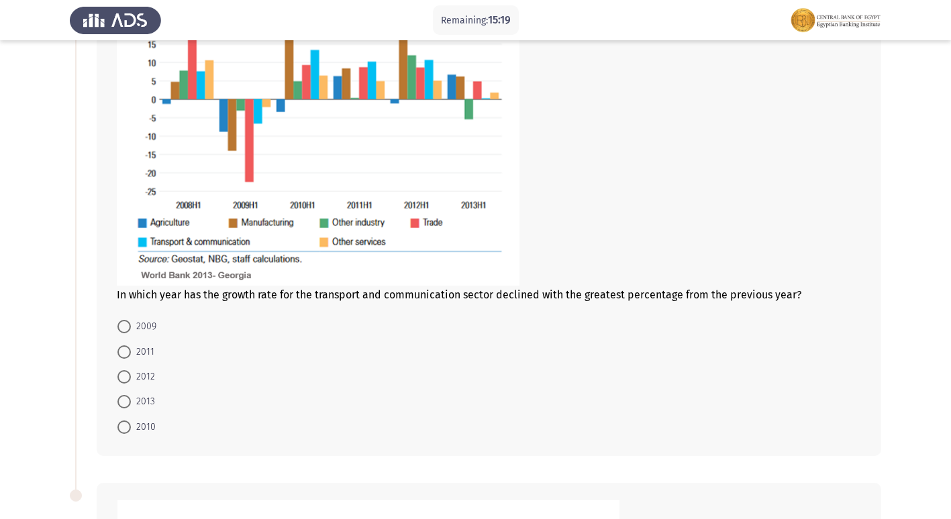
scroll to position [134, 0]
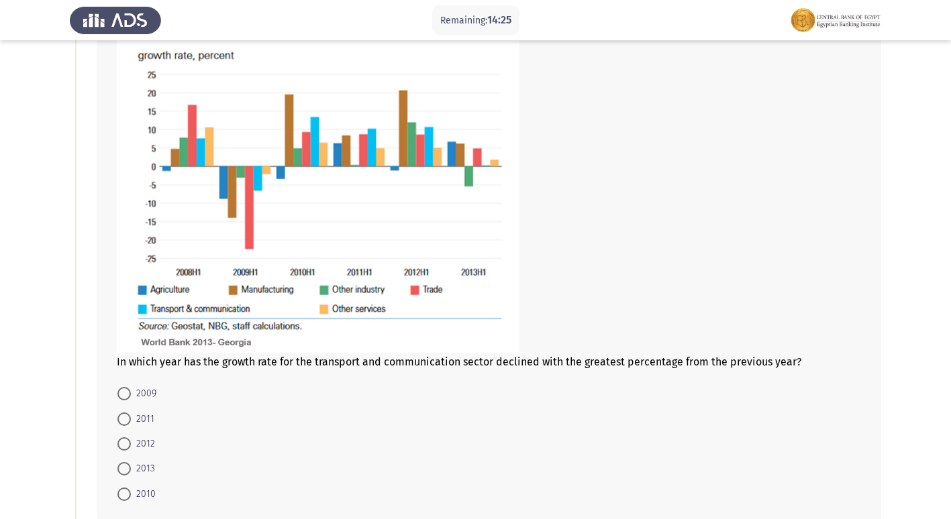
click at [155, 397] on span "2009" at bounding box center [144, 394] width 26 height 16
click at [131, 397] on input "2009" at bounding box center [123, 393] width 13 height 13
radio input "true"
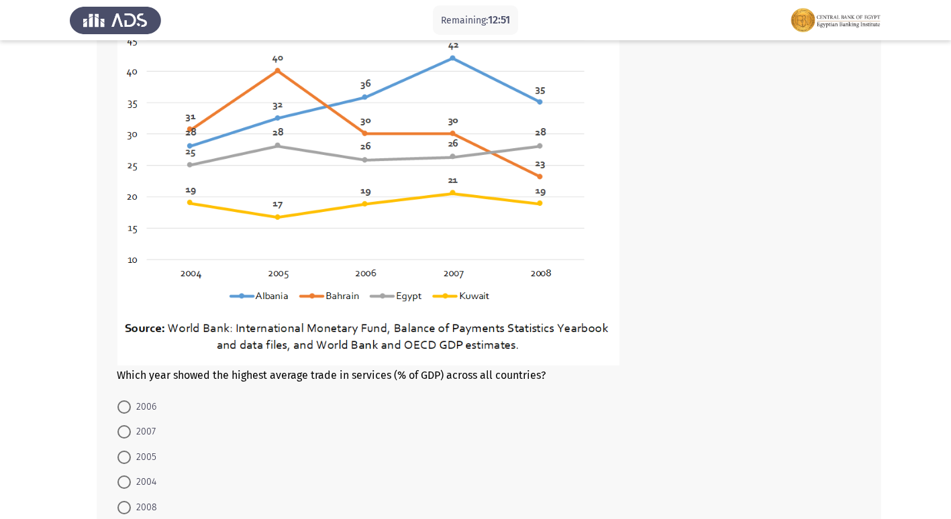
scroll to position [738, 0]
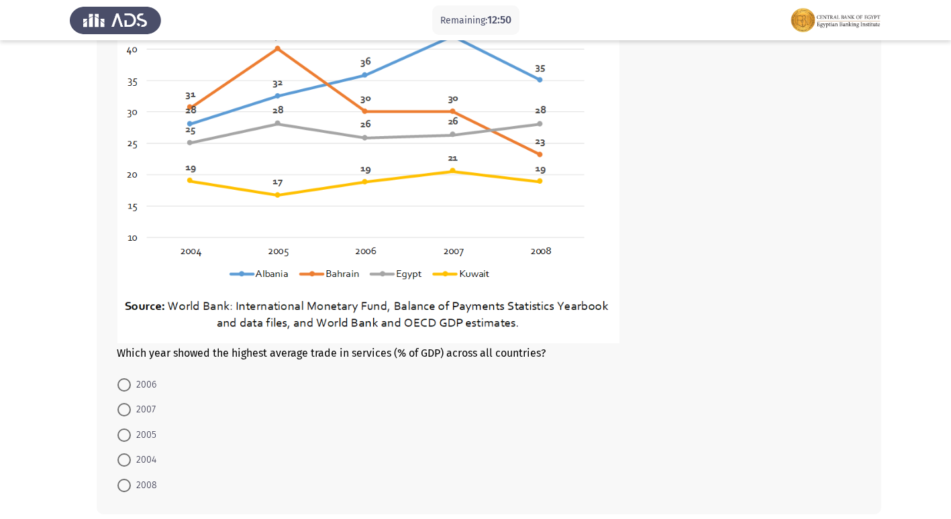
click at [144, 401] on mat-radio-button "2007" at bounding box center [137, 409] width 56 height 25
click at [137, 414] on span "2007" at bounding box center [143, 410] width 25 height 16
click at [131, 414] on input "2007" at bounding box center [123, 409] width 13 height 13
radio input "true"
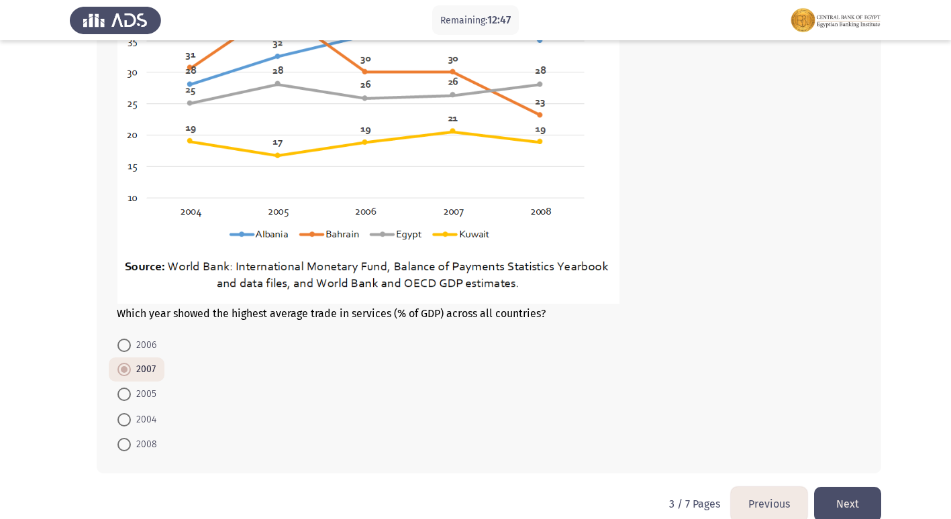
scroll to position [799, 0]
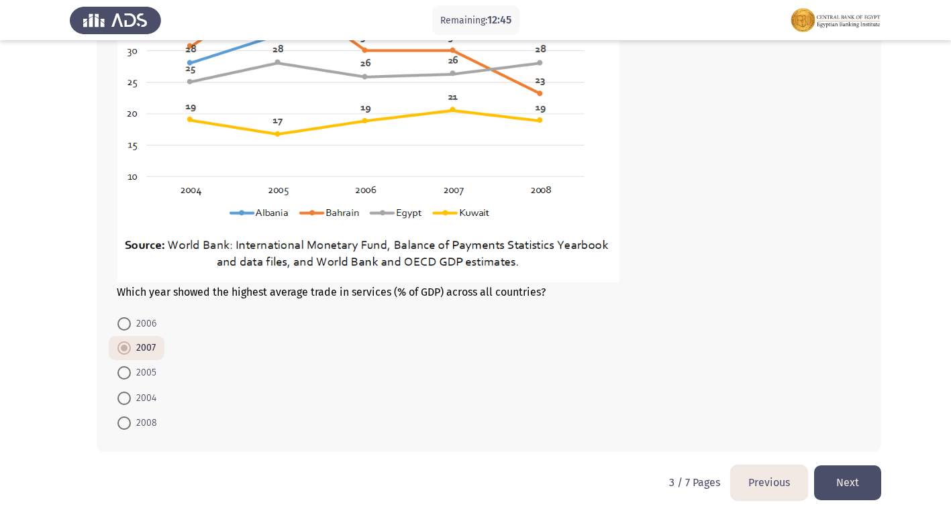
click at [838, 481] on button "Next" at bounding box center [847, 483] width 67 height 34
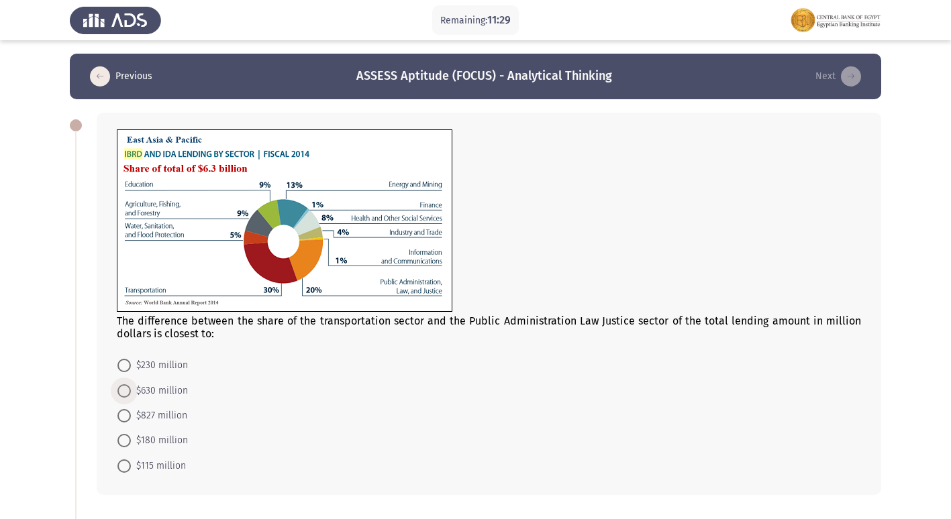
click at [150, 391] on span "$630 million" at bounding box center [159, 391] width 57 height 16
click at [131, 391] on input "$630 million" at bounding box center [123, 391] width 13 height 13
radio input "true"
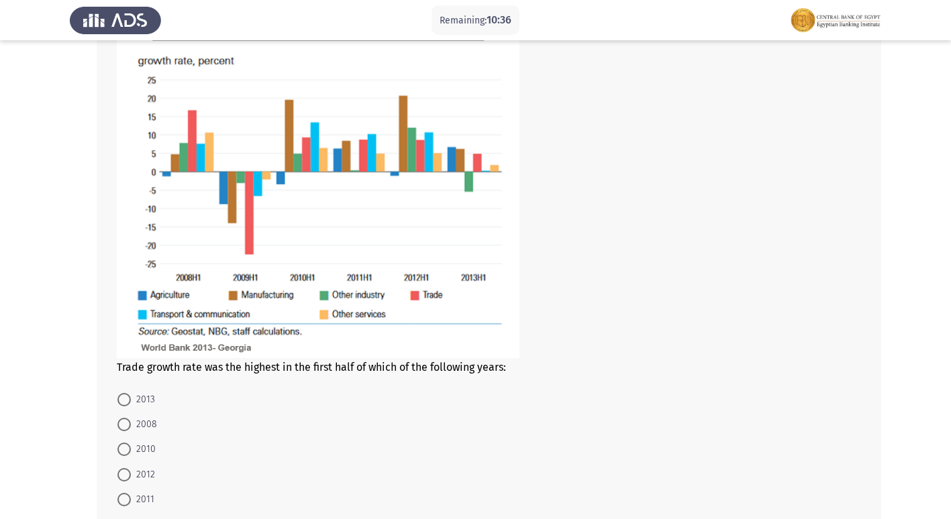
scroll to position [604, 0]
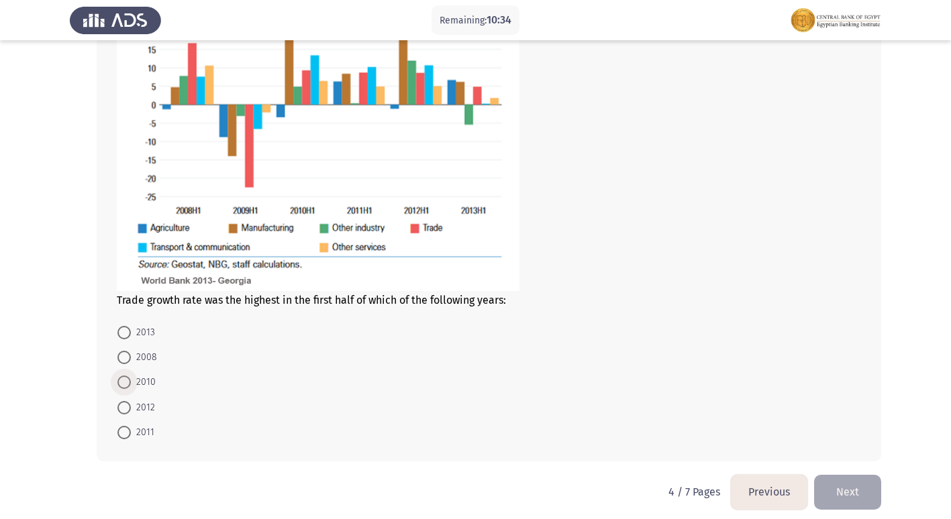
click at [142, 382] on span "2010" at bounding box center [143, 382] width 25 height 16
click at [131, 382] on input "2010" at bounding box center [123, 382] width 13 height 13
radio input "true"
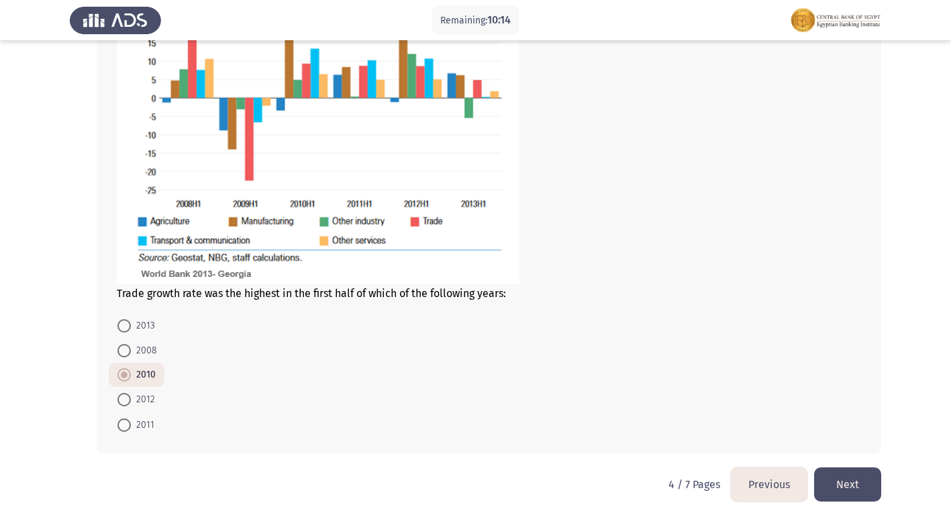
scroll to position [613, 0]
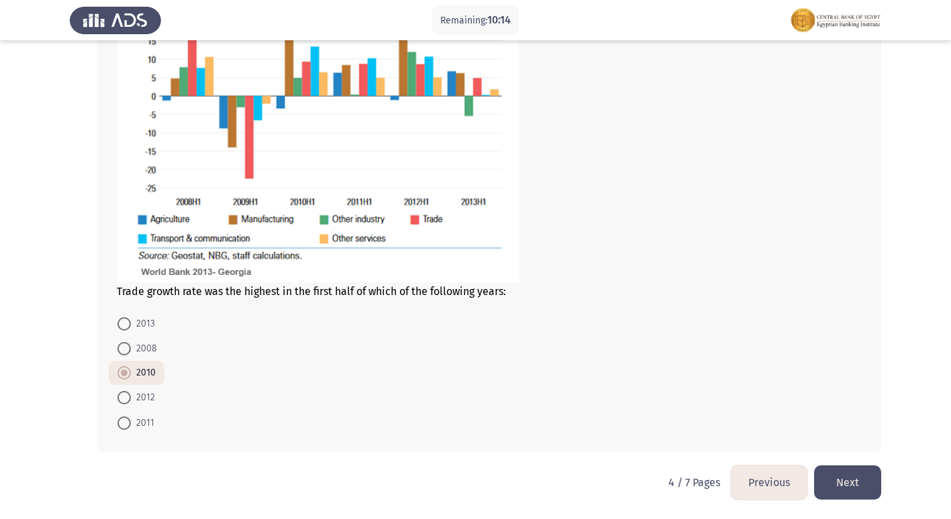
click at [849, 492] on button "Next" at bounding box center [847, 483] width 67 height 34
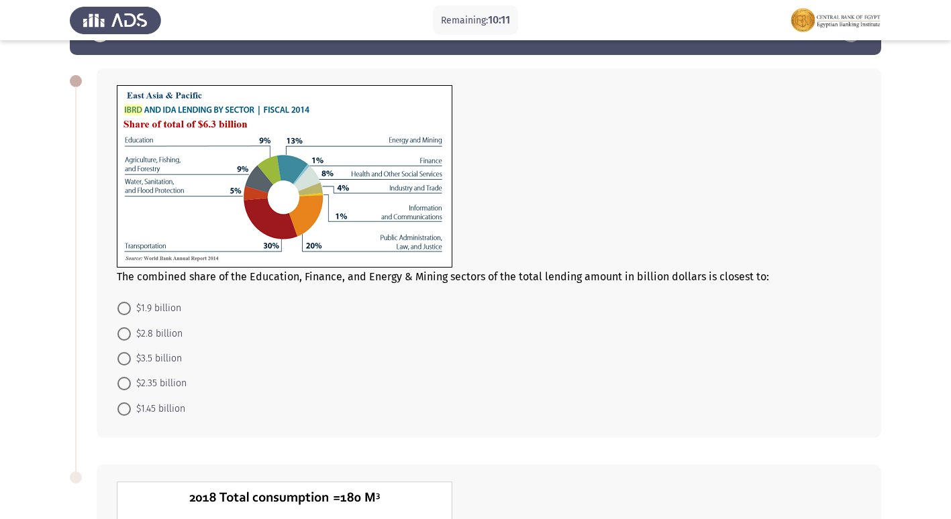
scroll to position [67, 0]
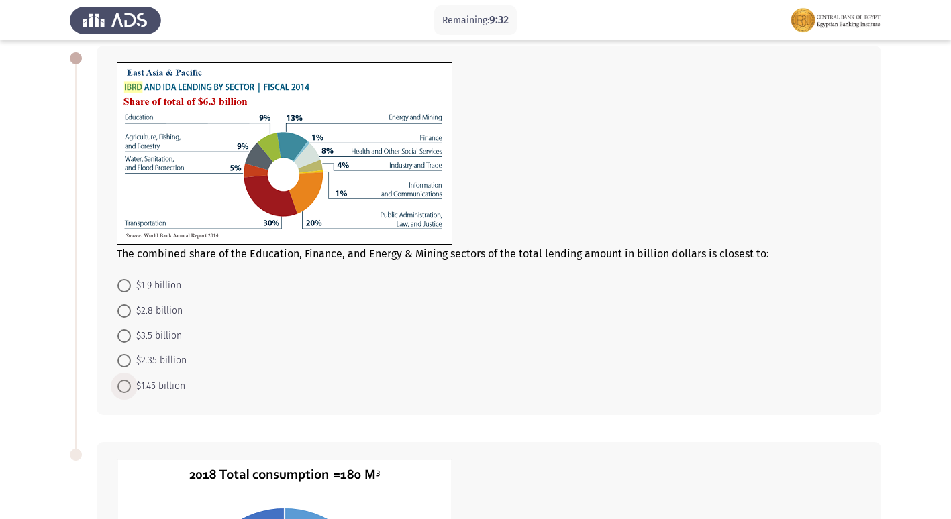
click at [138, 383] on span "$1.45 billion" at bounding box center [158, 386] width 54 height 16
click at [131, 383] on input "$1.45 billion" at bounding box center [123, 386] width 13 height 13
radio input "true"
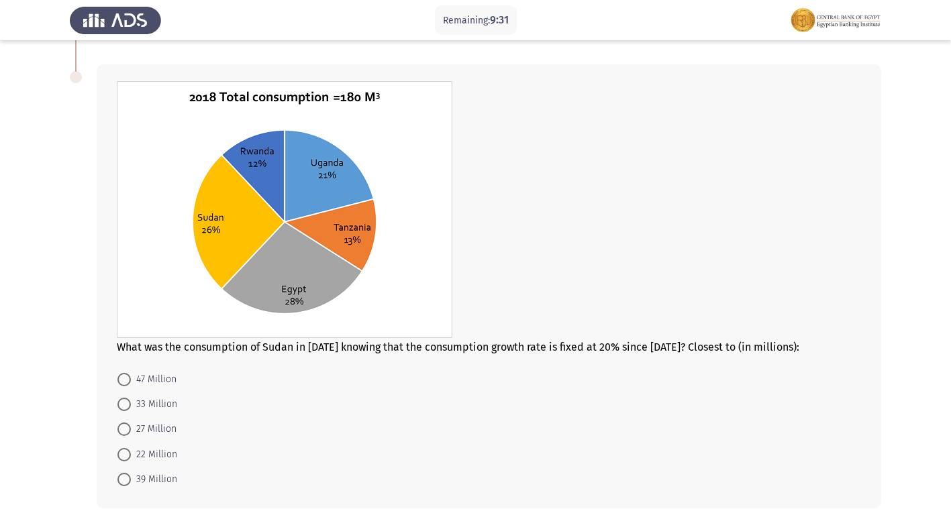
scroll to position [470, 0]
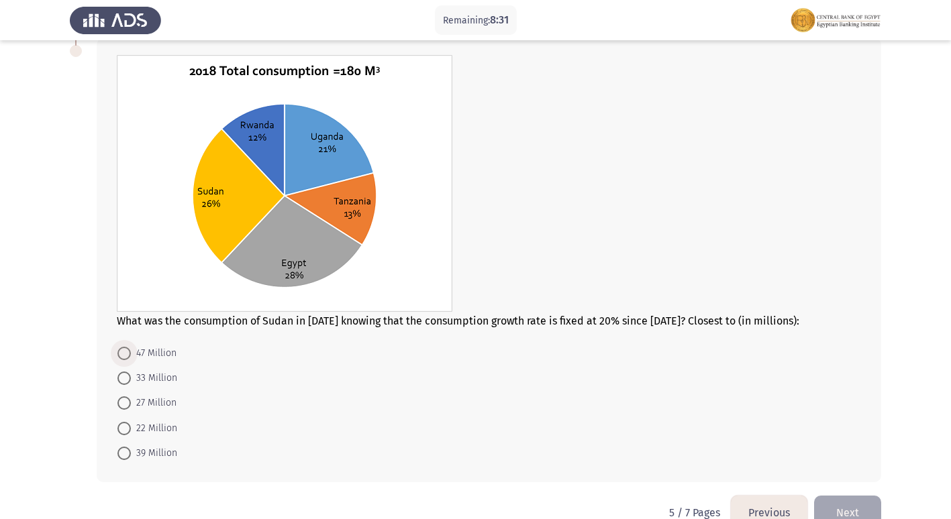
click at [158, 358] on span "47 Million" at bounding box center [154, 354] width 46 height 16
click at [131, 358] on input "47 Million" at bounding box center [123, 353] width 13 height 13
radio input "true"
click at [127, 378] on span at bounding box center [123, 377] width 13 height 13
click at [127, 378] on input "33 Million" at bounding box center [123, 377] width 13 height 13
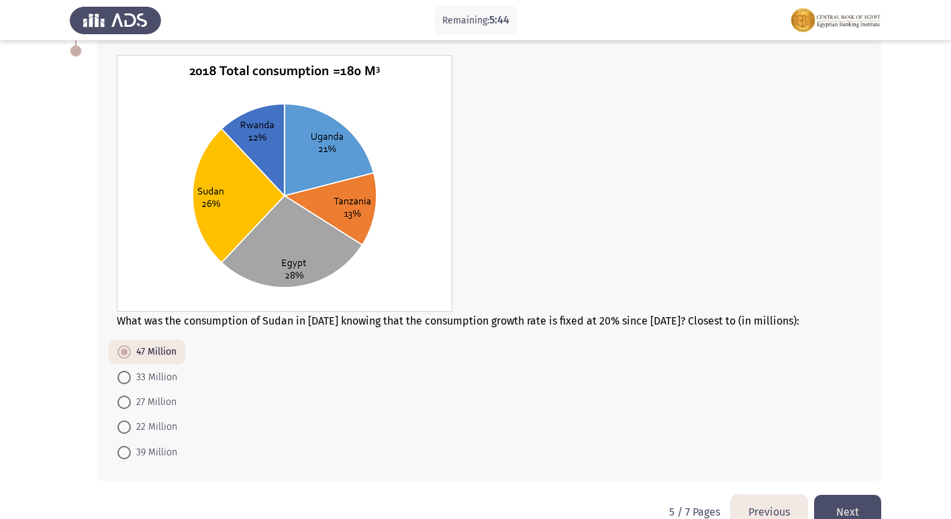
radio input "true"
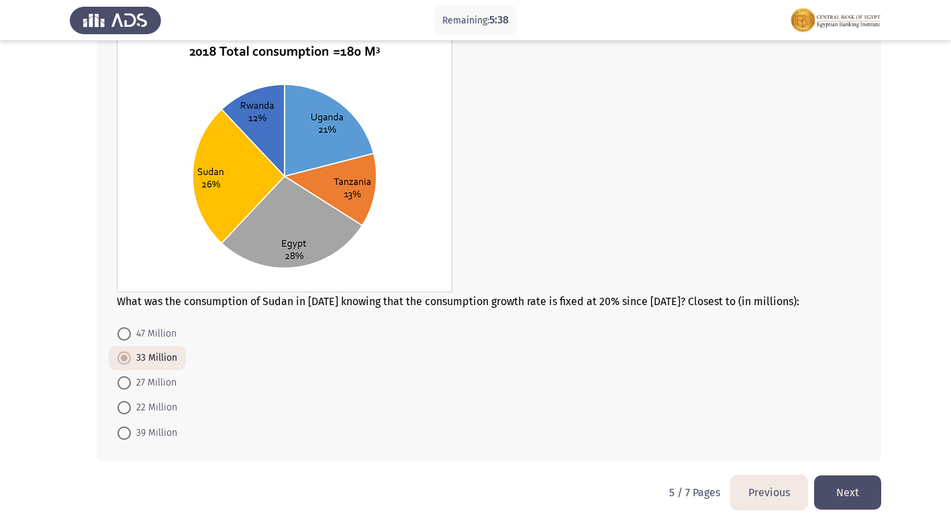
scroll to position [499, 0]
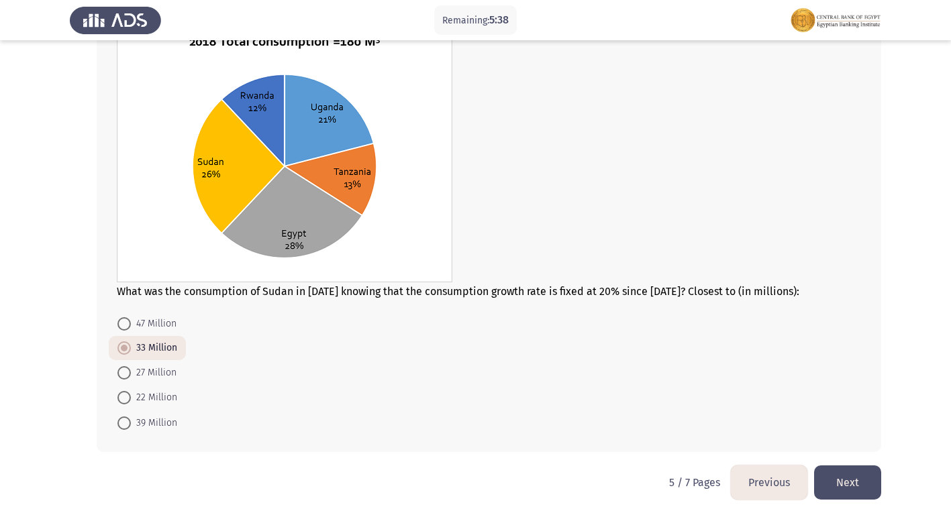
click at [848, 480] on button "Next" at bounding box center [847, 483] width 67 height 34
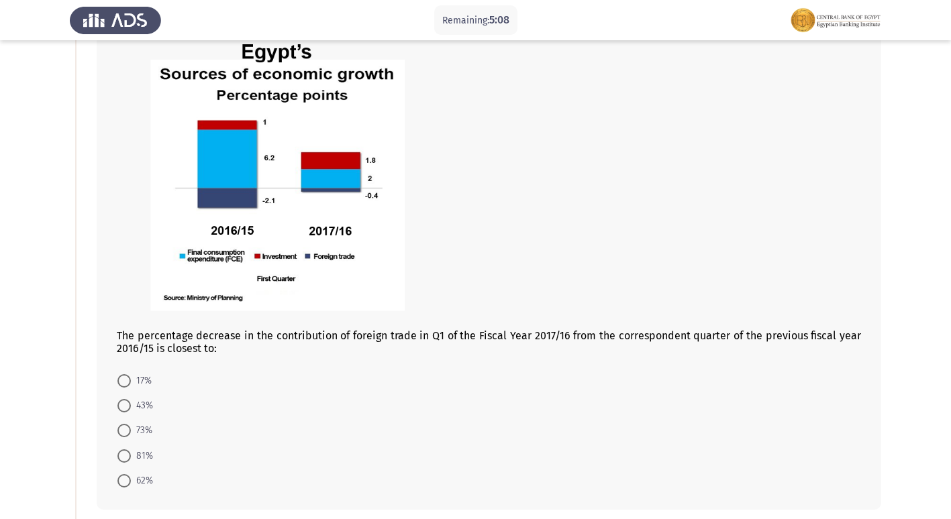
scroll to position [79, 0]
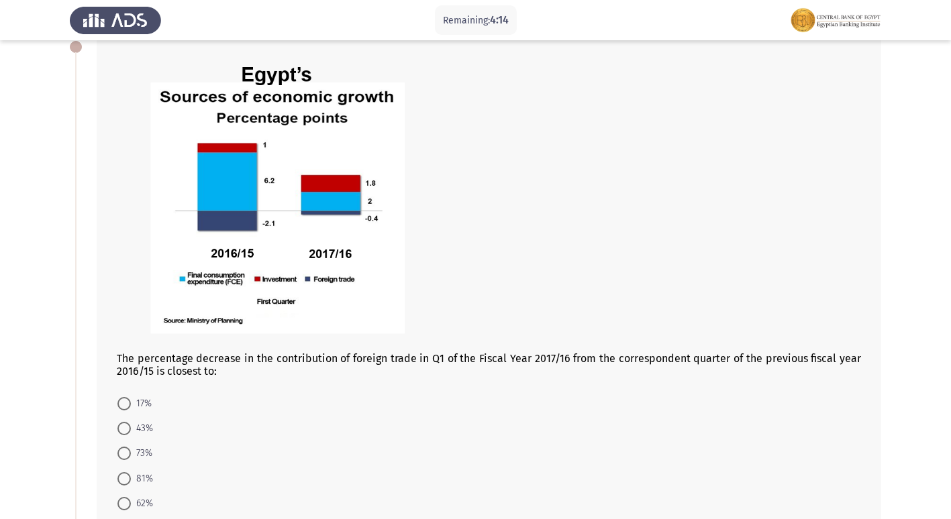
click at [150, 403] on span "17%" at bounding box center [141, 404] width 21 height 16
click at [131, 403] on input "17%" at bounding box center [123, 403] width 13 height 13
radio input "true"
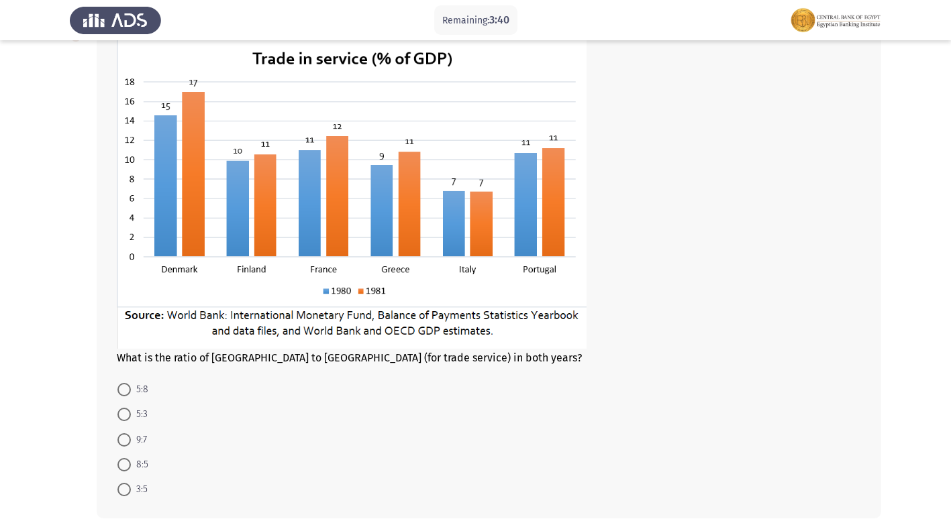
scroll to position [615, 0]
click at [134, 416] on span "5:3" at bounding box center [139, 414] width 17 height 16
click at [131, 416] on input "5:3" at bounding box center [123, 413] width 13 height 13
radio input "true"
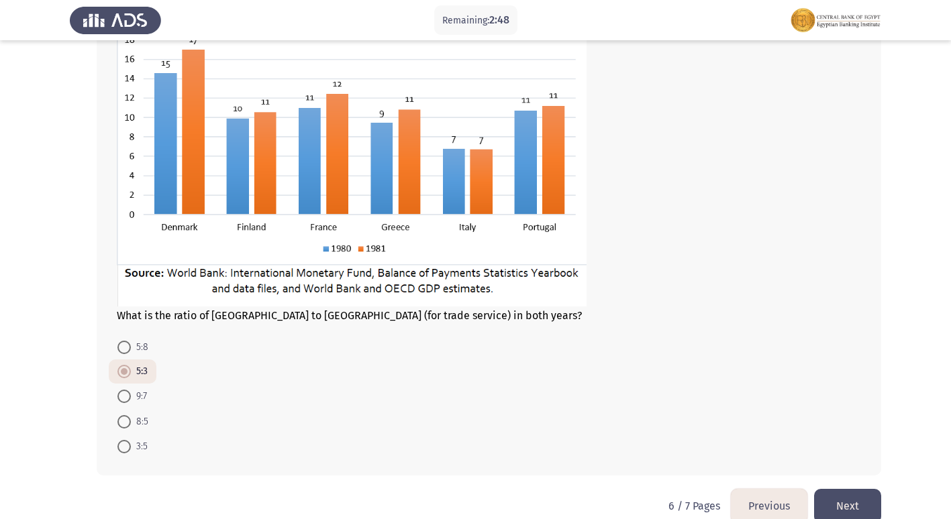
scroll to position [680, 0]
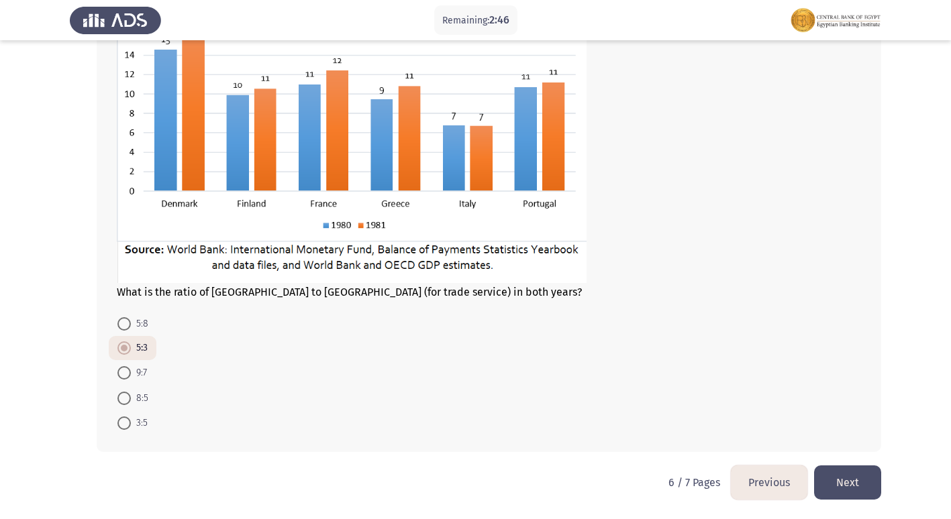
click at [859, 483] on button "Next" at bounding box center [847, 483] width 67 height 34
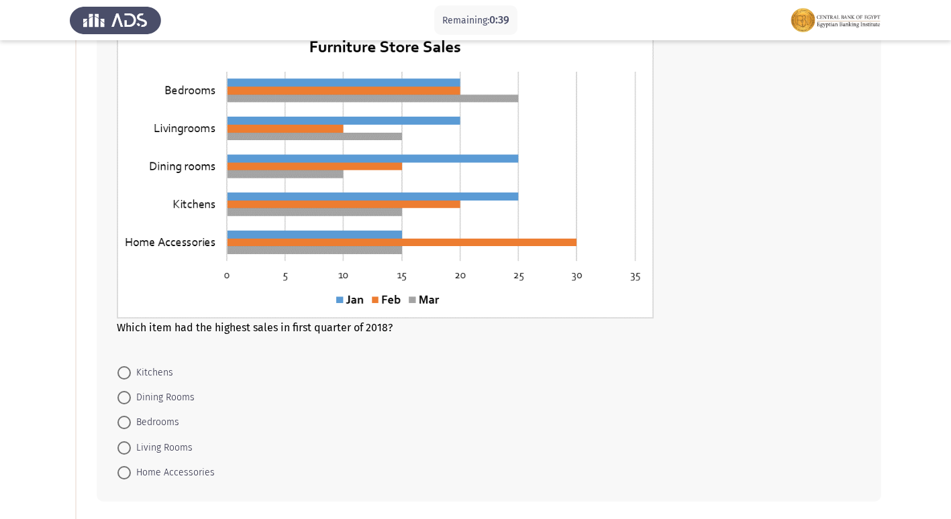
scroll to position [134, 0]
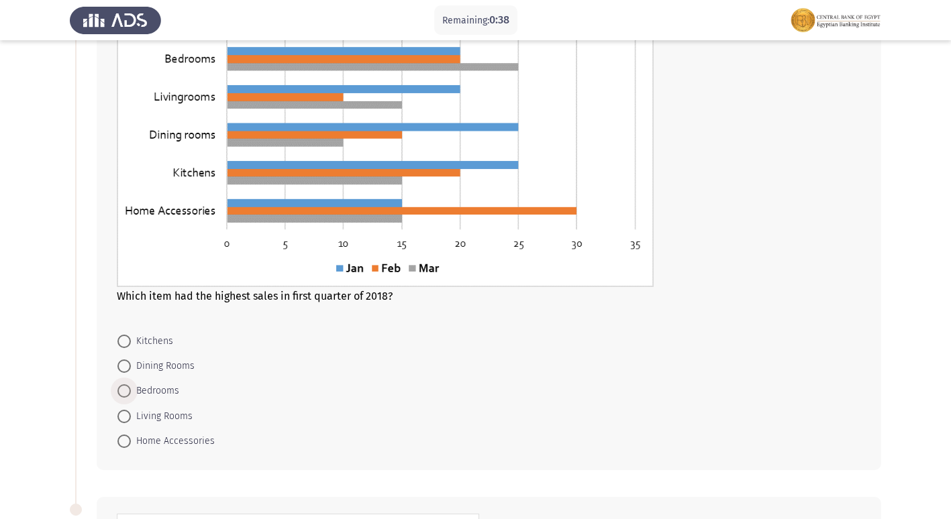
click at [150, 391] on span "Bedrooms" at bounding box center [155, 391] width 48 height 16
click at [131, 391] on input "Bedrooms" at bounding box center [123, 391] width 13 height 13
radio input "true"
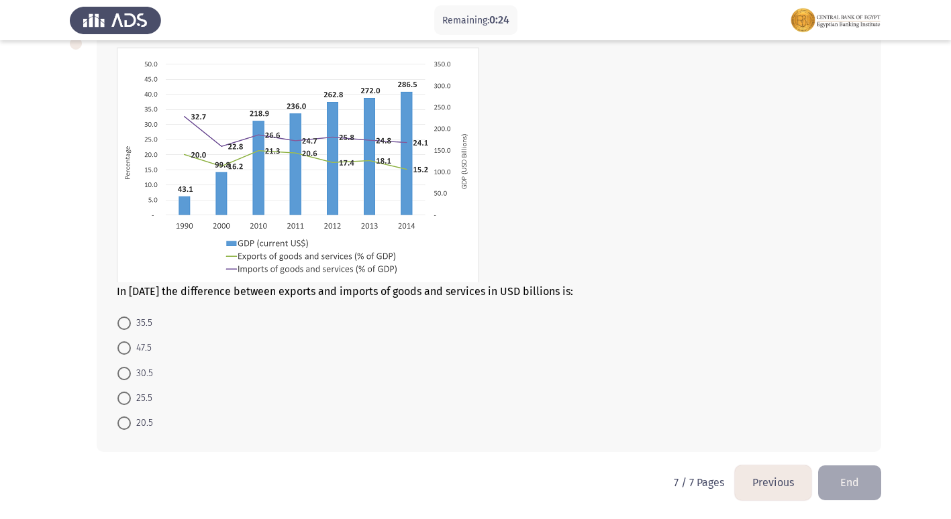
scroll to position [533, 0]
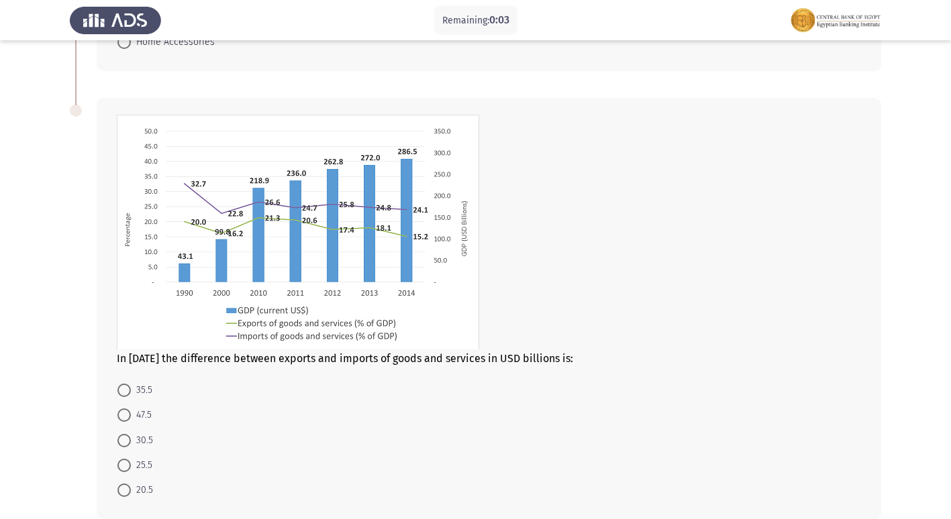
click at [136, 395] on span "35.5" at bounding box center [141, 391] width 21 height 16
click at [131, 395] on input "35.5" at bounding box center [123, 390] width 13 height 13
radio input "true"
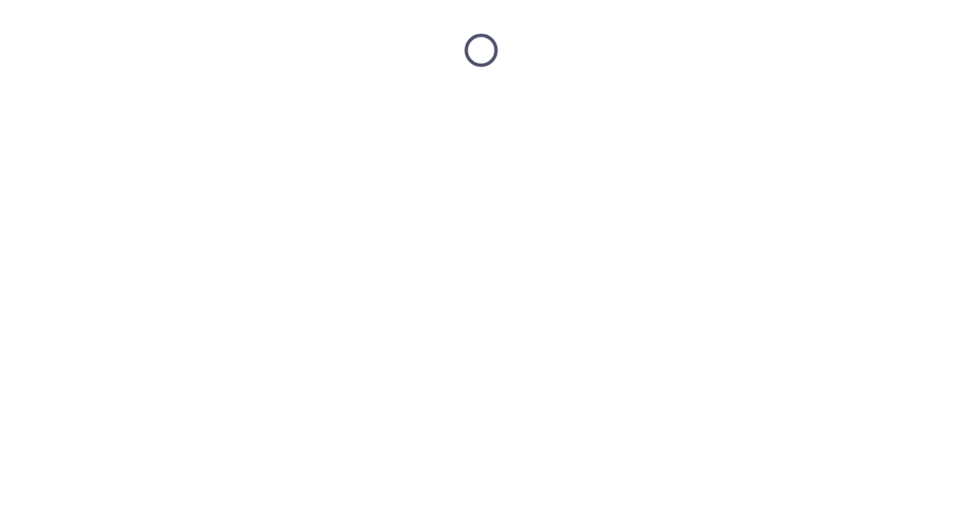
scroll to position [0, 0]
